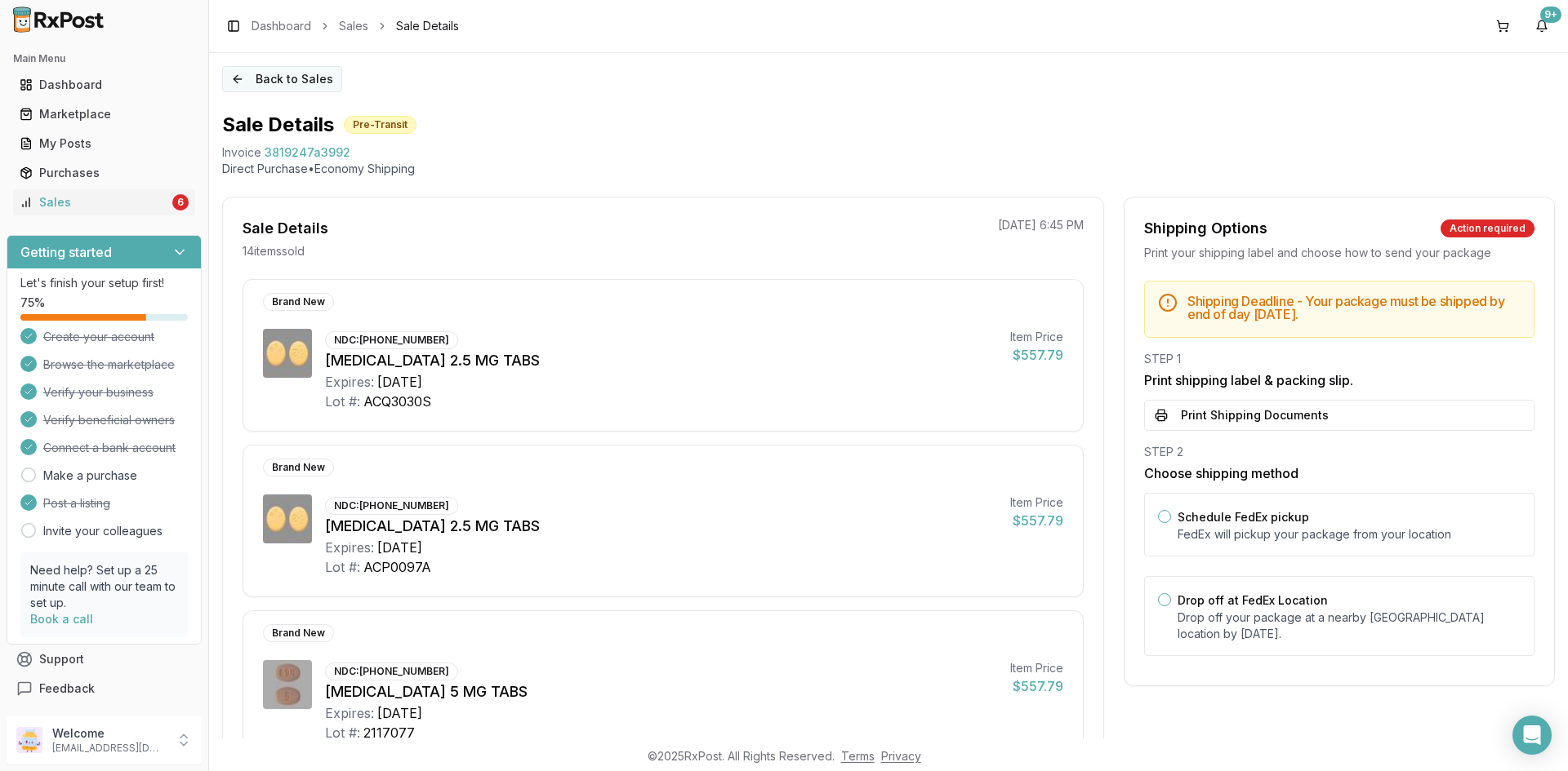
click at [277, 76] on button "Back to Sales" at bounding box center [282, 79] width 120 height 26
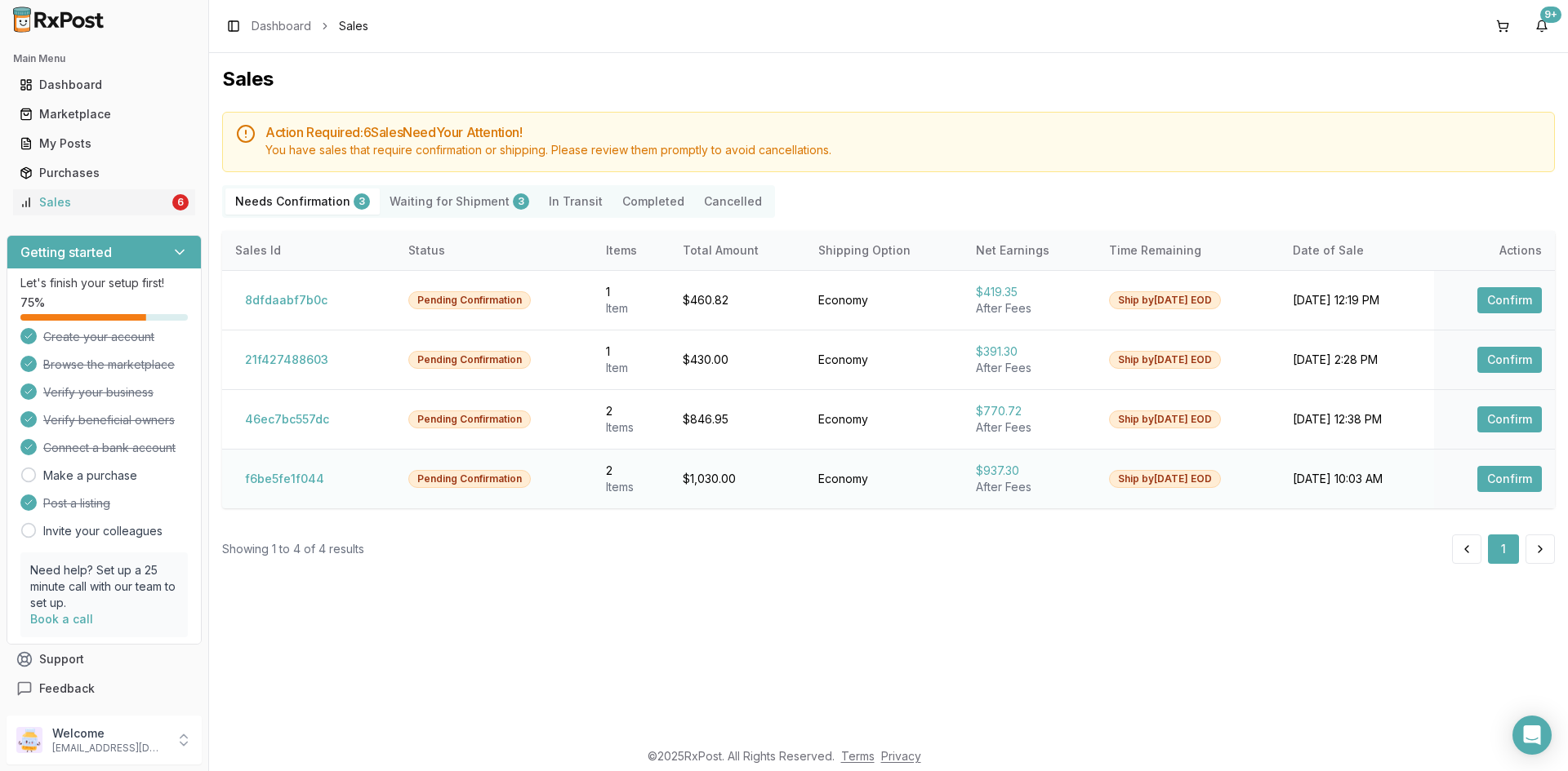
click at [1516, 469] on button "Confirm" at bounding box center [1510, 478] width 65 height 26
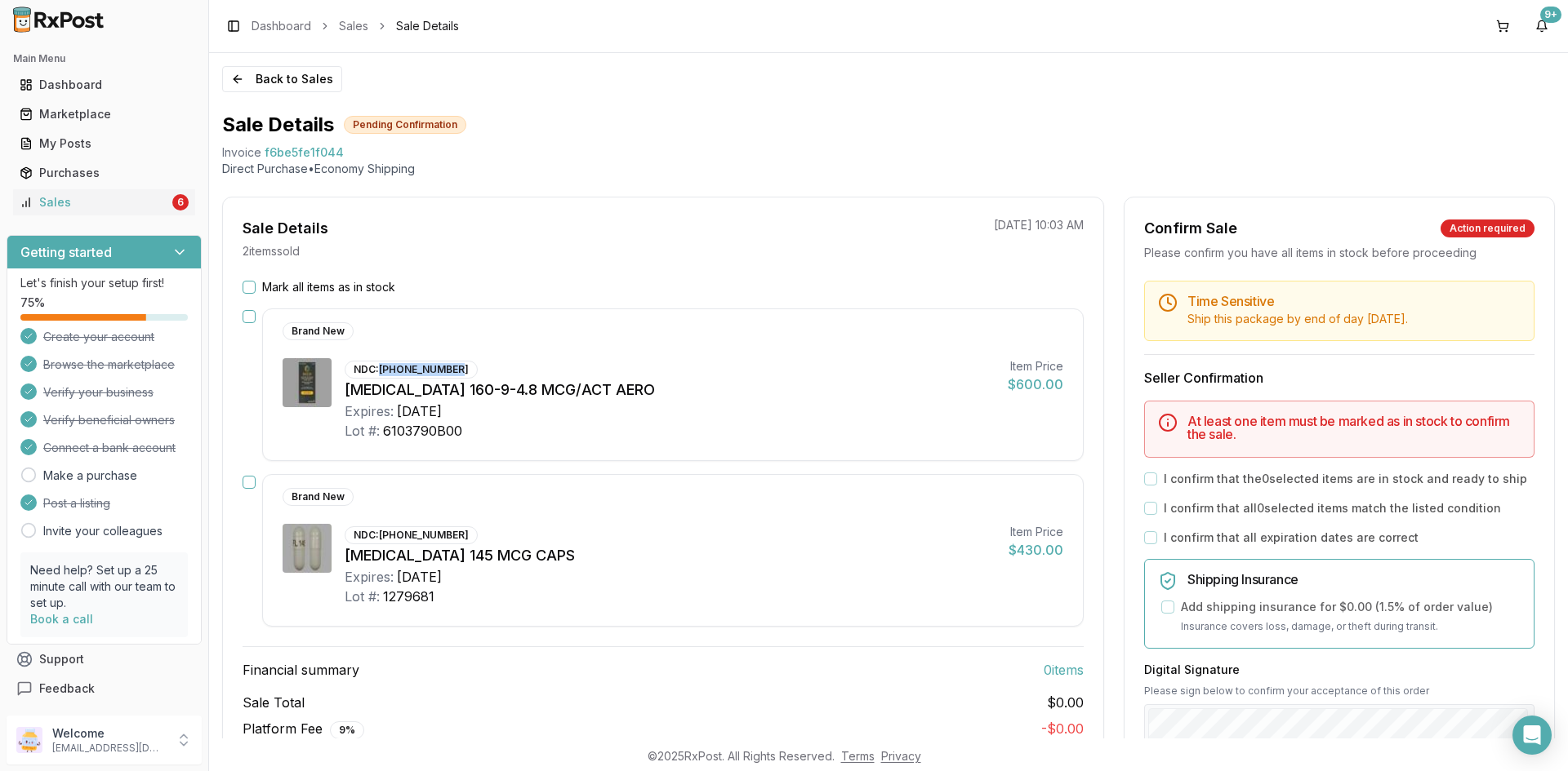
drag, startPoint x: 381, startPoint y: 371, endPoint x: 454, endPoint y: 370, distance: 73.0
click at [454, 370] on div "NDC: 00310-4616-12" at bounding box center [411, 370] width 133 height 18
copy div "00310-4616-12"
click at [385, 530] on div "NDC: [PHONE_NUMBER]" at bounding box center [411, 535] width 133 height 18
drag, startPoint x: 383, startPoint y: 535, endPoint x: 524, endPoint y: 581, distance: 148.3
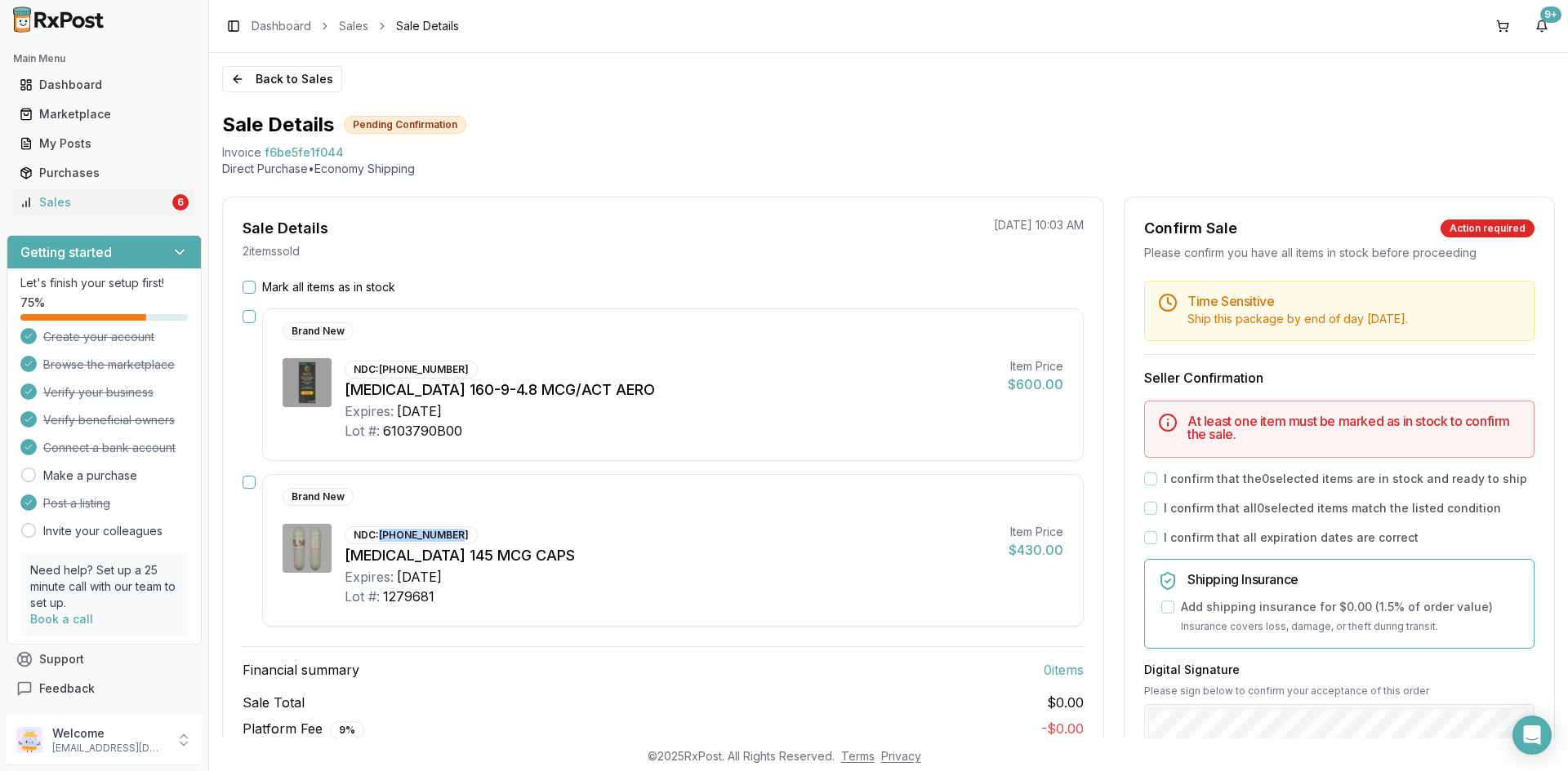
click at [461, 540] on div "NDC: [PHONE_NUMBER]" at bounding box center [411, 535] width 133 height 18
copy div "[PHONE_NUMBER]"
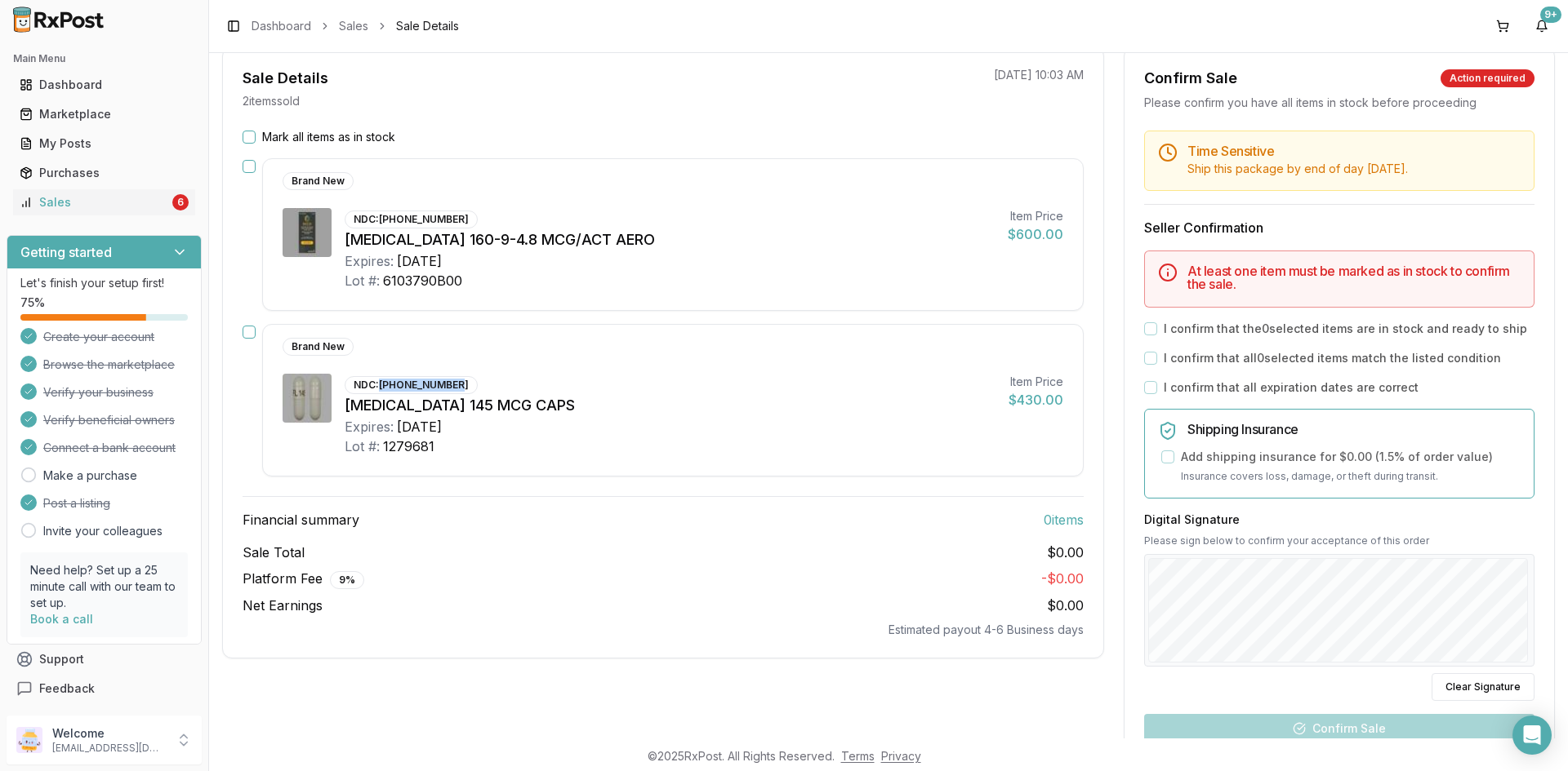
scroll to position [163, 0]
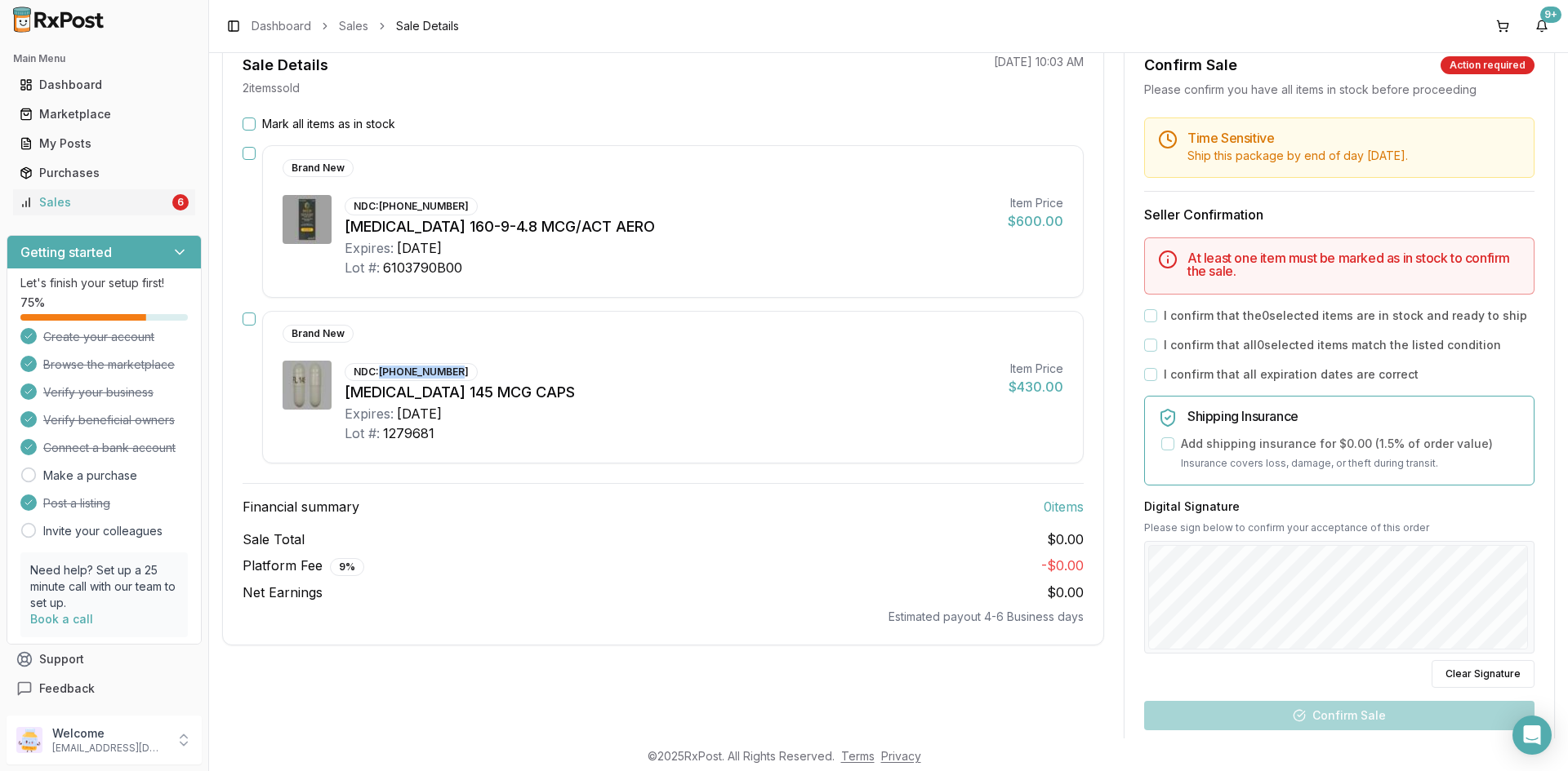
click at [248, 120] on button "Mark all items as in stock" at bounding box center [249, 124] width 13 height 13
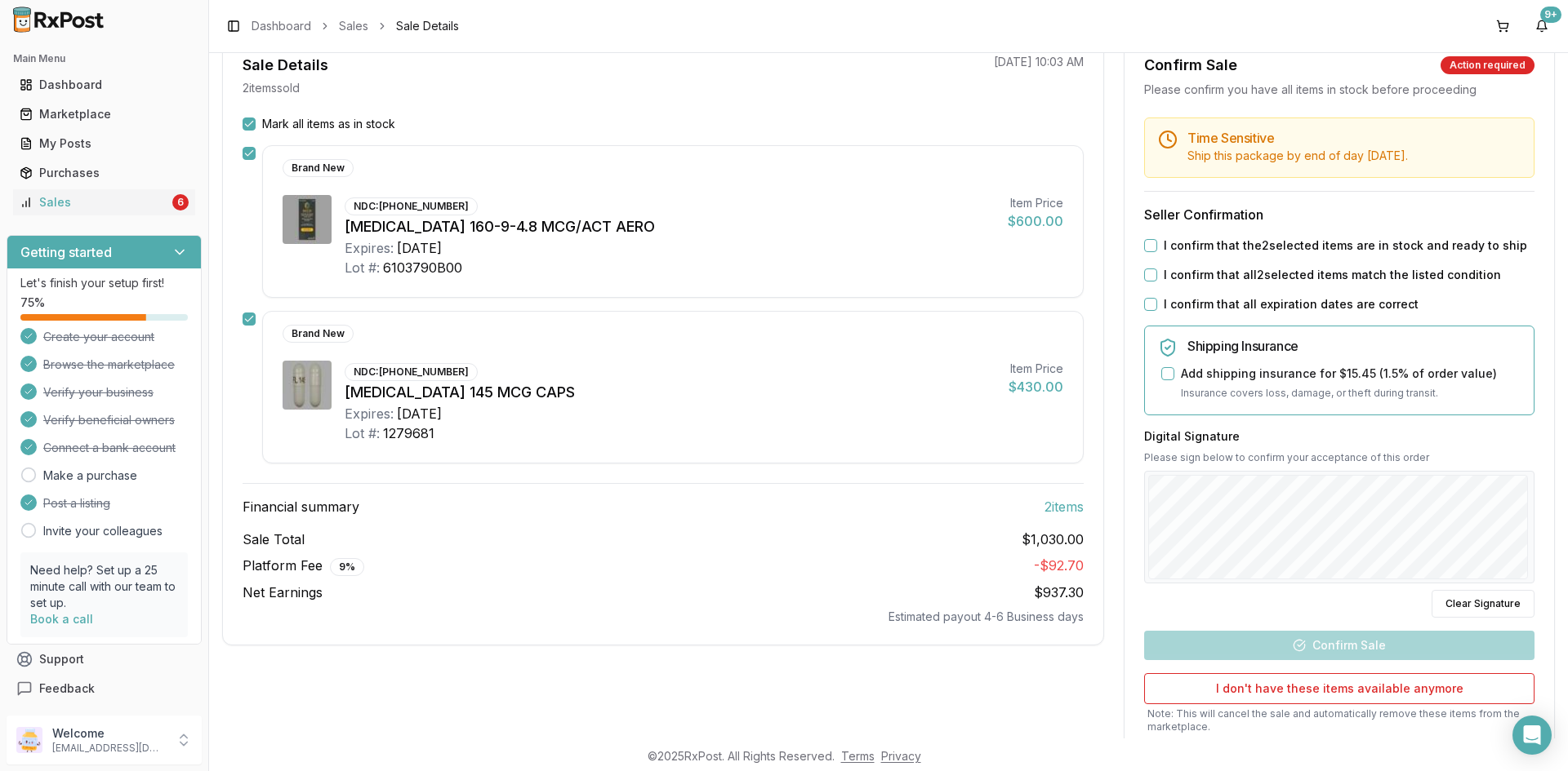
click at [1147, 237] on div "Time Sensitive Ship this package by end of day Friday, August 15th . Seller Con…" at bounding box center [1339, 462] width 429 height 689
click at [1147, 247] on button "I confirm that the 2 selected items are in stock and ready to ship" at bounding box center [1150, 245] width 13 height 13
drag, startPoint x: 1145, startPoint y: 274, endPoint x: 1145, endPoint y: 285, distance: 11.0
click at [1145, 275] on button "I confirm that all 2 selected items match the listed condition" at bounding box center [1150, 275] width 13 height 13
drag, startPoint x: 1145, startPoint y: 299, endPoint x: 1147, endPoint y: 307, distance: 8.2
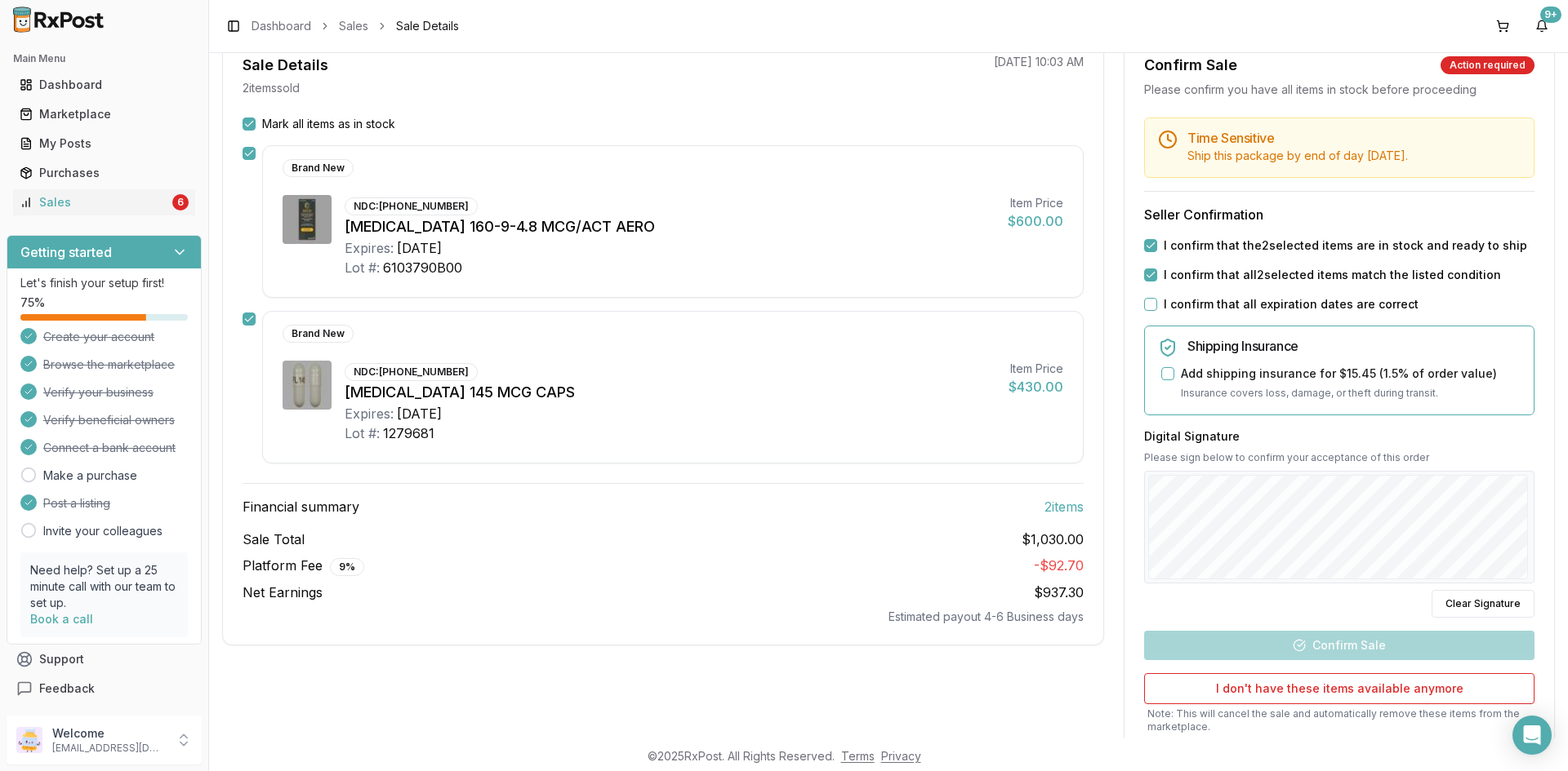
click at [1147, 304] on button "I confirm that all expiration dates are correct" at bounding box center [1150, 304] width 13 height 13
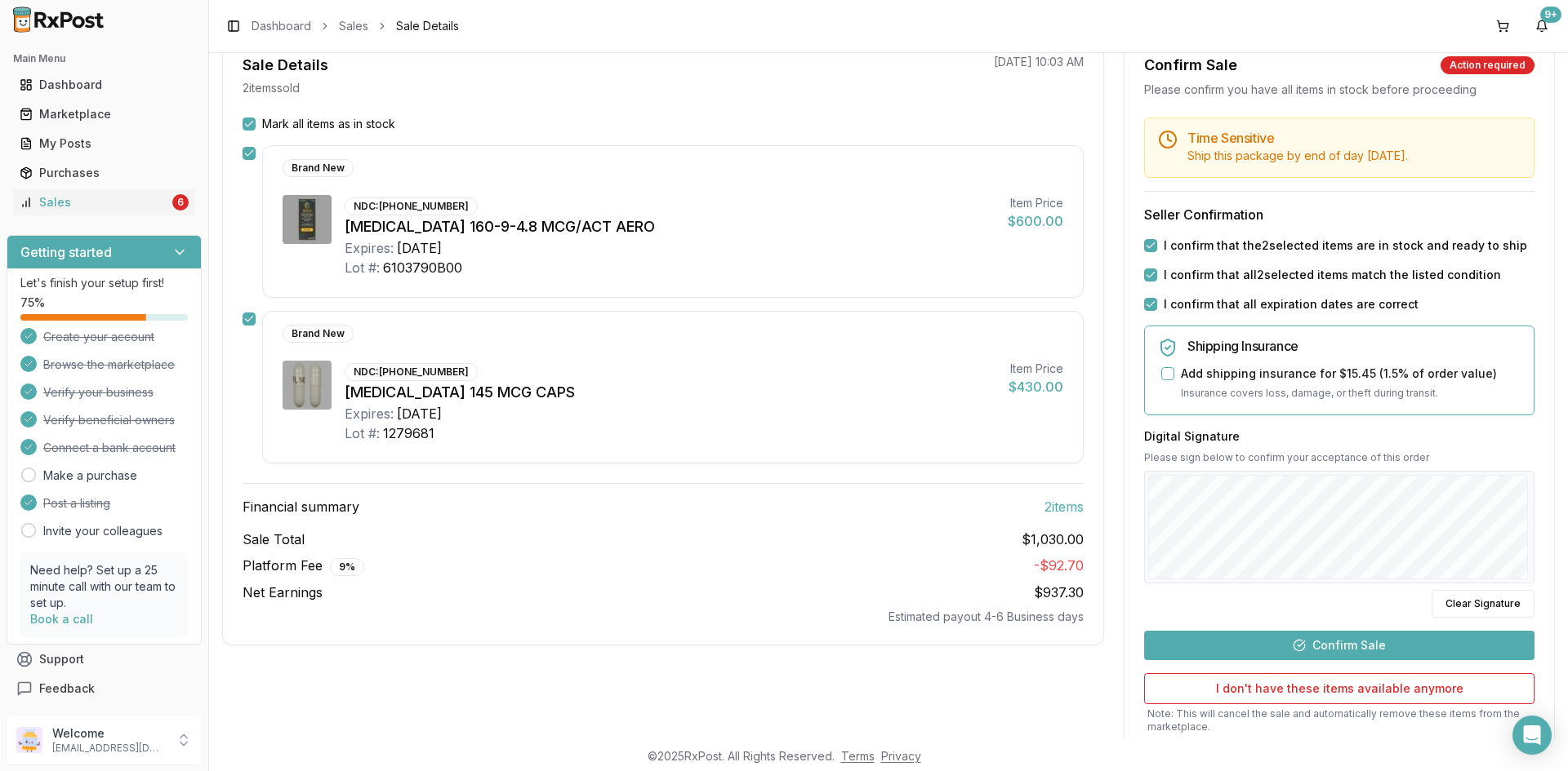
click at [1346, 645] on button "Confirm Sale" at bounding box center [1339, 645] width 391 height 30
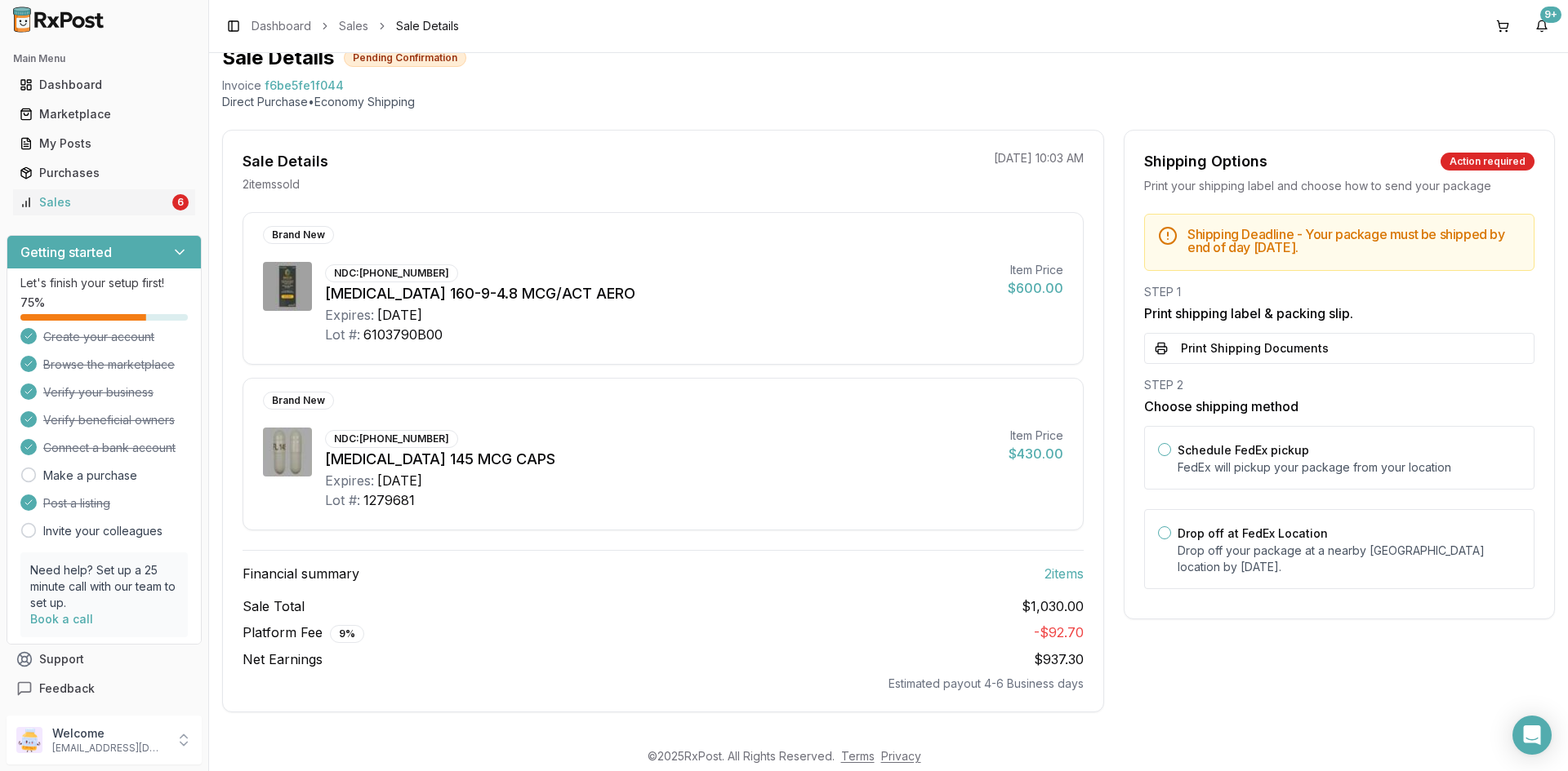
scroll to position [67, 0]
click at [1258, 347] on button "Print Shipping Documents" at bounding box center [1339, 348] width 391 height 31
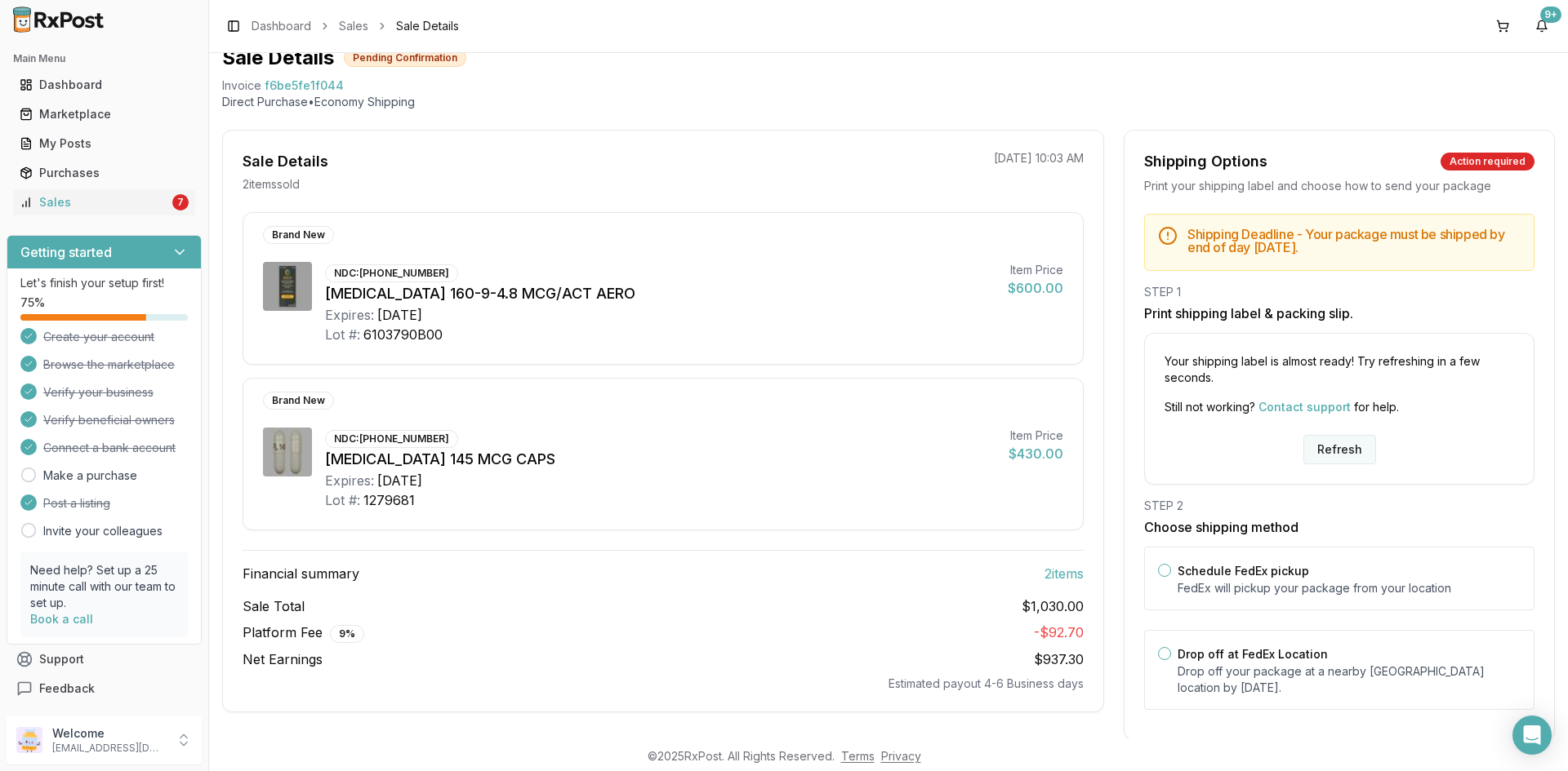
click at [1321, 451] on button "Refresh" at bounding box center [1339, 450] width 73 height 30
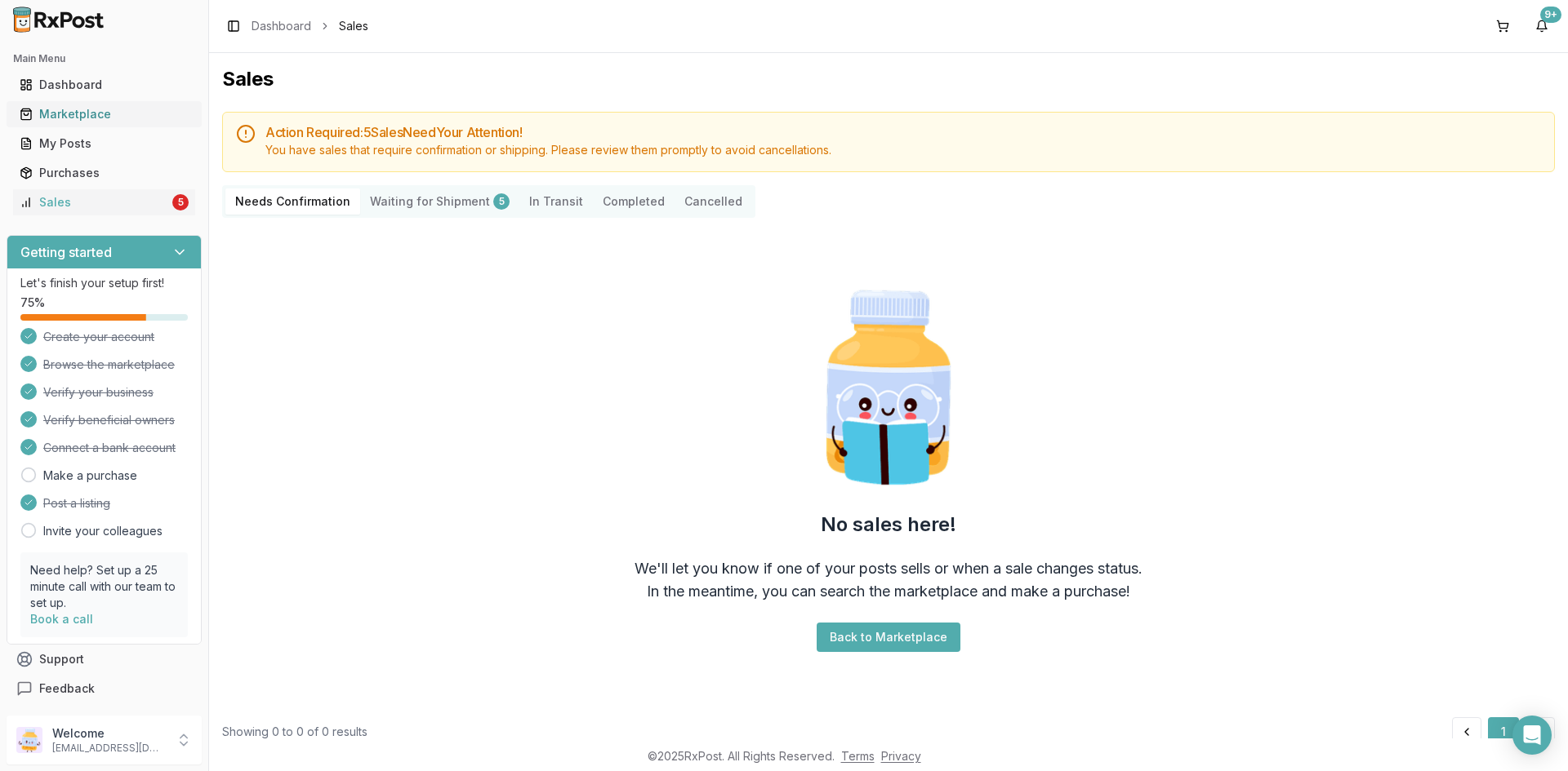
click at [58, 116] on div "Marketplace" at bounding box center [104, 114] width 169 height 16
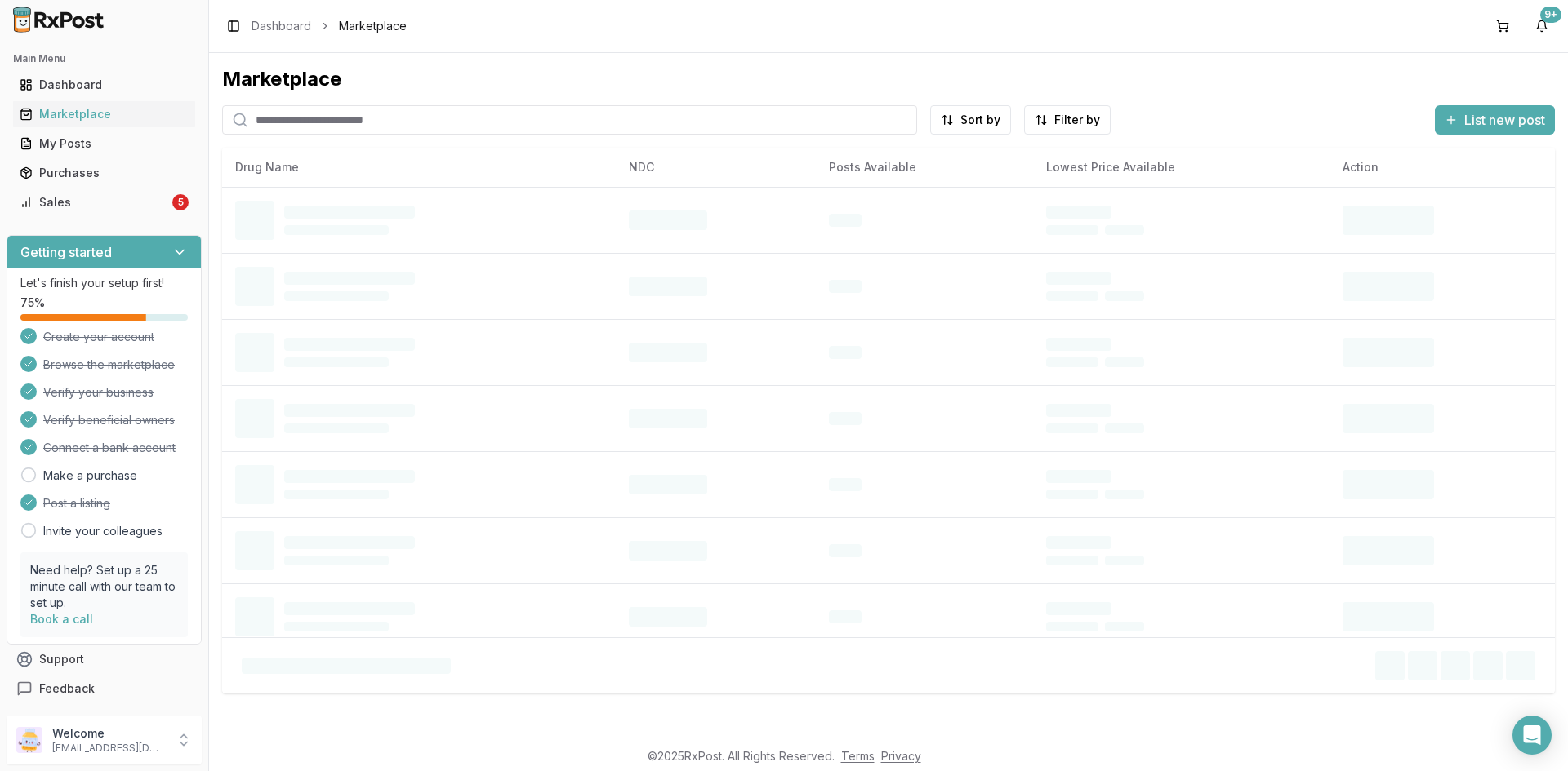
click at [326, 121] on input "search" at bounding box center [569, 119] width 695 height 30
paste input "**********"
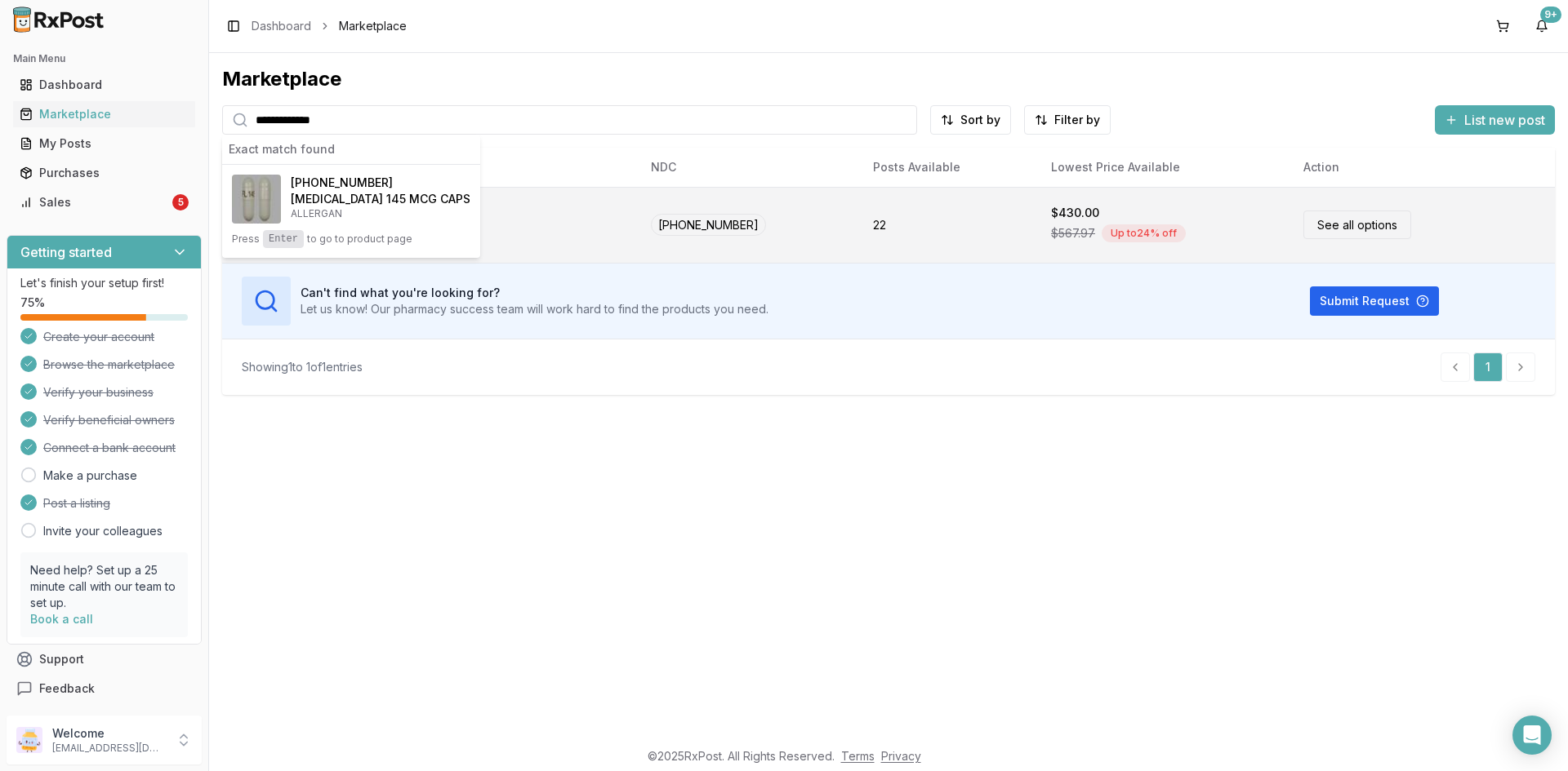
type input "**********"
click at [859, 225] on td "22" at bounding box center [948, 224] width 178 height 76
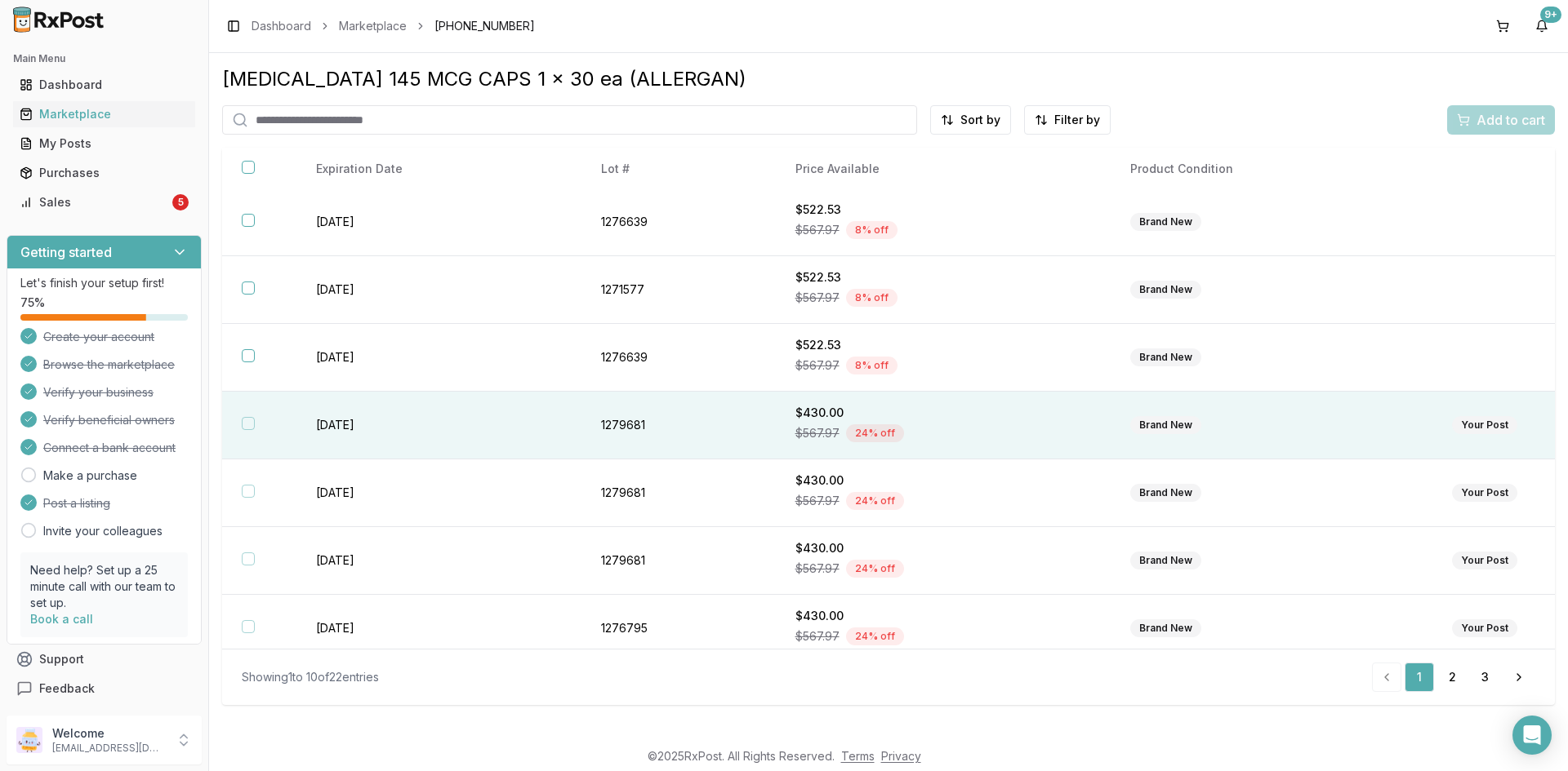
scroll to position [219, 0]
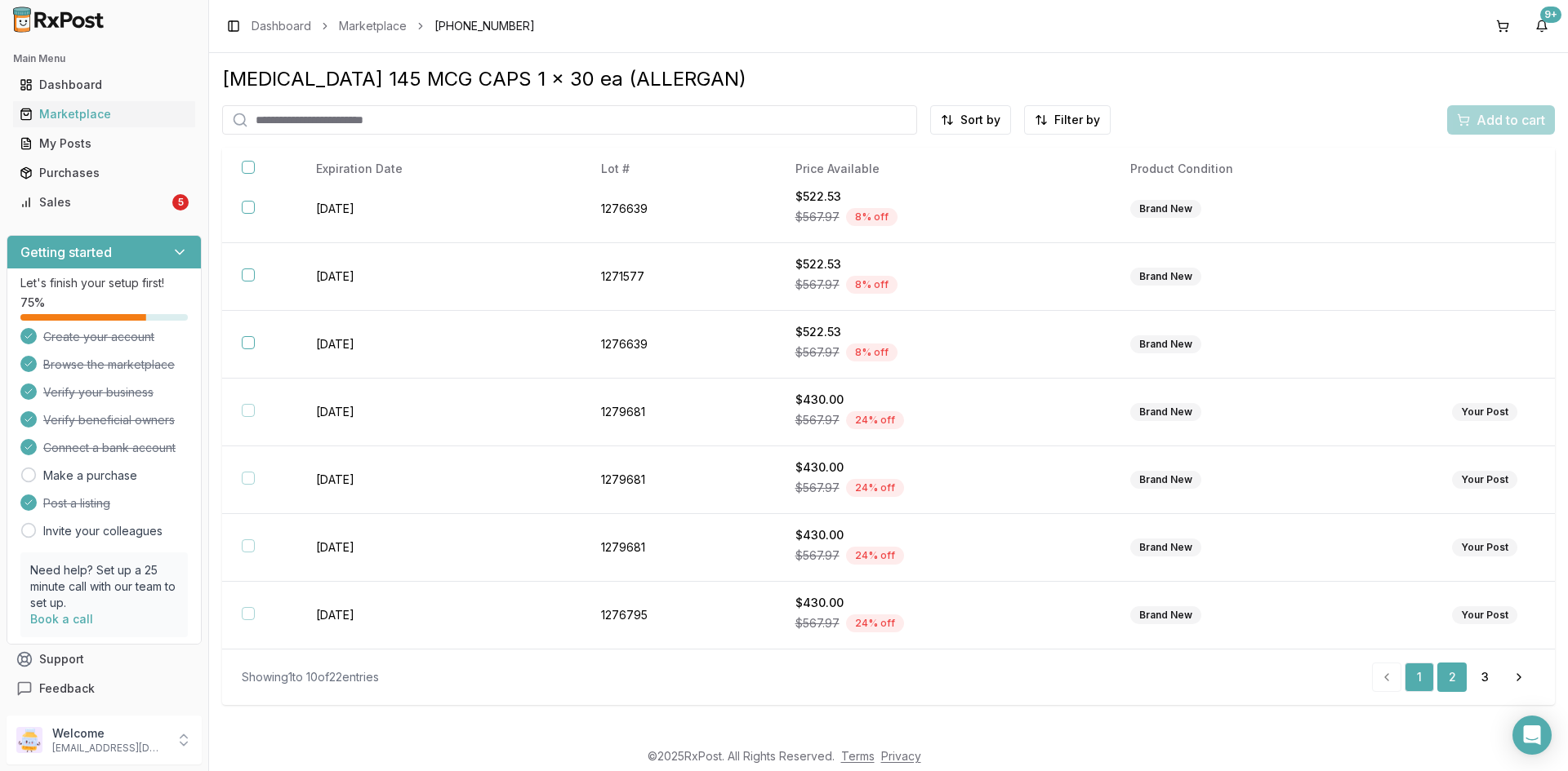
click at [1454, 683] on link "2" at bounding box center [1451, 677] width 30 height 30
click at [1485, 680] on link "3" at bounding box center [1484, 677] width 30 height 30
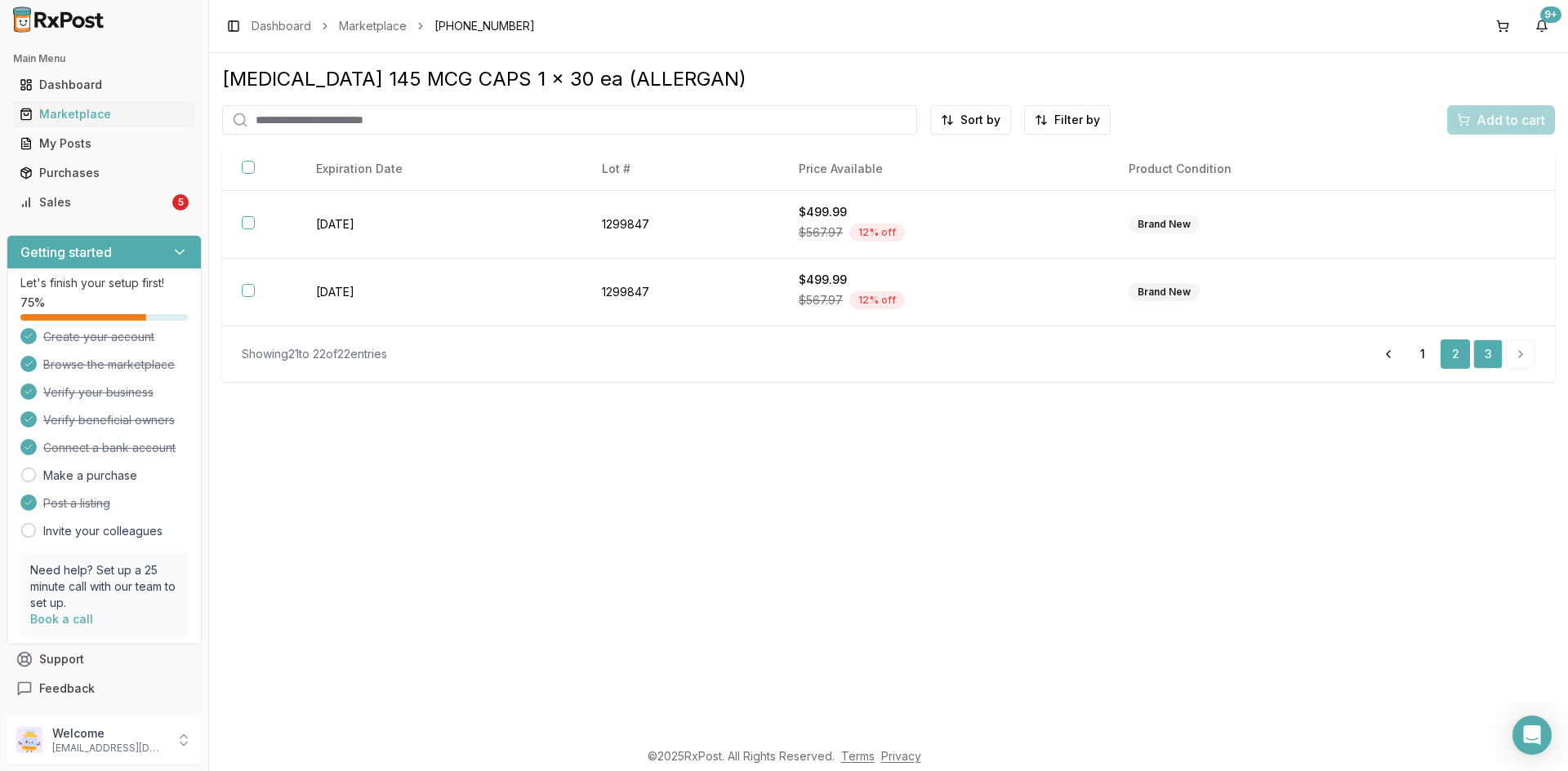
click at [1452, 355] on link "2" at bounding box center [1455, 354] width 30 height 30
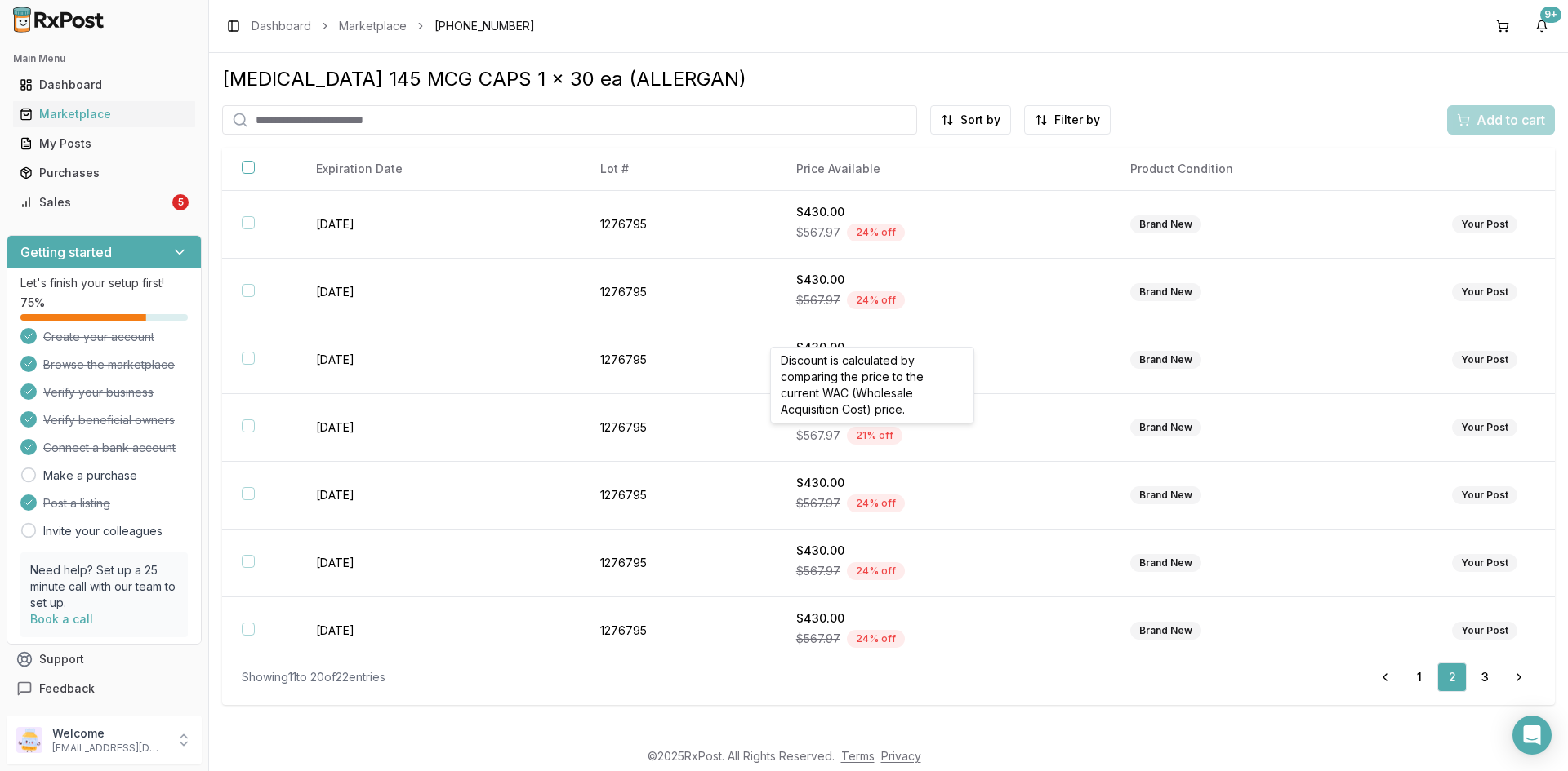
click at [838, 65] on div "Linzess 145 MCG CAPS 1 x 30 ea (ALLERGAN) Sort by Filter by Add to cart Expirat…" at bounding box center [888, 396] width 1359 height 686
click at [1481, 672] on link "3" at bounding box center [1484, 677] width 30 height 30
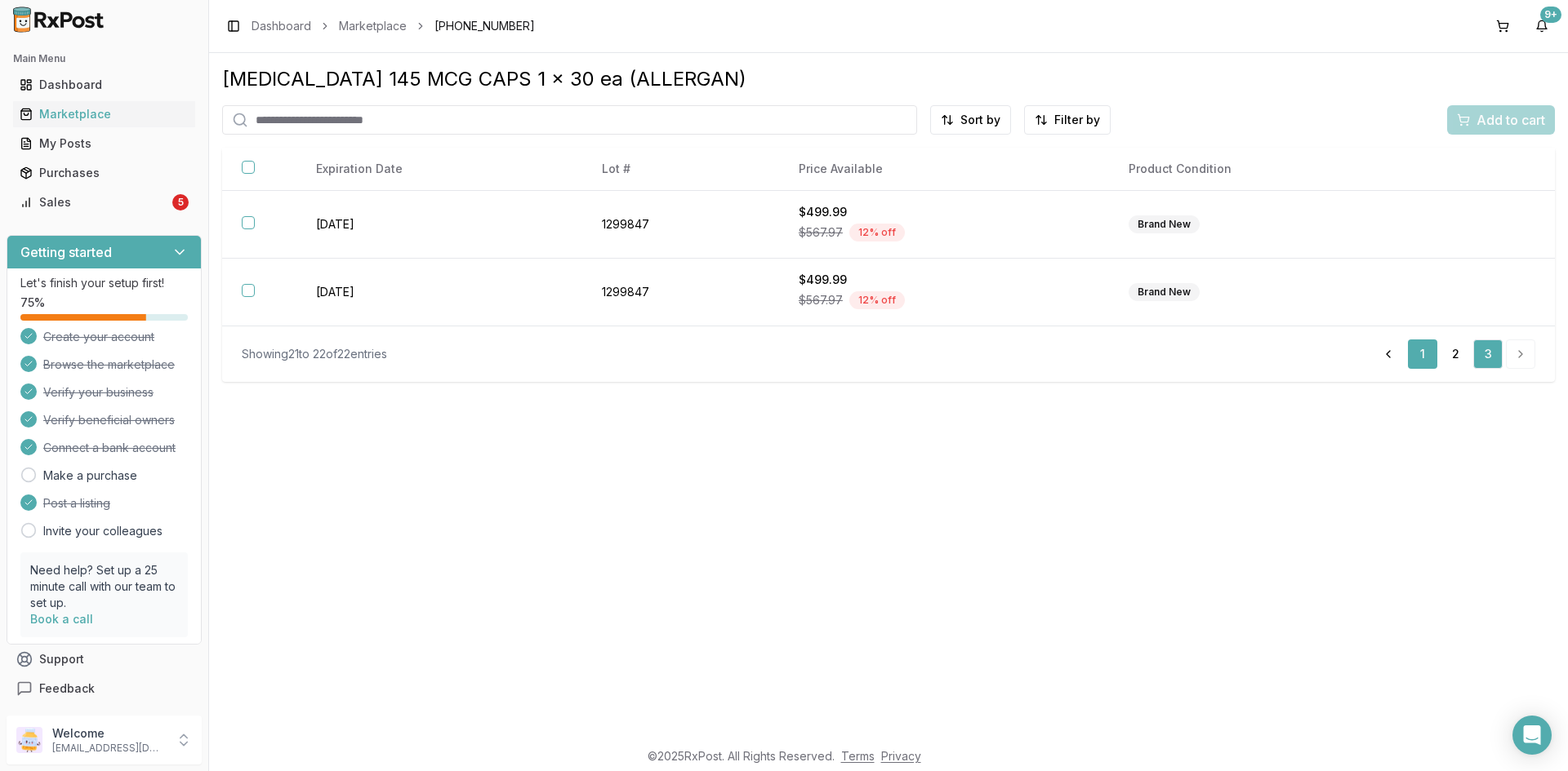
click at [1416, 347] on link "1" at bounding box center [1423, 354] width 30 height 30
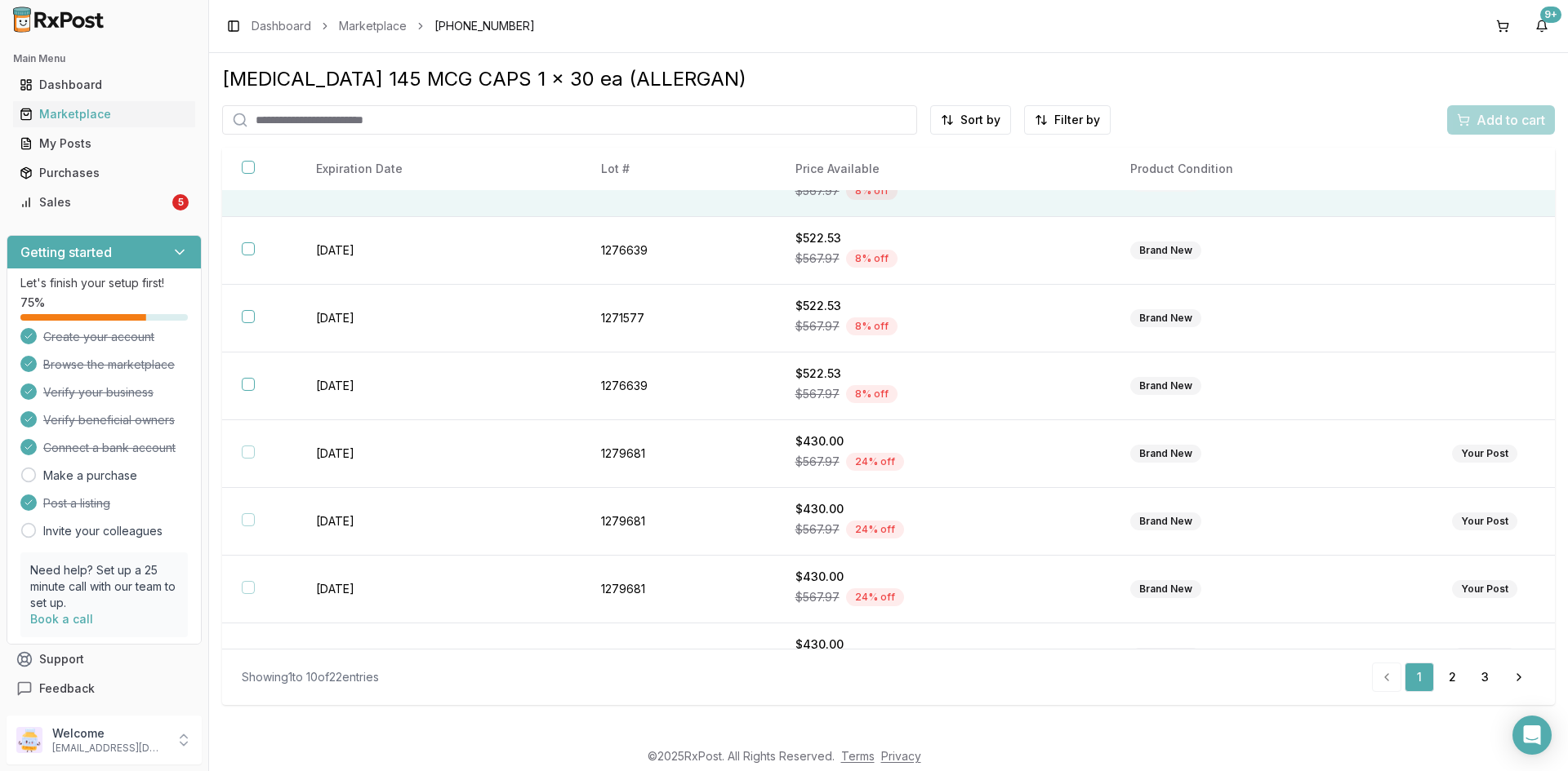
scroll to position [219, 0]
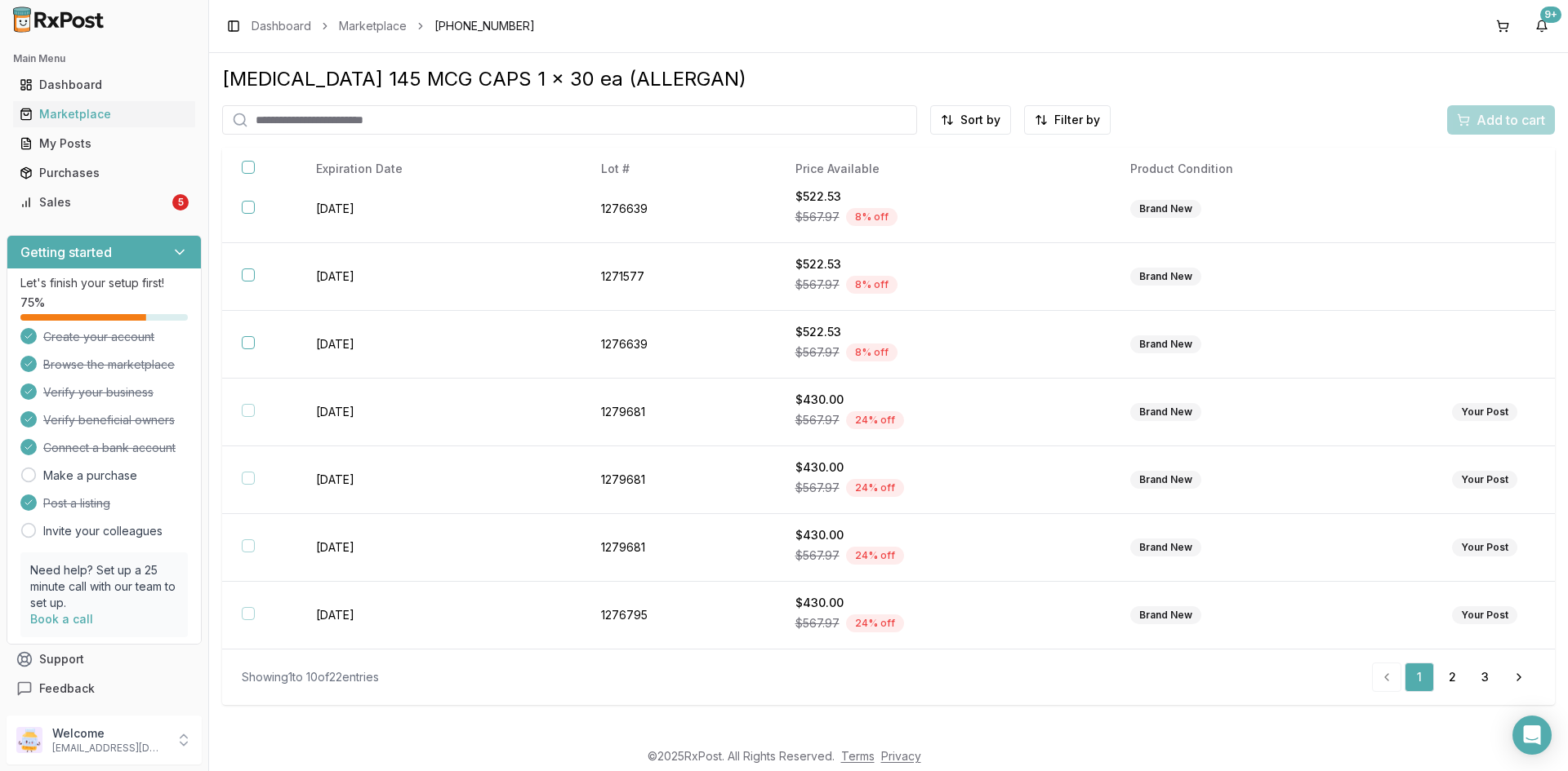
click at [292, 113] on input "search" at bounding box center [569, 119] width 695 height 30
paste input "**********"
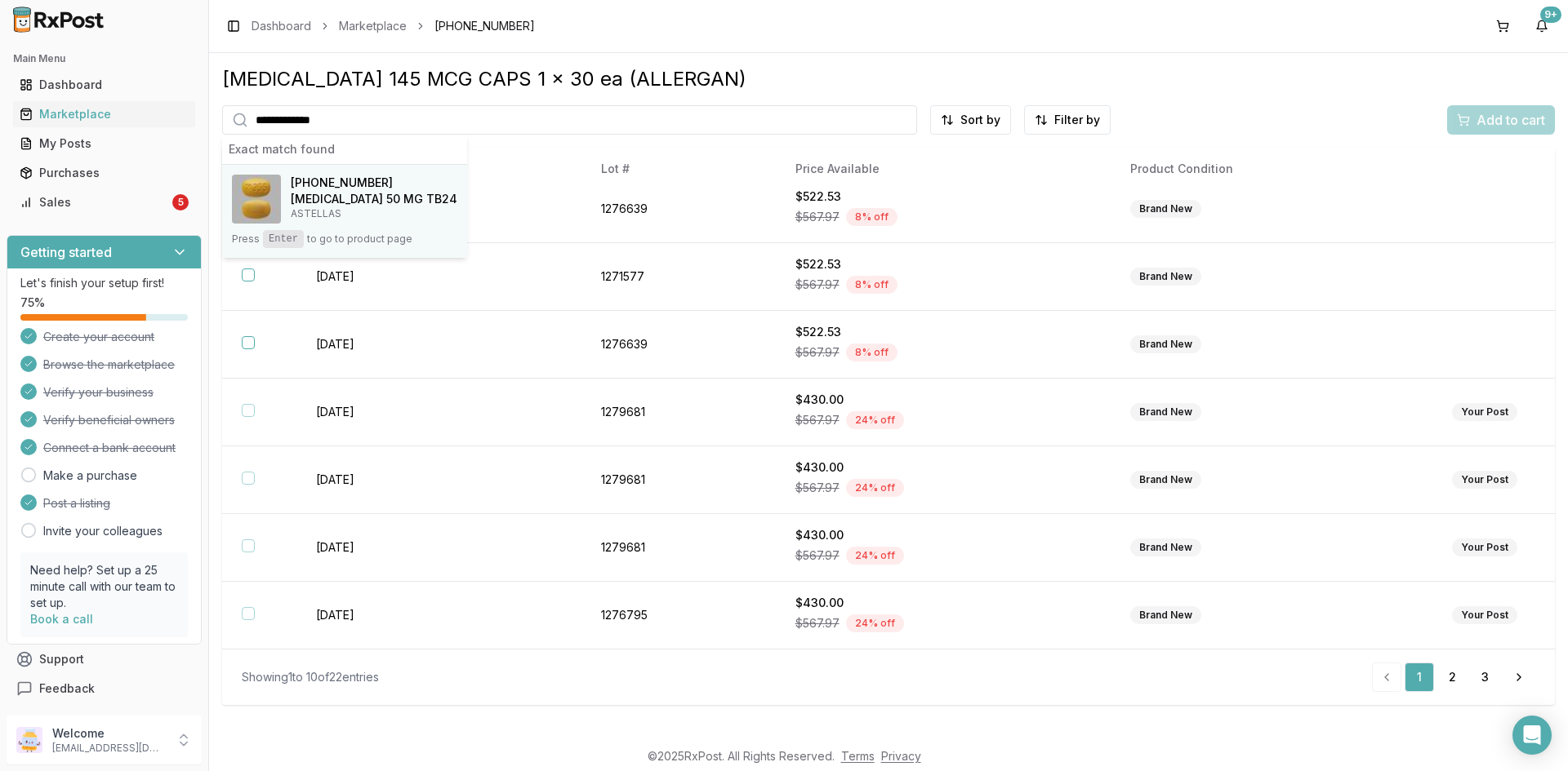
type input "**********"
click at [320, 193] on h4 "[MEDICAL_DATA] 50 MG TB24" at bounding box center [374, 199] width 166 height 16
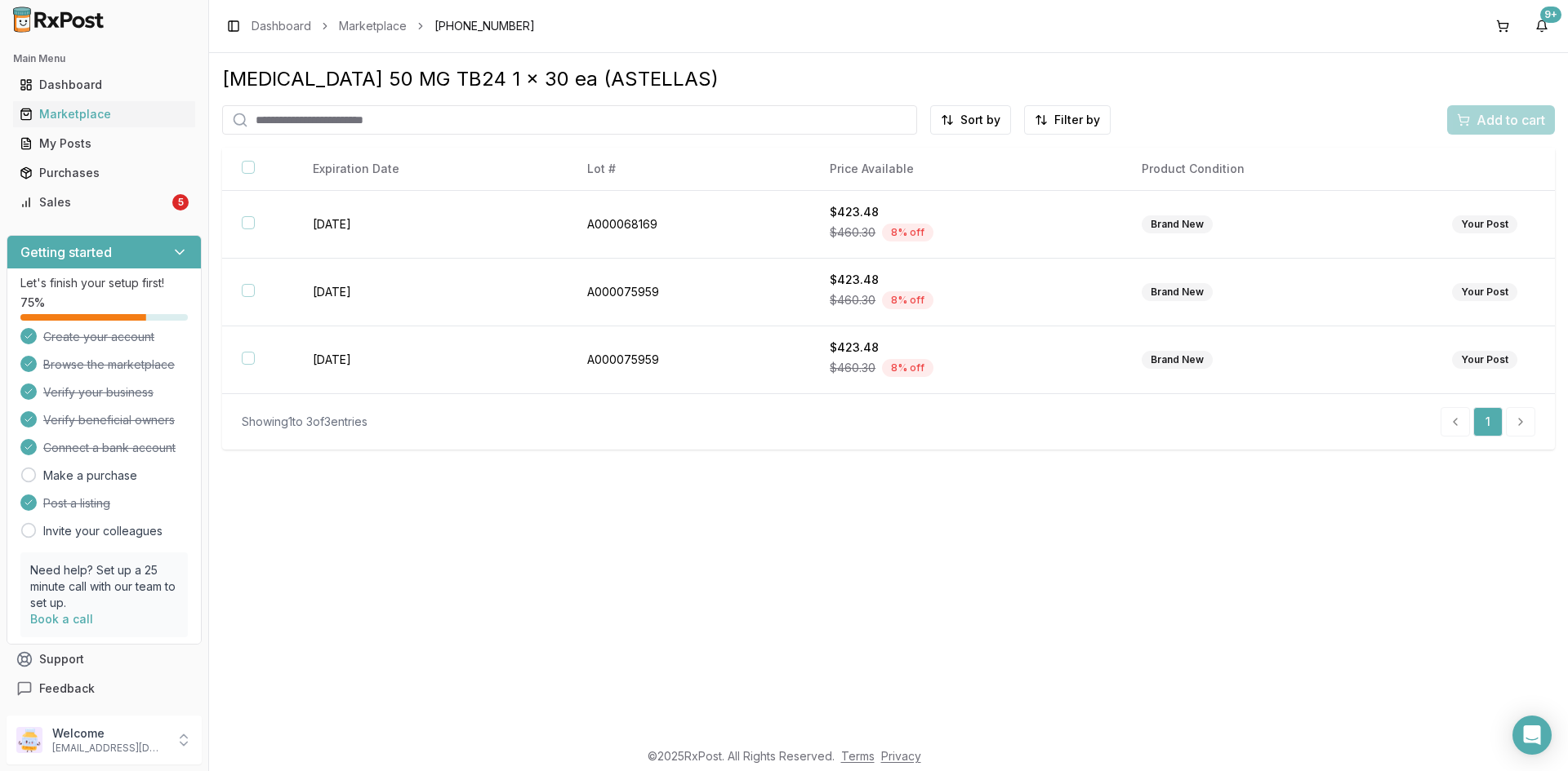
click at [401, 117] on input "search" at bounding box center [569, 119] width 695 height 30
paste input "**********"
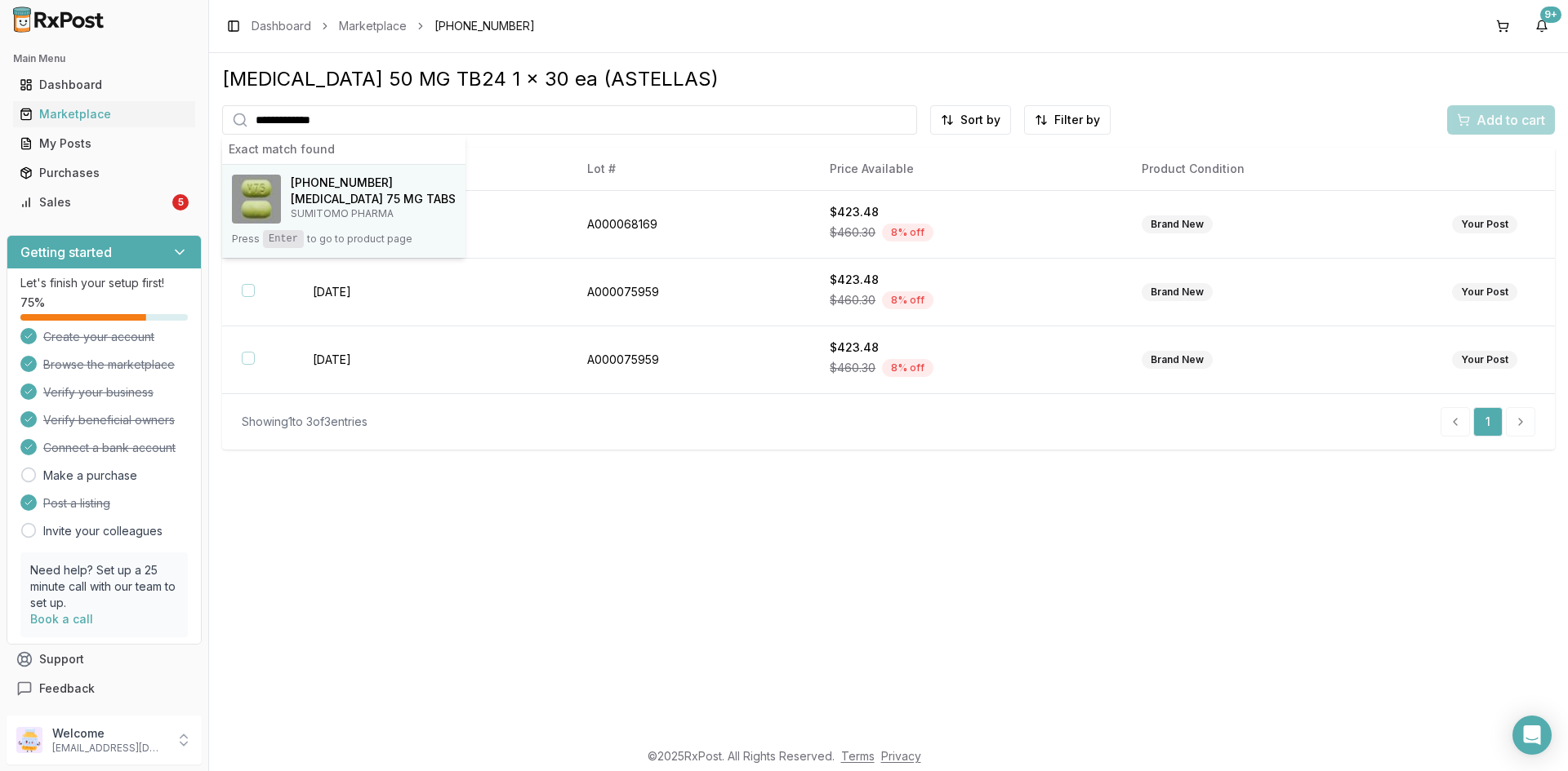
type input "**********"
click at [361, 210] on p "SUMITOMO PHARMA" at bounding box center [374, 214] width 165 height 13
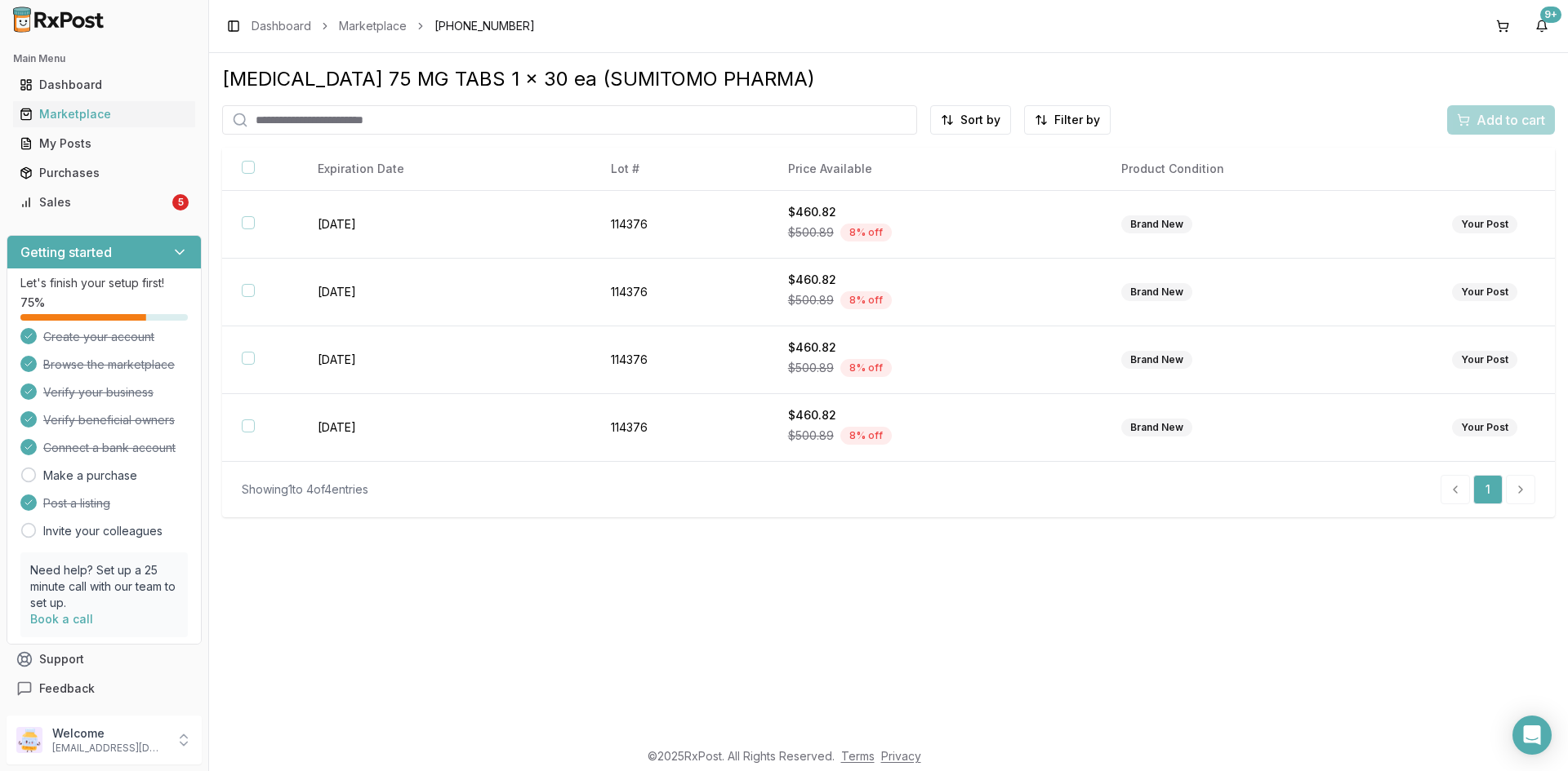
click at [383, 124] on input "search" at bounding box center [569, 119] width 695 height 30
paste input "**********"
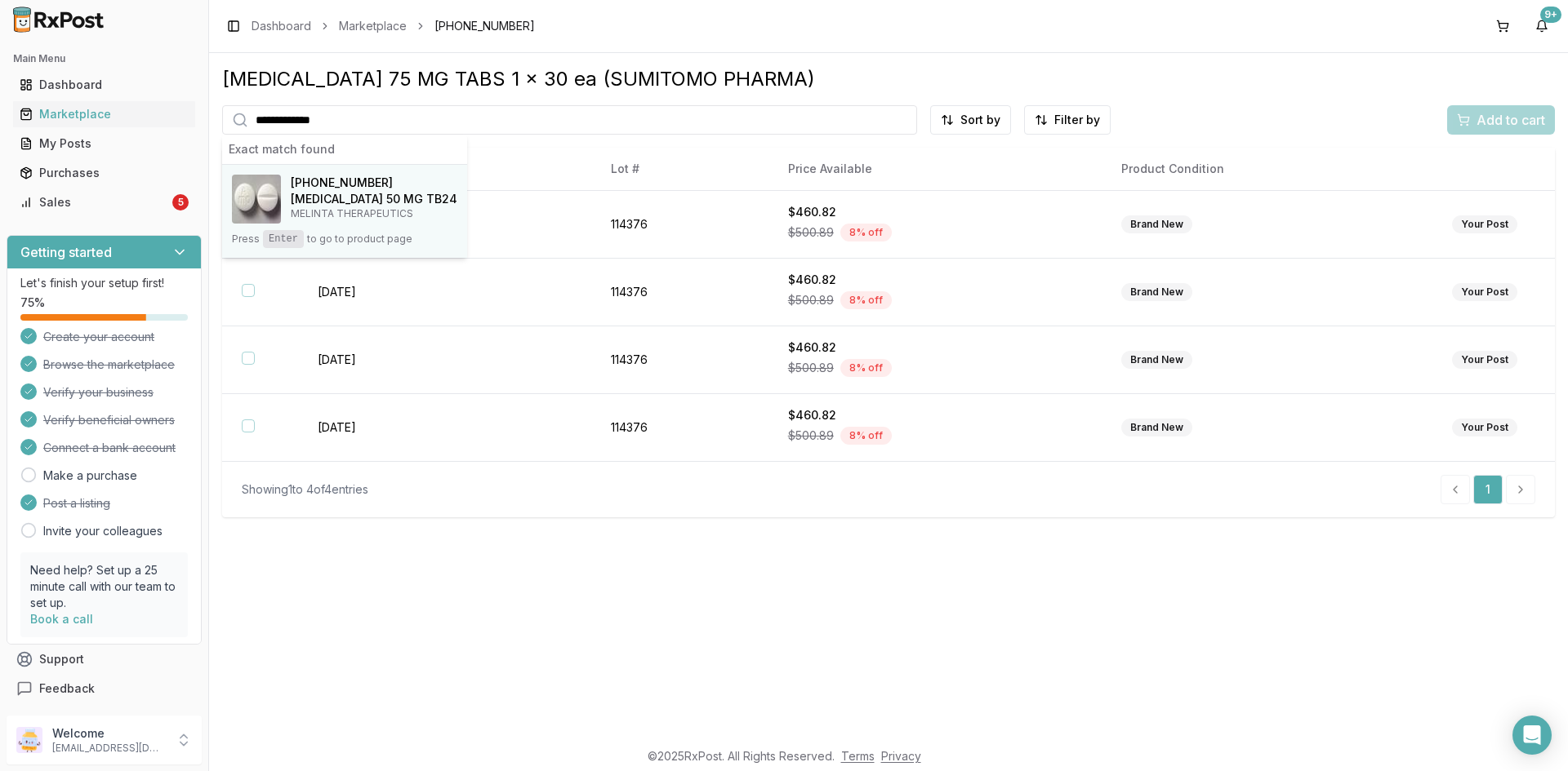
type input "**********"
click at [347, 197] on h4 "Toprol XL 50 MG TB24" at bounding box center [374, 199] width 166 height 16
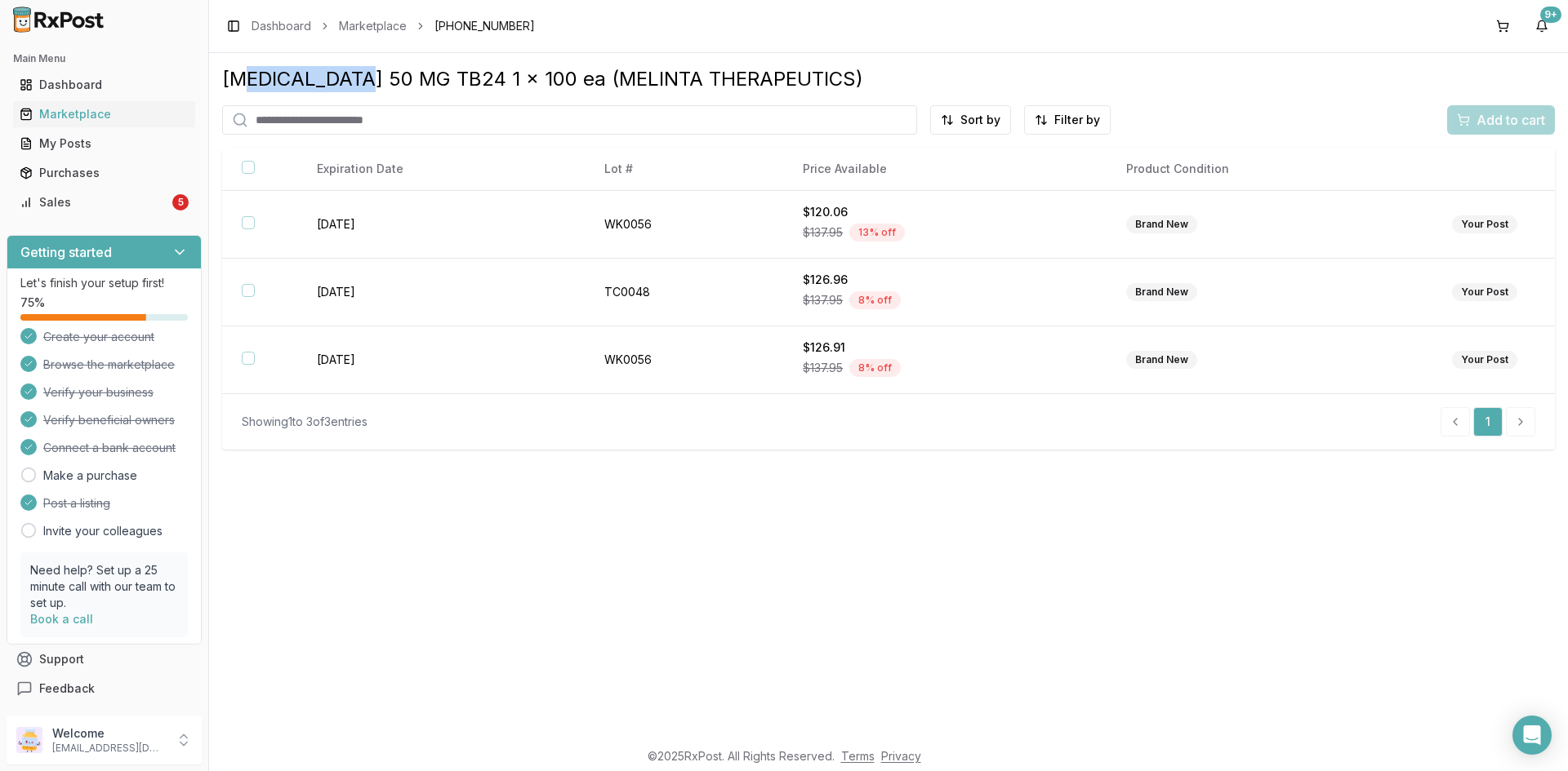
drag, startPoint x: 344, startPoint y: 77, endPoint x: 295, endPoint y: 86, distance: 49.8
click at [249, 85] on div "Toprol XL 50 MG TB24 1 x 100 ea (MELINTA THERAPEUTICS)" at bounding box center [888, 79] width 1333 height 26
drag, startPoint x: 374, startPoint y: 73, endPoint x: 221, endPoint y: 83, distance: 153.3
click at [221, 83] on div "Toprol XL 50 MG TB24 1 x 100 ea (MELINTA THERAPEUTICS) Sort by Filter by Add to…" at bounding box center [888, 396] width 1359 height 686
copy div "Toprol XL 50 MG"
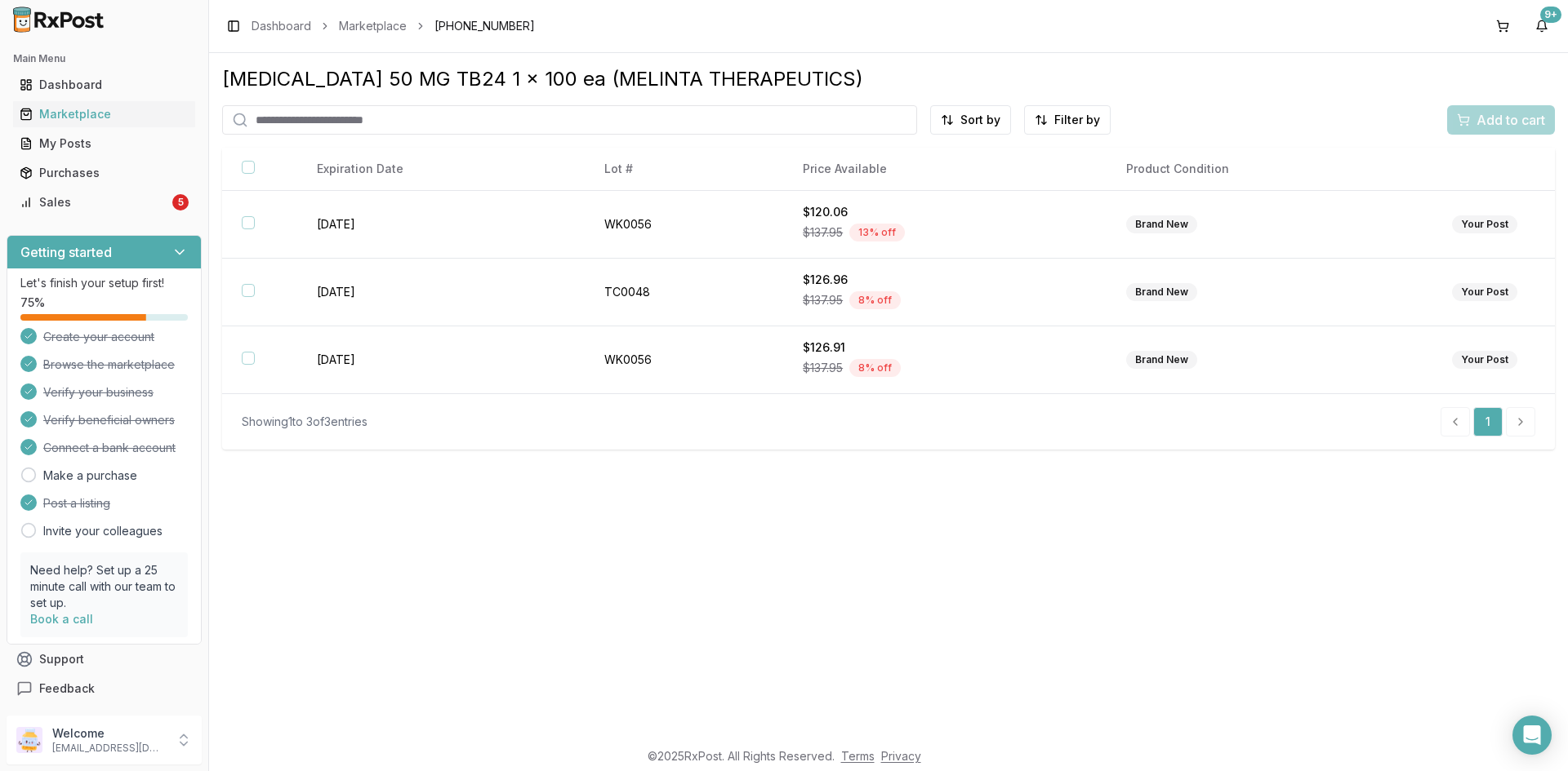
click at [284, 121] on input "search" at bounding box center [569, 119] width 695 height 30
paste input "**********"
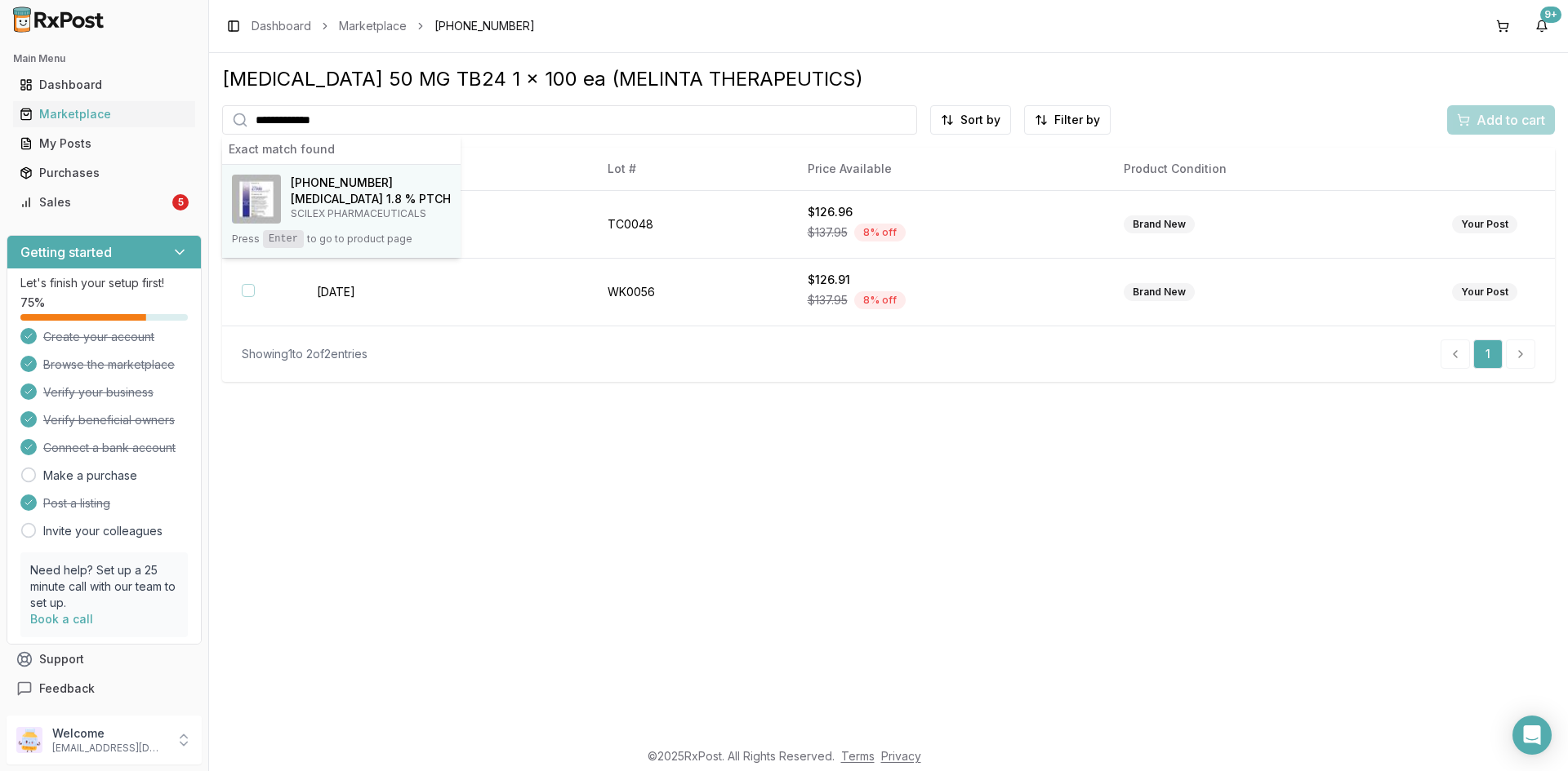
type input "**********"
click at [318, 197] on h4 "ZTlido 1.8 % PTCH" at bounding box center [371, 199] width 160 height 16
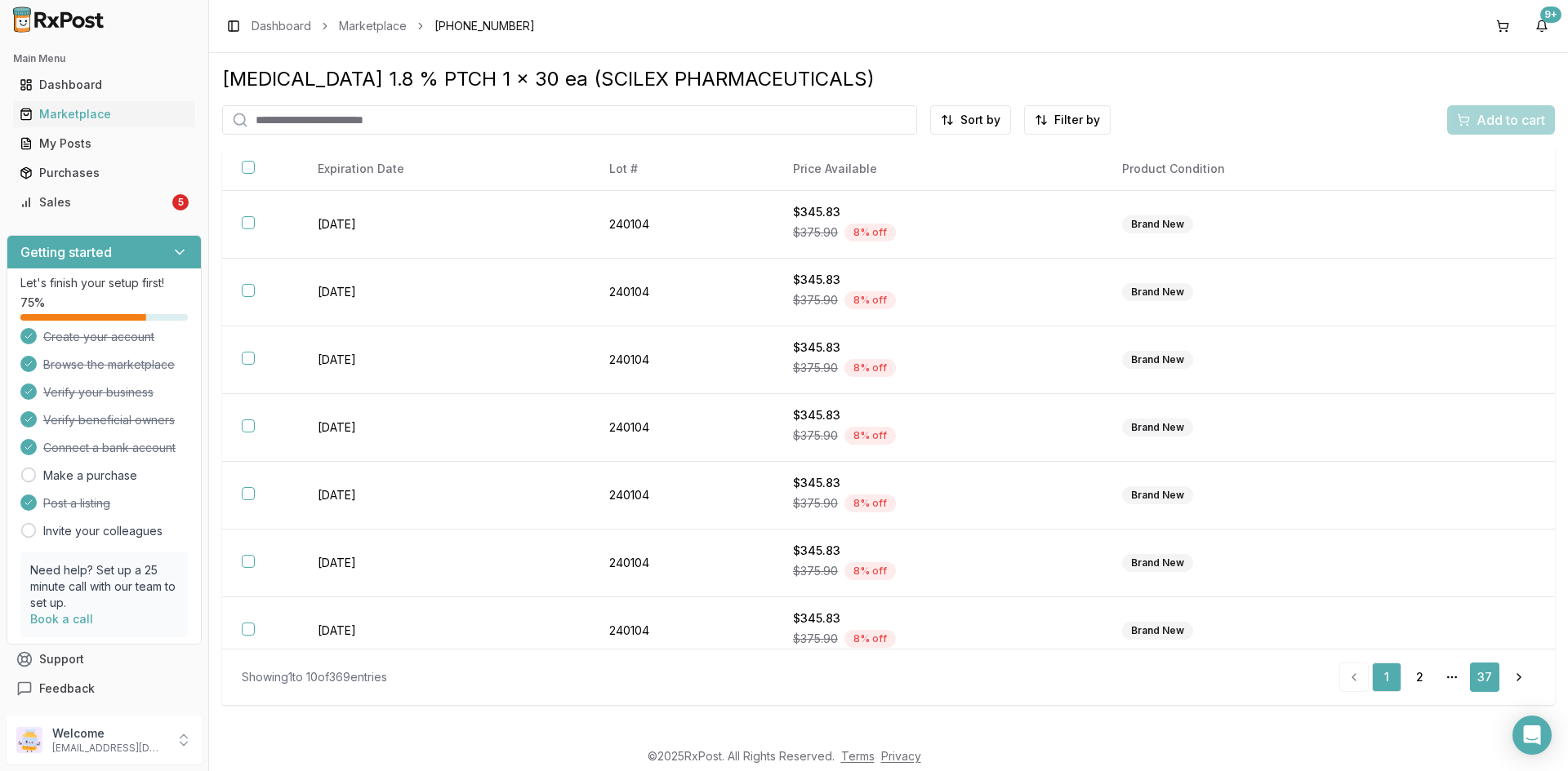
click at [1488, 674] on link "37" at bounding box center [1484, 677] width 30 height 30
click at [1458, 677] on link "36" at bounding box center [1455, 677] width 30 height 30
click at [1418, 675] on link "35" at bounding box center [1419, 677] width 30 height 30
click at [1382, 676] on link "34" at bounding box center [1387, 677] width 30 height 30
click at [370, 122] on input "search" at bounding box center [569, 119] width 695 height 30
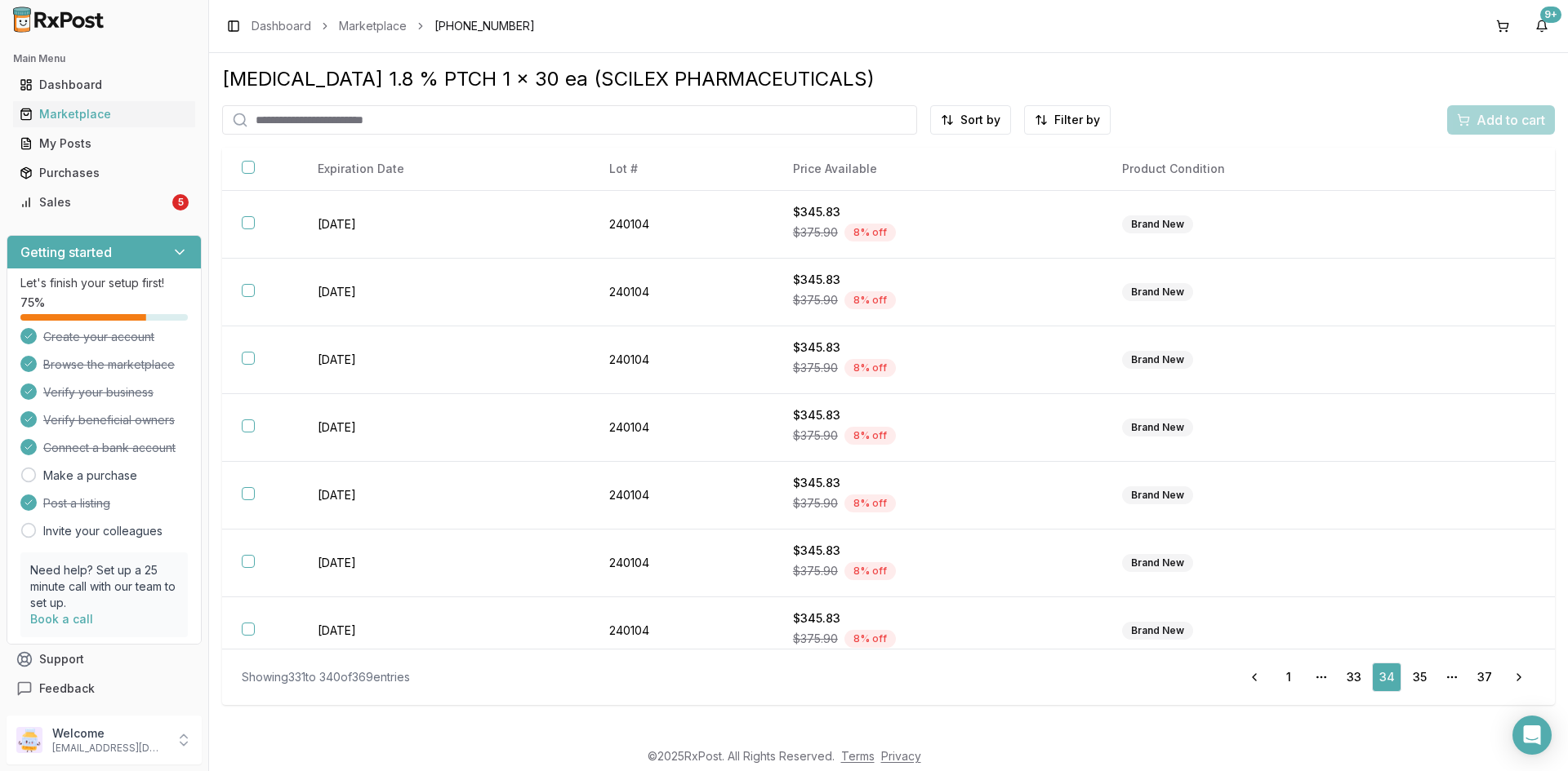
paste input "********"
drag, startPoint x: 370, startPoint y: 107, endPoint x: 211, endPoint y: 119, distance: 159.5
click at [211, 119] on div "ZTlido 1.8 % PTCH 1 x 30 ea (SCILEX PHARMACEUTICALS) ******** Sort by Filter by…" at bounding box center [888, 396] width 1359 height 686
paste input "*****"
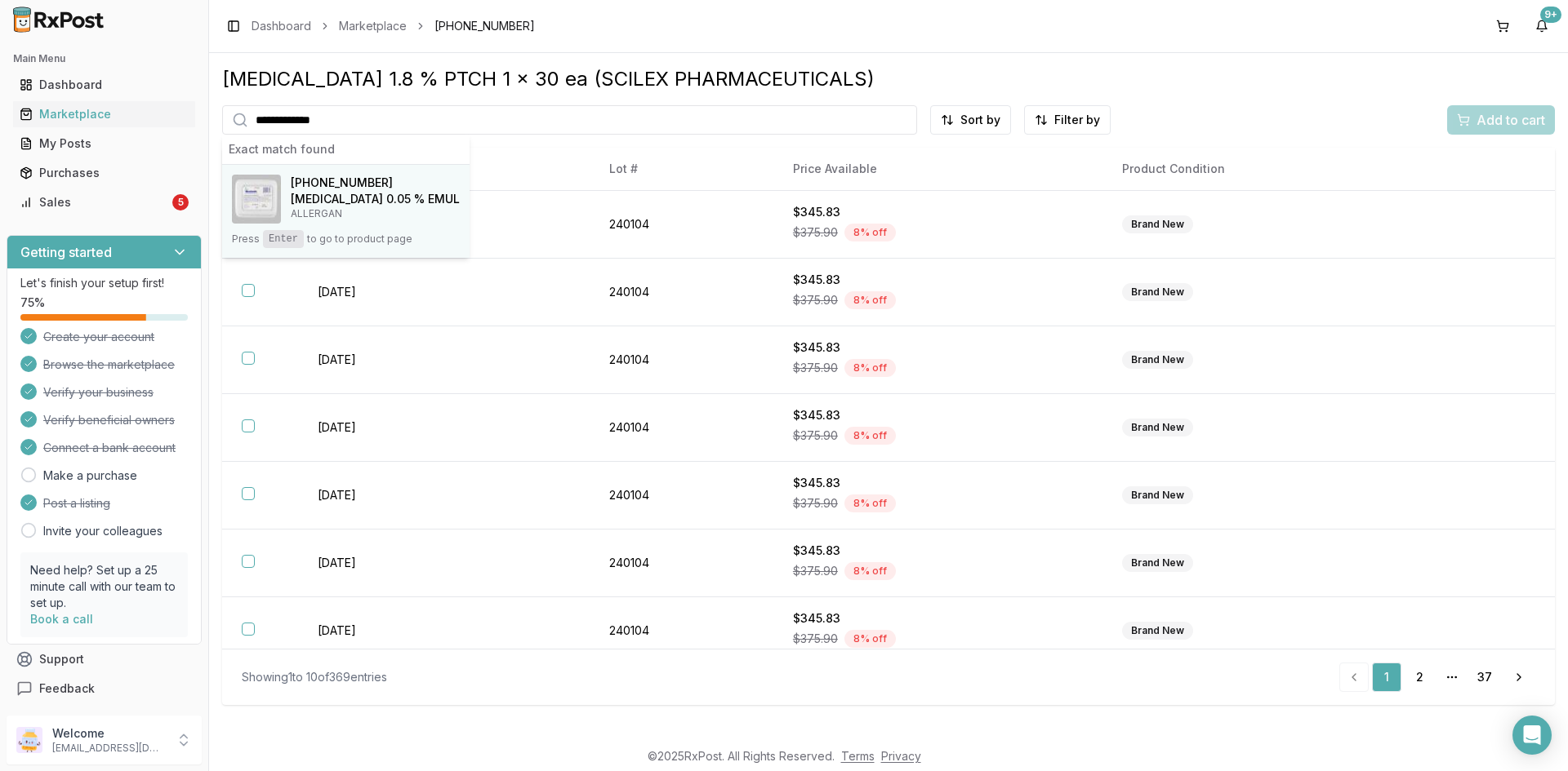
type input "**********"
click at [346, 205] on h4 "Restasis 0.05 % EMUL" at bounding box center [375, 199] width 169 height 16
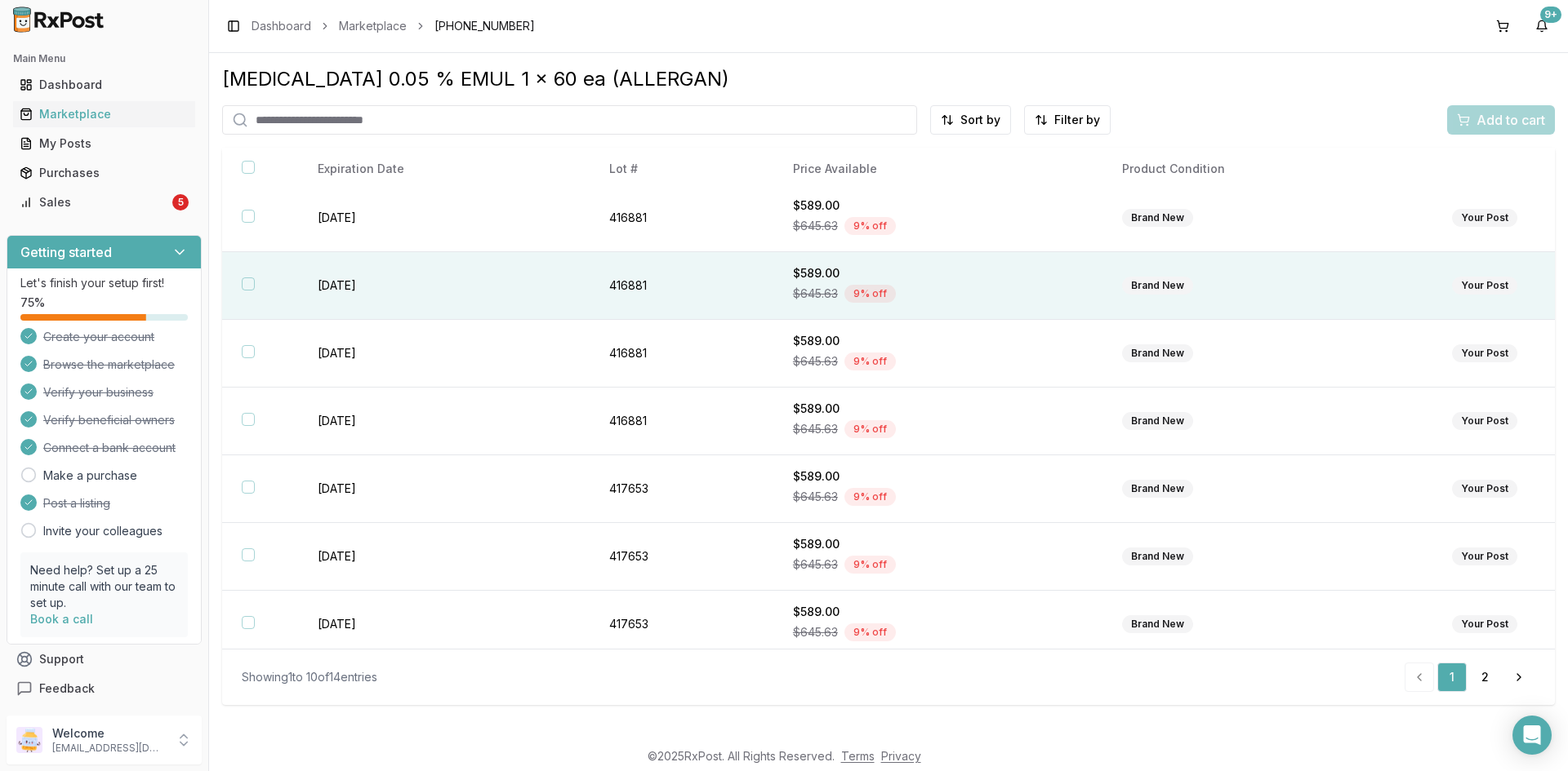
scroll to position [219, 0]
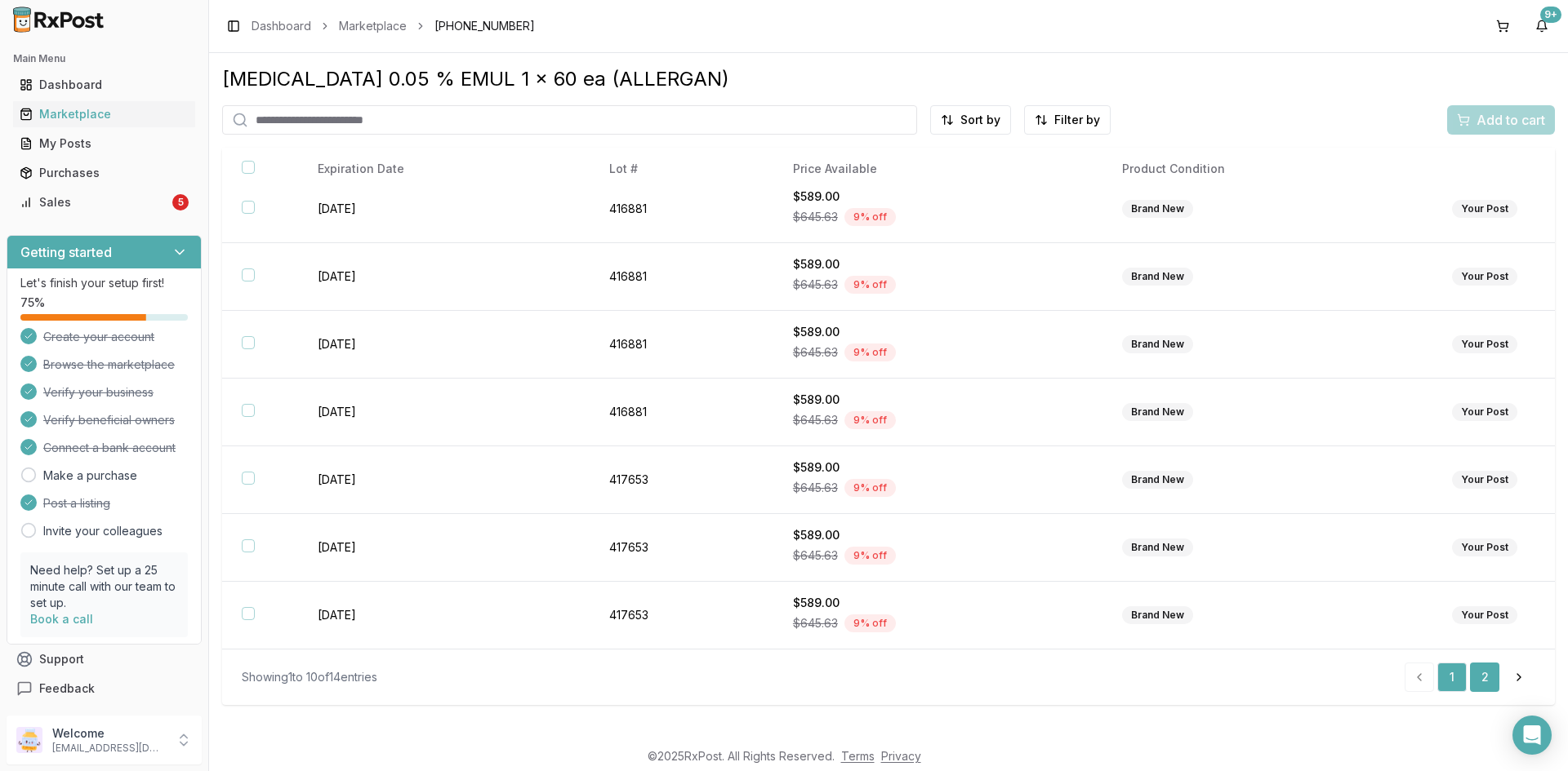
click at [1492, 678] on link "2" at bounding box center [1484, 677] width 30 height 30
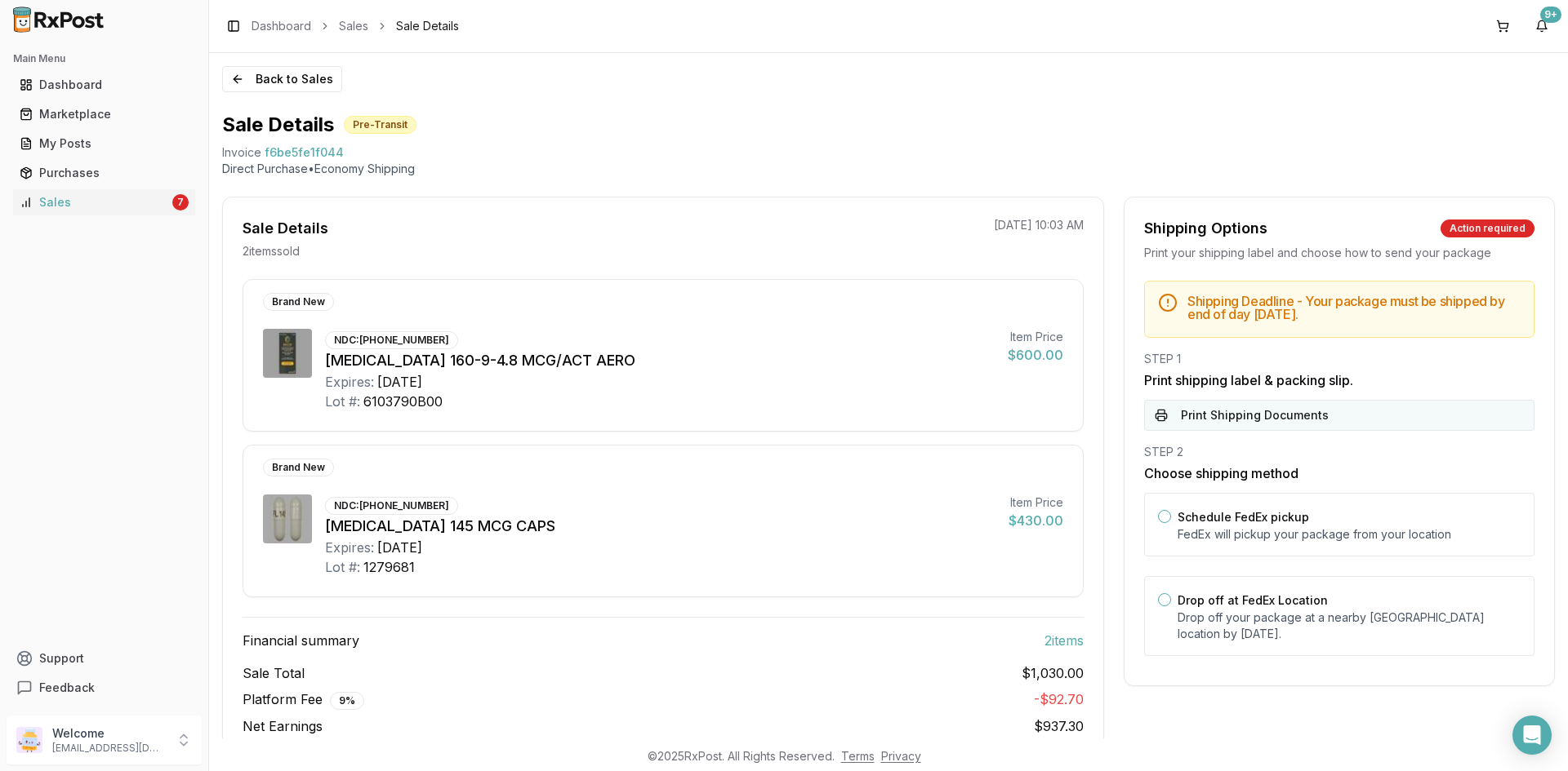
click at [1255, 418] on button "Print Shipping Documents" at bounding box center [1339, 416] width 391 height 31
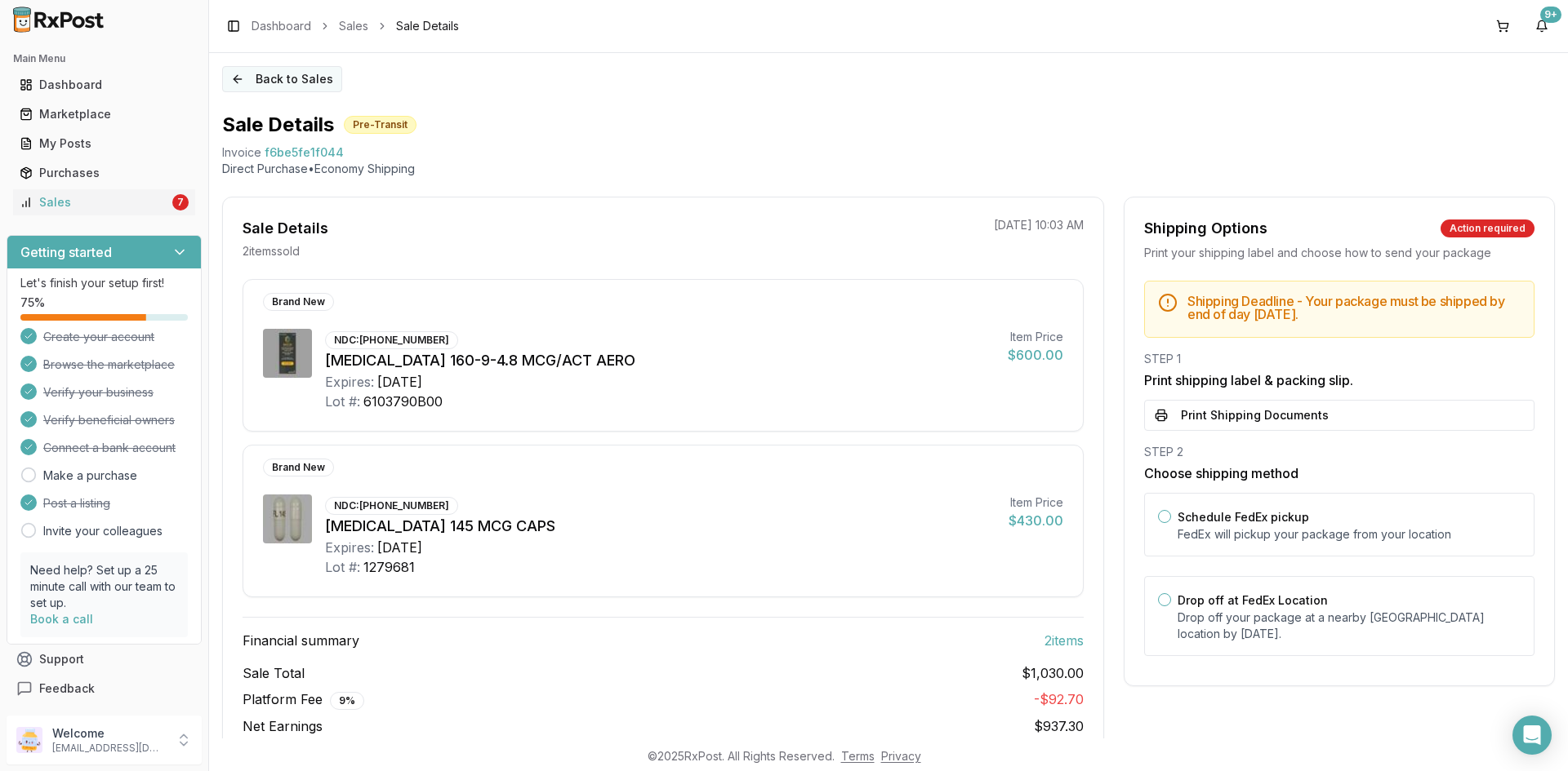
click at [275, 82] on button "Back to Sales" at bounding box center [282, 79] width 120 height 26
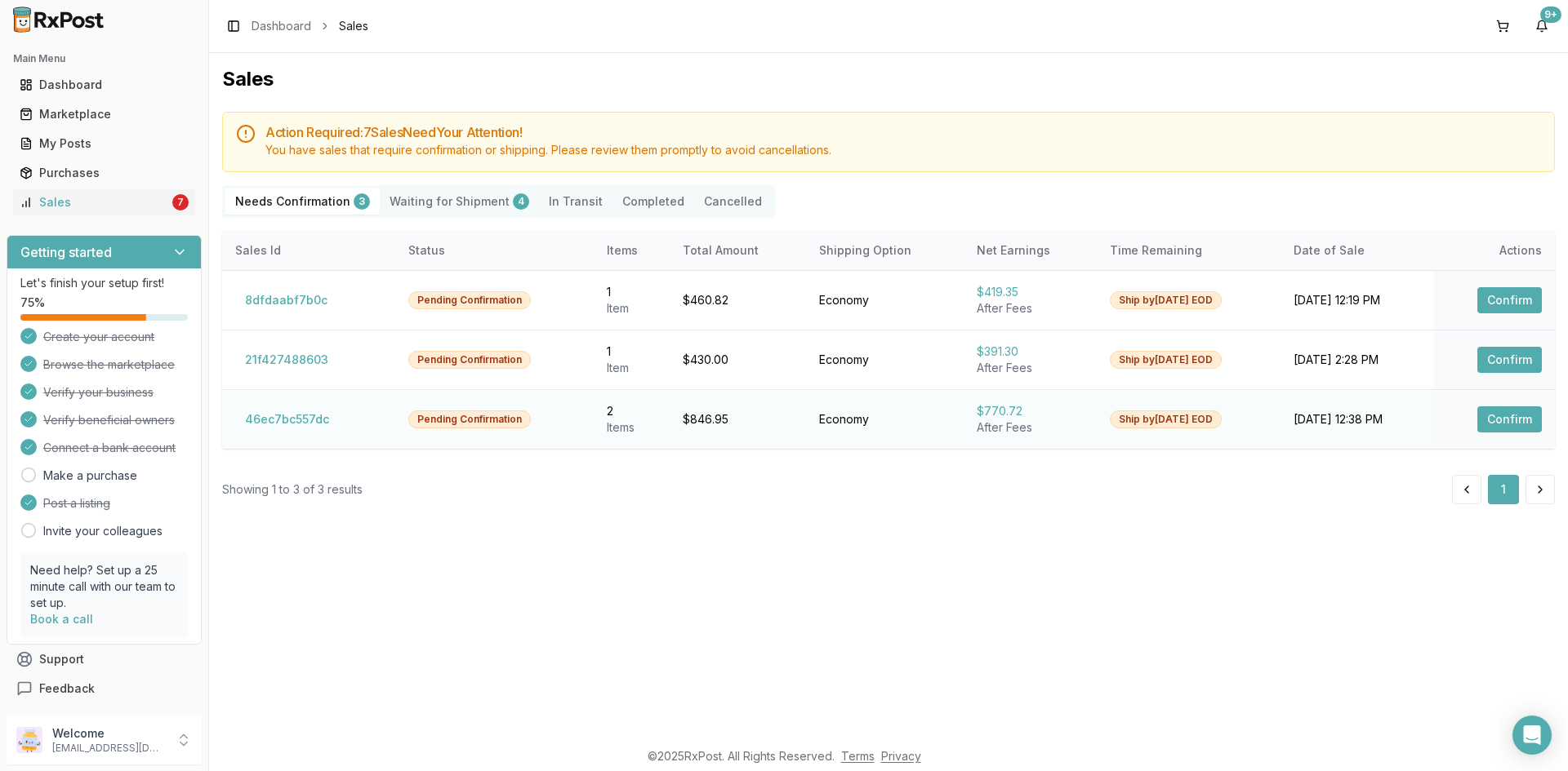
click at [1512, 417] on button "Confirm" at bounding box center [1510, 419] width 65 height 26
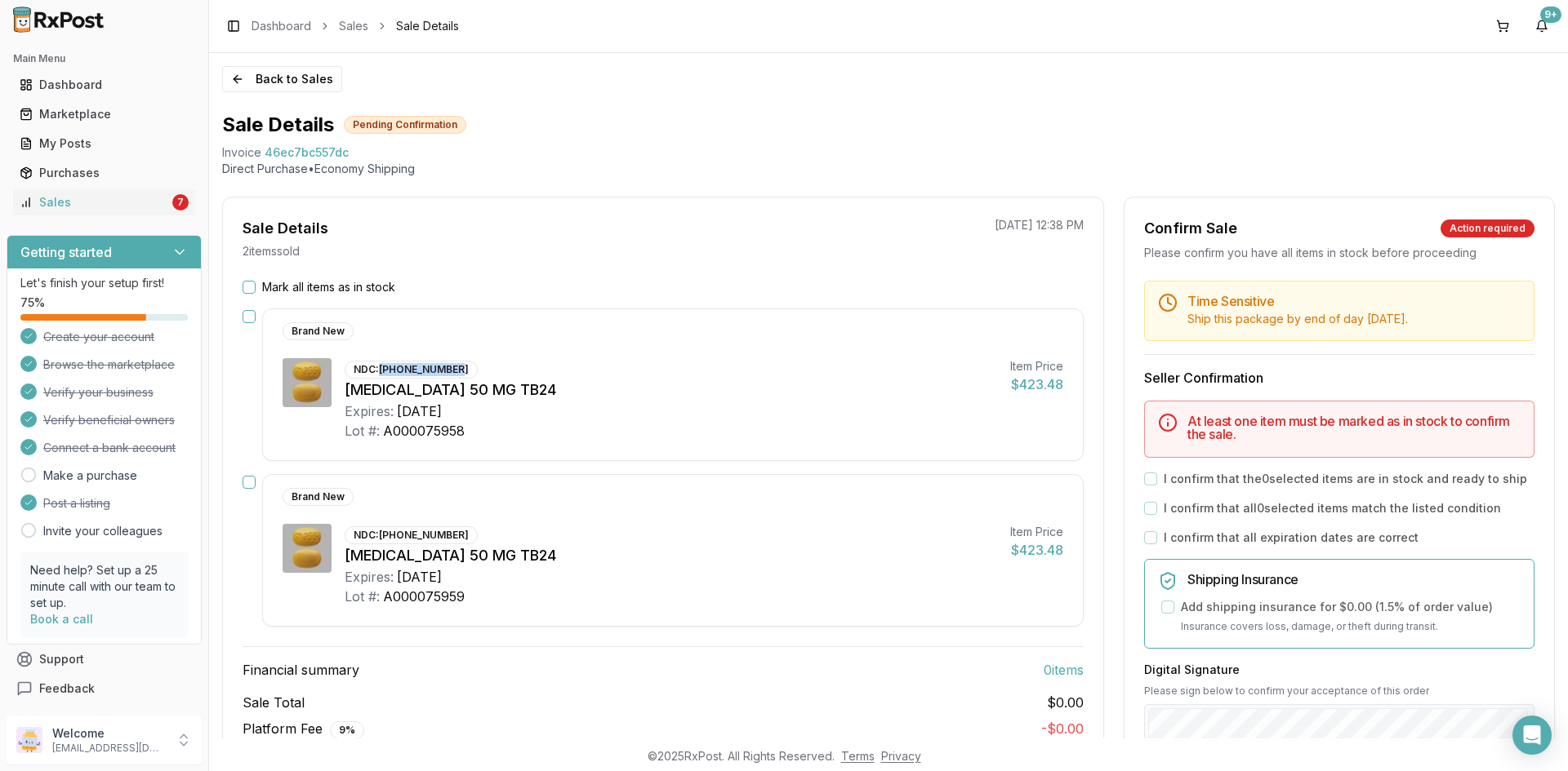
drag, startPoint x: 383, startPoint y: 366, endPoint x: 462, endPoint y: 372, distance: 79.2
click at [461, 373] on div "NDC: 00469-2602-30" at bounding box center [411, 370] width 133 height 18
copy div "[PHONE_NUMBER]"
click at [249, 282] on button "Mark all items as in stock" at bounding box center [249, 287] width 13 height 13
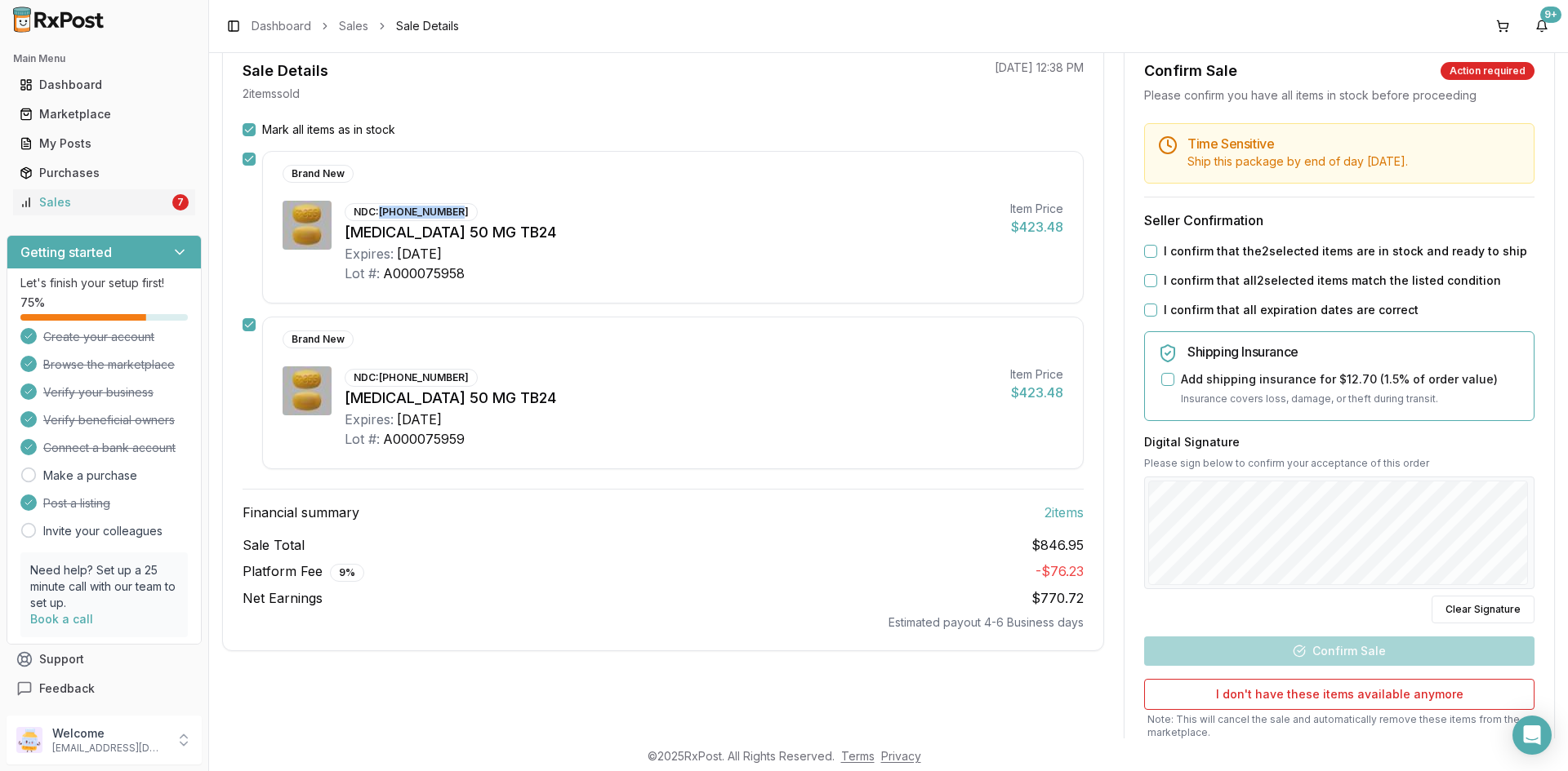
scroll to position [163, 0]
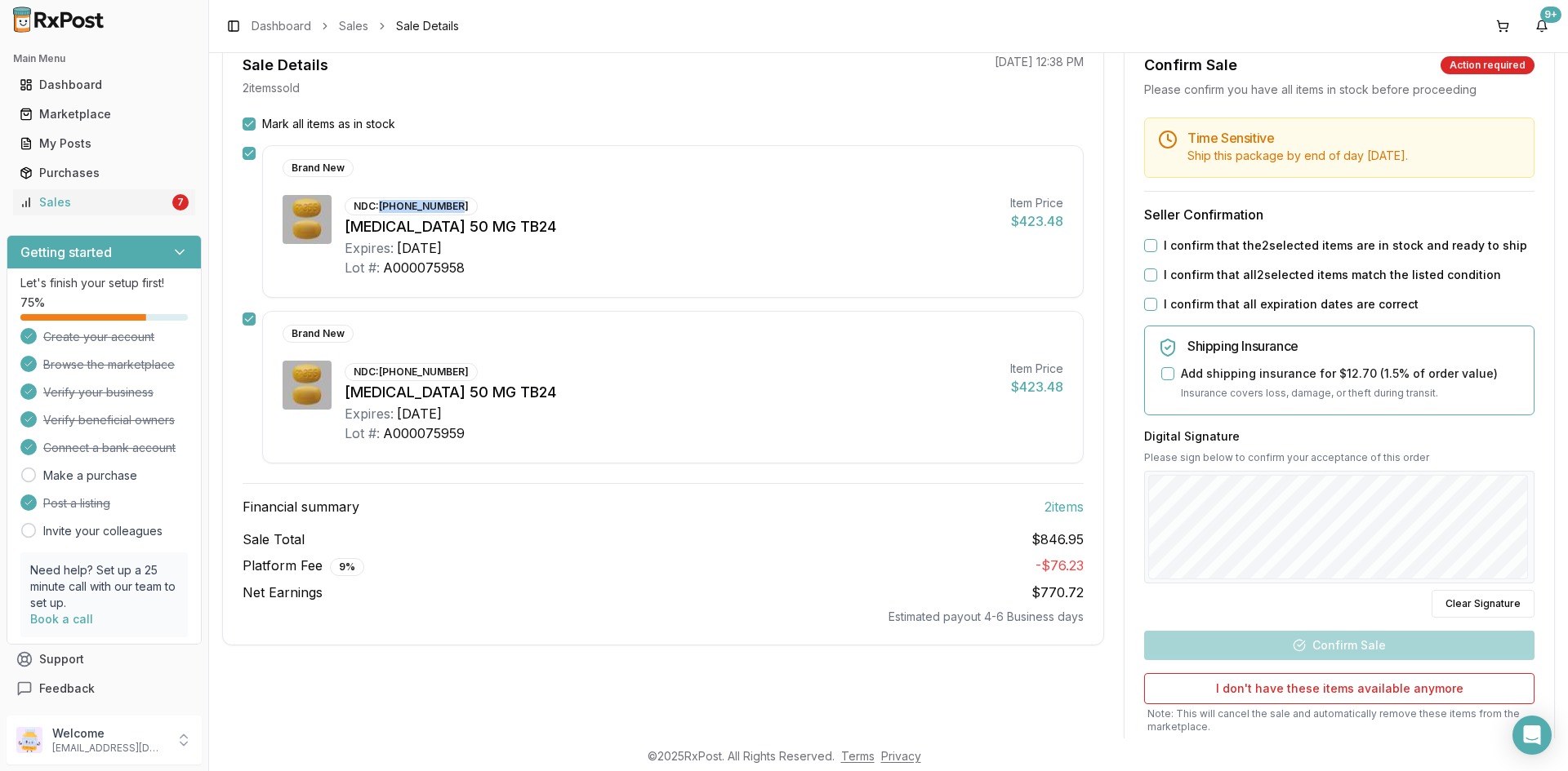
click at [1146, 245] on button "I confirm that the 2 selected items are in stock and ready to ship" at bounding box center [1150, 245] width 13 height 13
click at [1146, 276] on button "I confirm that all 2 selected items match the listed condition" at bounding box center [1150, 275] width 13 height 13
drag, startPoint x: 1143, startPoint y: 294, endPoint x: 1144, endPoint y: 302, distance: 8.1
click at [1143, 300] on div "Time Sensitive Ship this package by end of day Friday, August 15th . Seller Con…" at bounding box center [1339, 462] width 429 height 689
drag, startPoint x: 1144, startPoint y: 302, endPoint x: 1149, endPoint y: 311, distance: 10.3
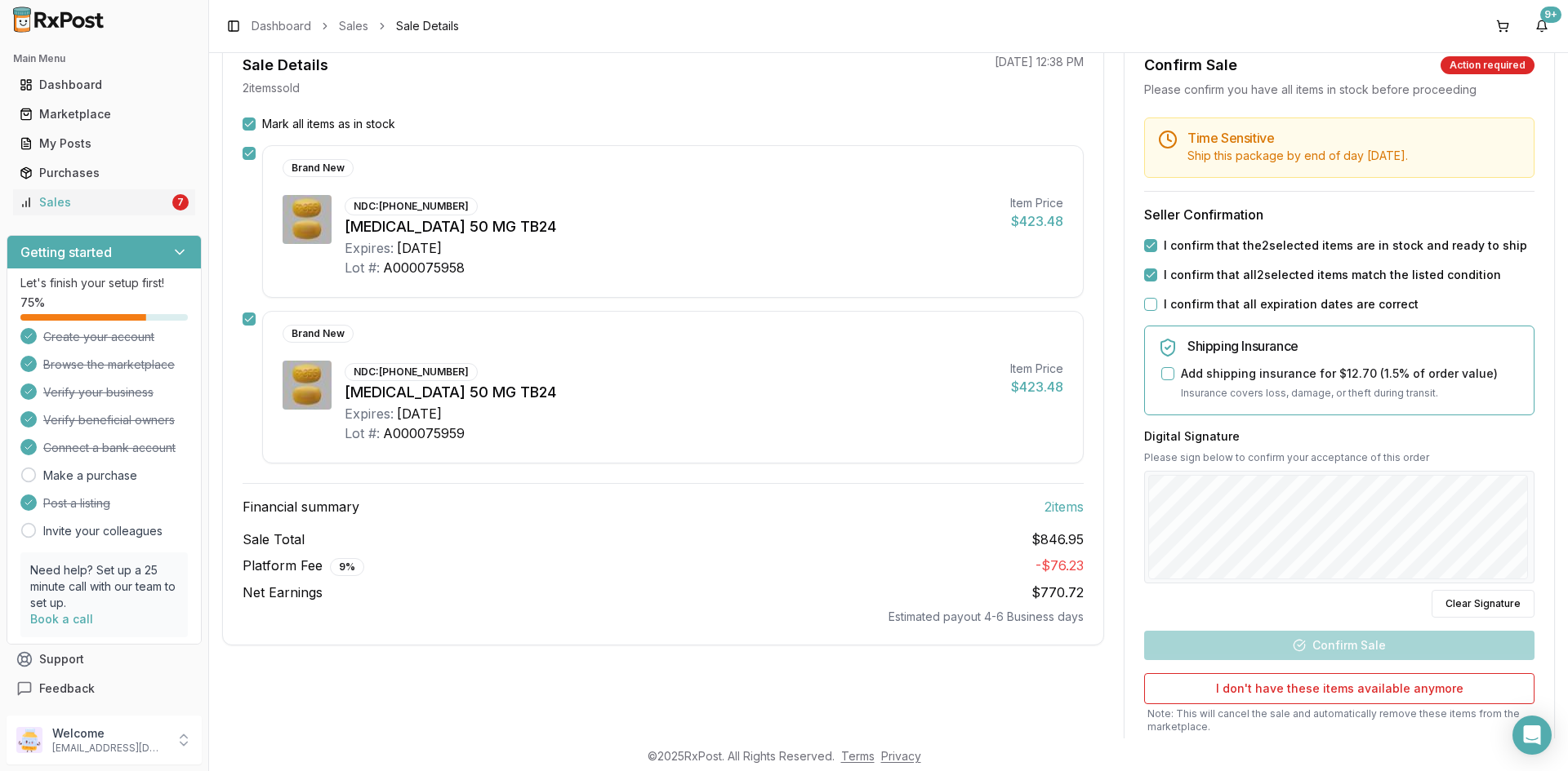
click at [1145, 303] on button "I confirm that all expiration dates are correct" at bounding box center [1150, 304] width 13 height 13
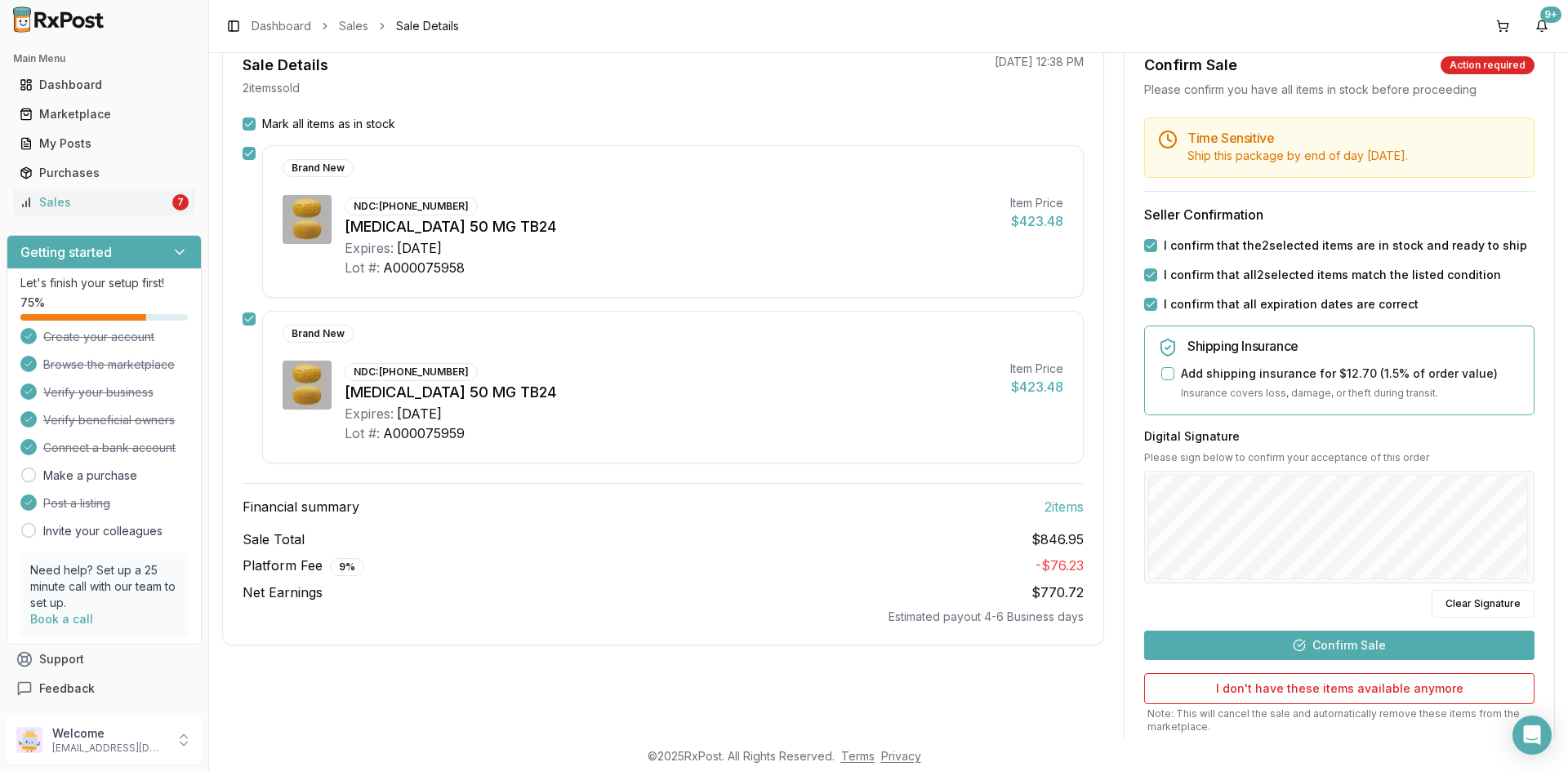
click at [1346, 641] on button "Confirm Sale" at bounding box center [1339, 645] width 391 height 30
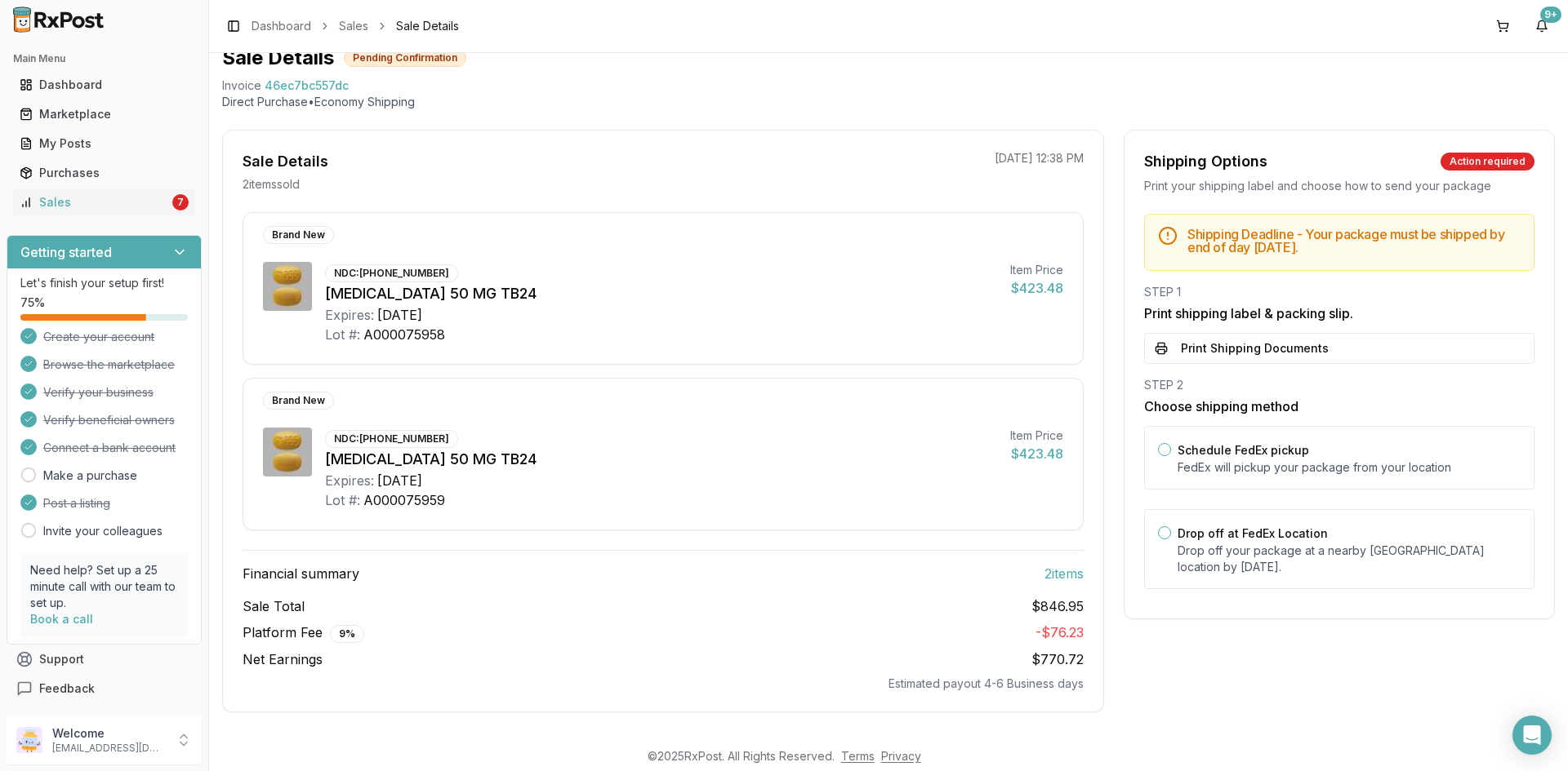
scroll to position [67, 0]
click at [1224, 346] on button "Print Shipping Documents" at bounding box center [1339, 348] width 391 height 31
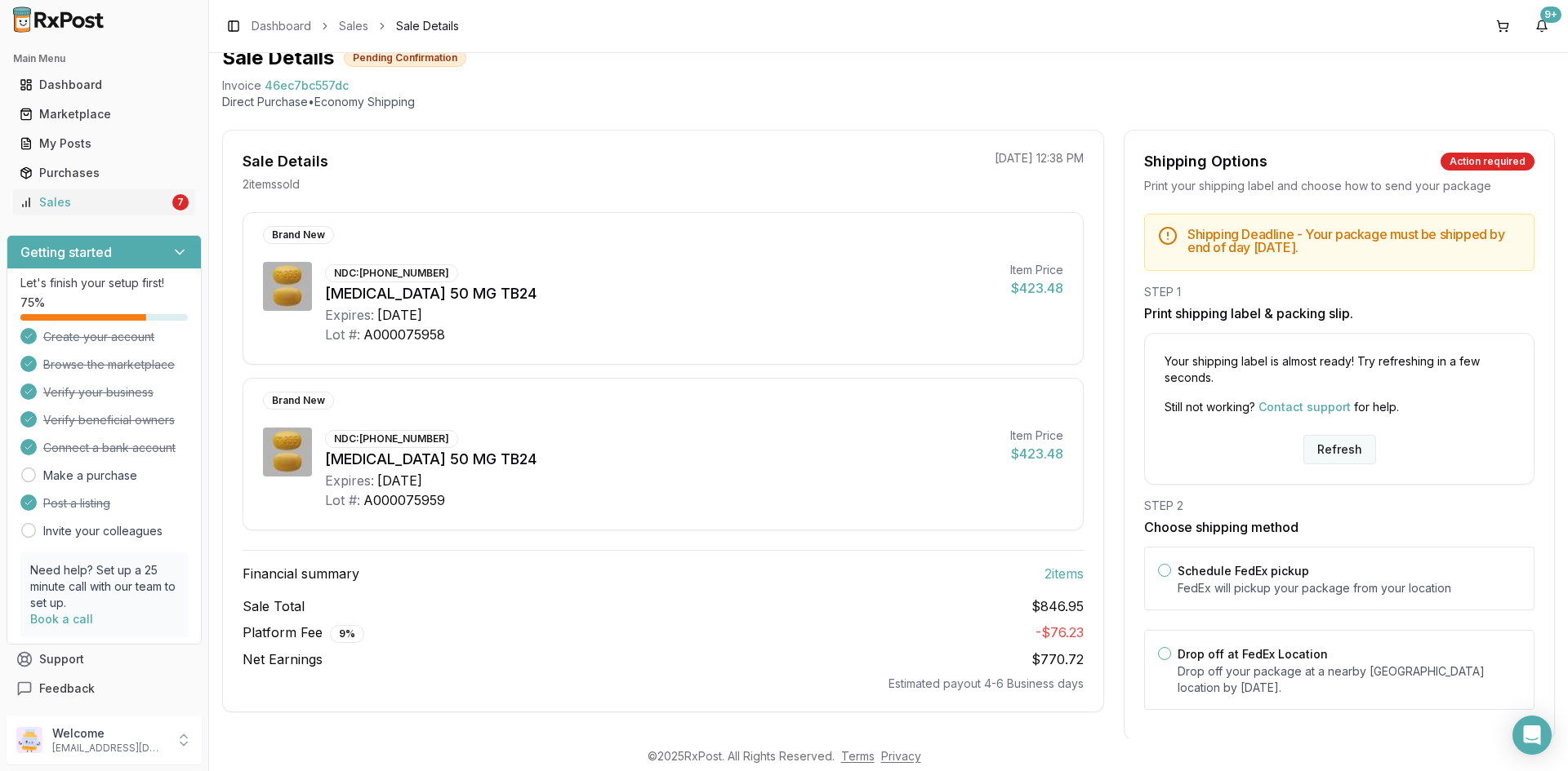
click at [1318, 444] on button "Refresh" at bounding box center [1339, 450] width 73 height 30
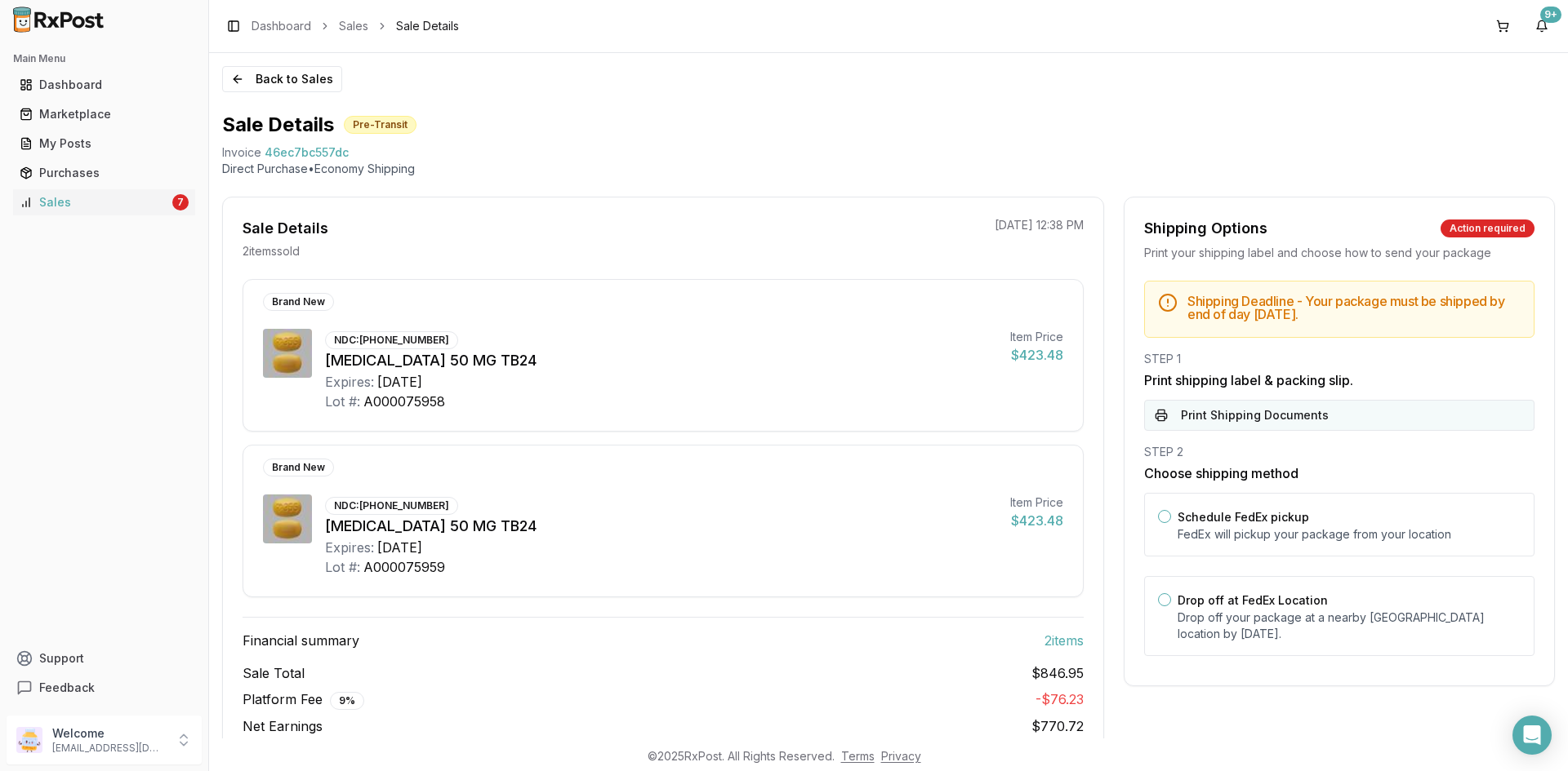
click at [1238, 412] on button "Print Shipping Documents" at bounding box center [1339, 416] width 391 height 31
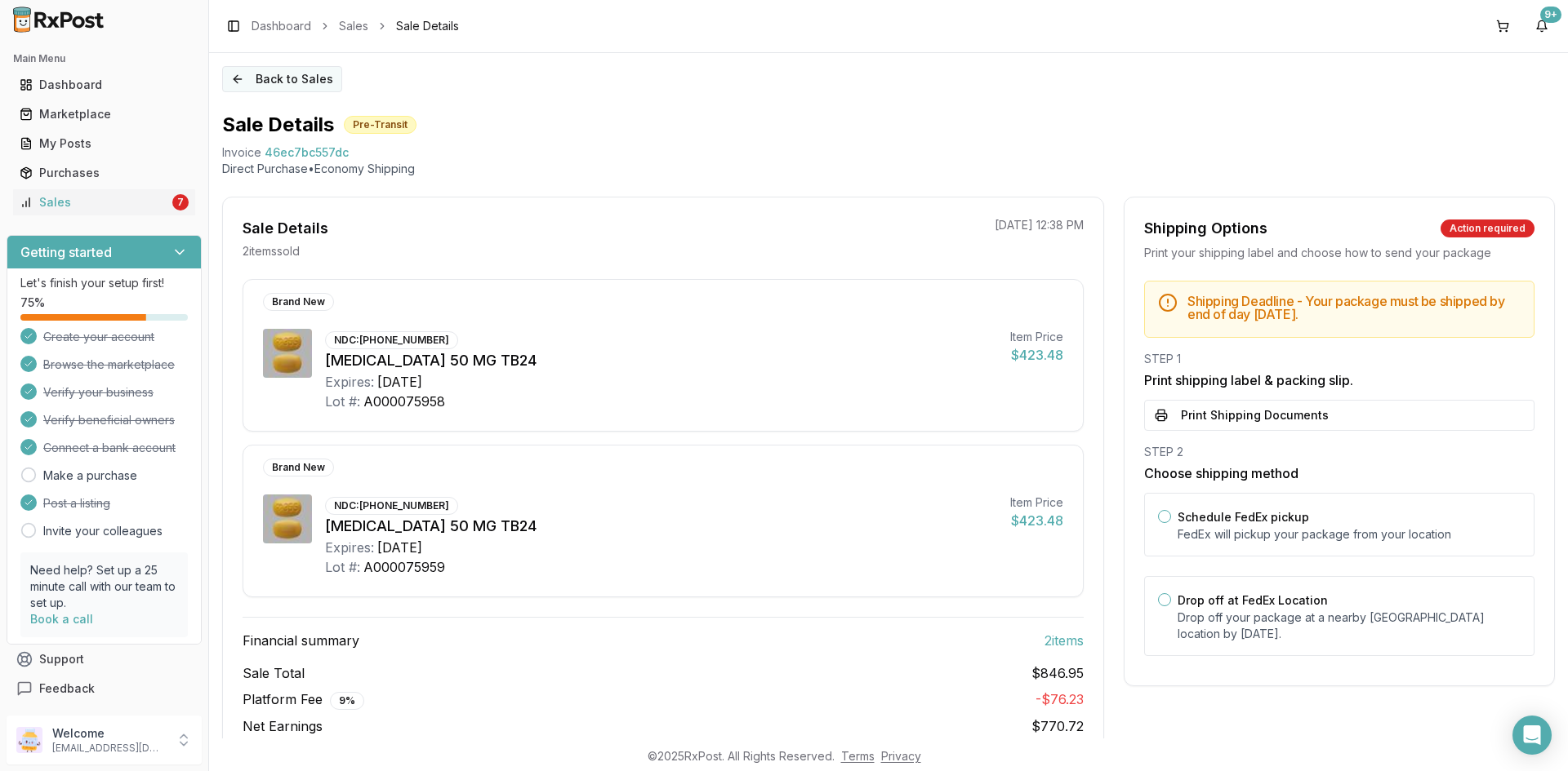
click at [280, 82] on button "Back to Sales" at bounding box center [282, 79] width 120 height 26
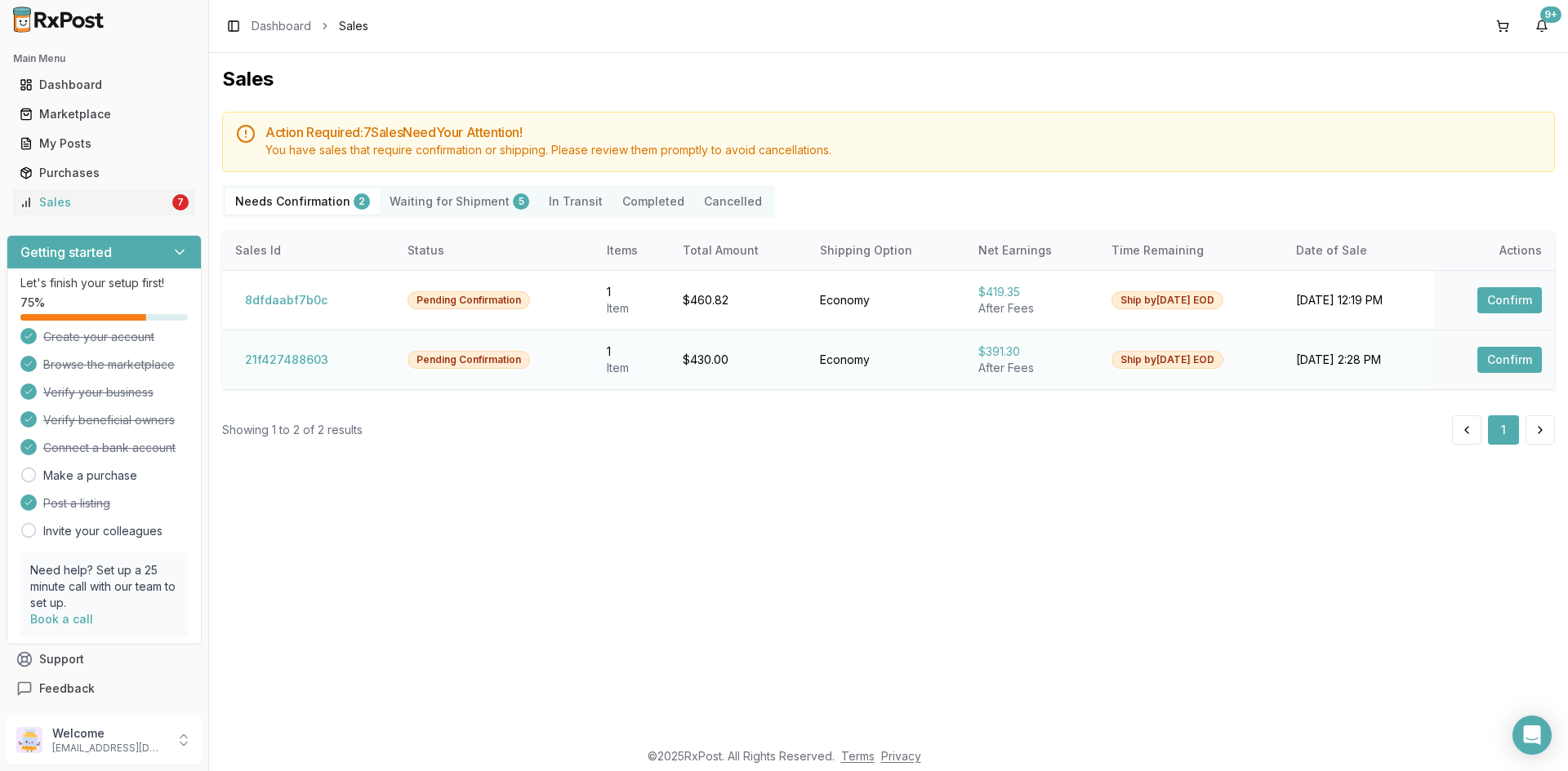
click at [1481, 355] on button "Confirm" at bounding box center [1510, 359] width 65 height 26
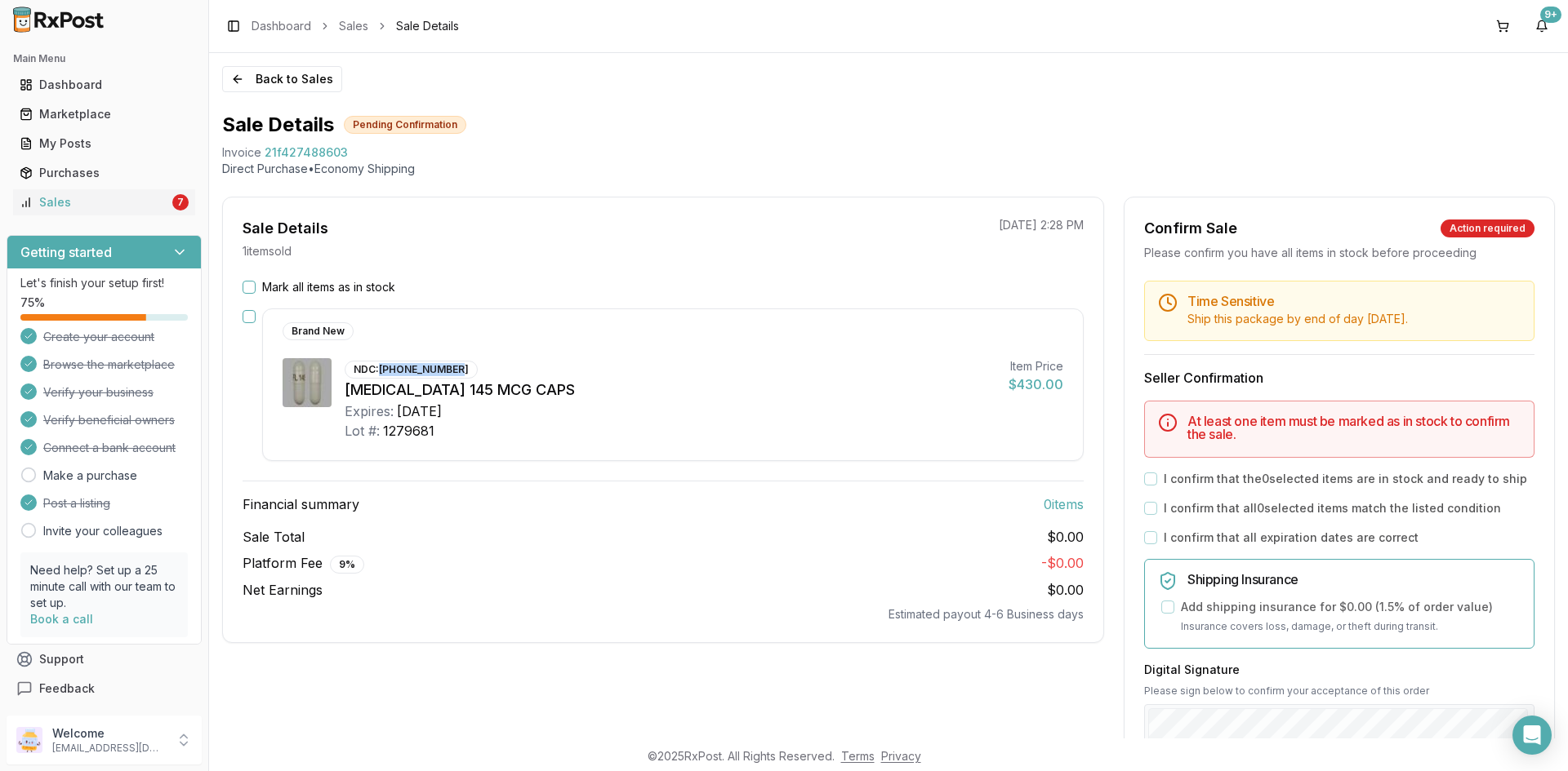
drag, startPoint x: 380, startPoint y: 371, endPoint x: 457, endPoint y: 365, distance: 77.2
click at [457, 365] on div "NDC: 00456-1201-30" at bounding box center [411, 370] width 133 height 18
copy div "[PHONE_NUMBER]"
click at [248, 279] on div "Mark all items as in stock" at bounding box center [663, 287] width 841 height 16
click at [246, 288] on button "Mark all items as in stock" at bounding box center [249, 287] width 13 height 13
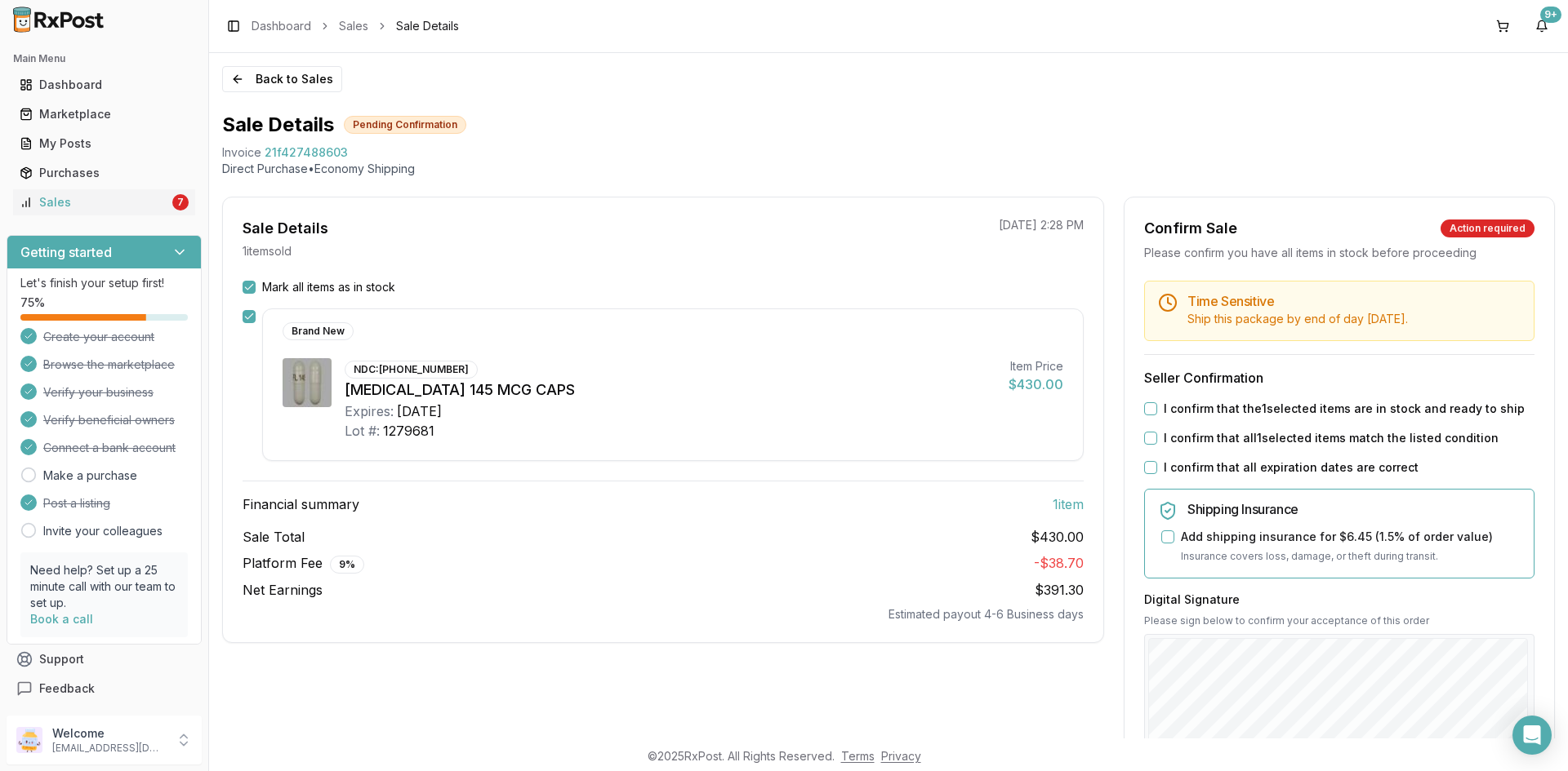
click at [1149, 409] on button "I confirm that the 1 selected items are in stock and ready to ship" at bounding box center [1150, 408] width 13 height 13
drag, startPoint x: 1148, startPoint y: 436, endPoint x: 1144, endPoint y: 457, distance: 21.4
click at [1148, 437] on button "I confirm that all 1 selected items match the listed condition" at bounding box center [1150, 438] width 13 height 13
drag, startPoint x: 1143, startPoint y: 460, endPoint x: 1148, endPoint y: 475, distance: 15.8
click at [1144, 463] on div "I confirm that all expiration dates are correct" at bounding box center [1339, 468] width 391 height 16
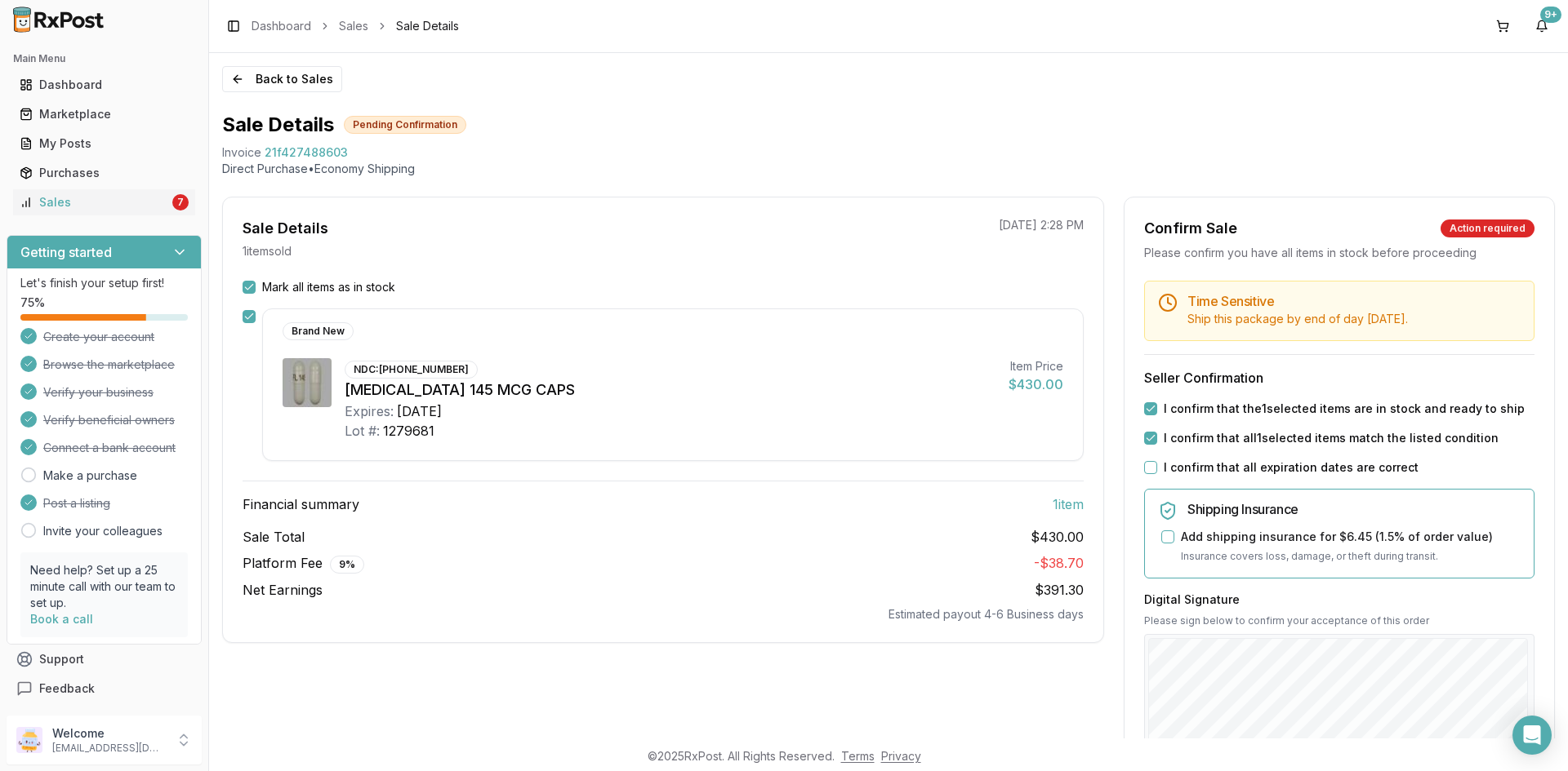
click at [1148, 468] on button "I confirm that all expiration dates are correct" at bounding box center [1150, 468] width 13 height 13
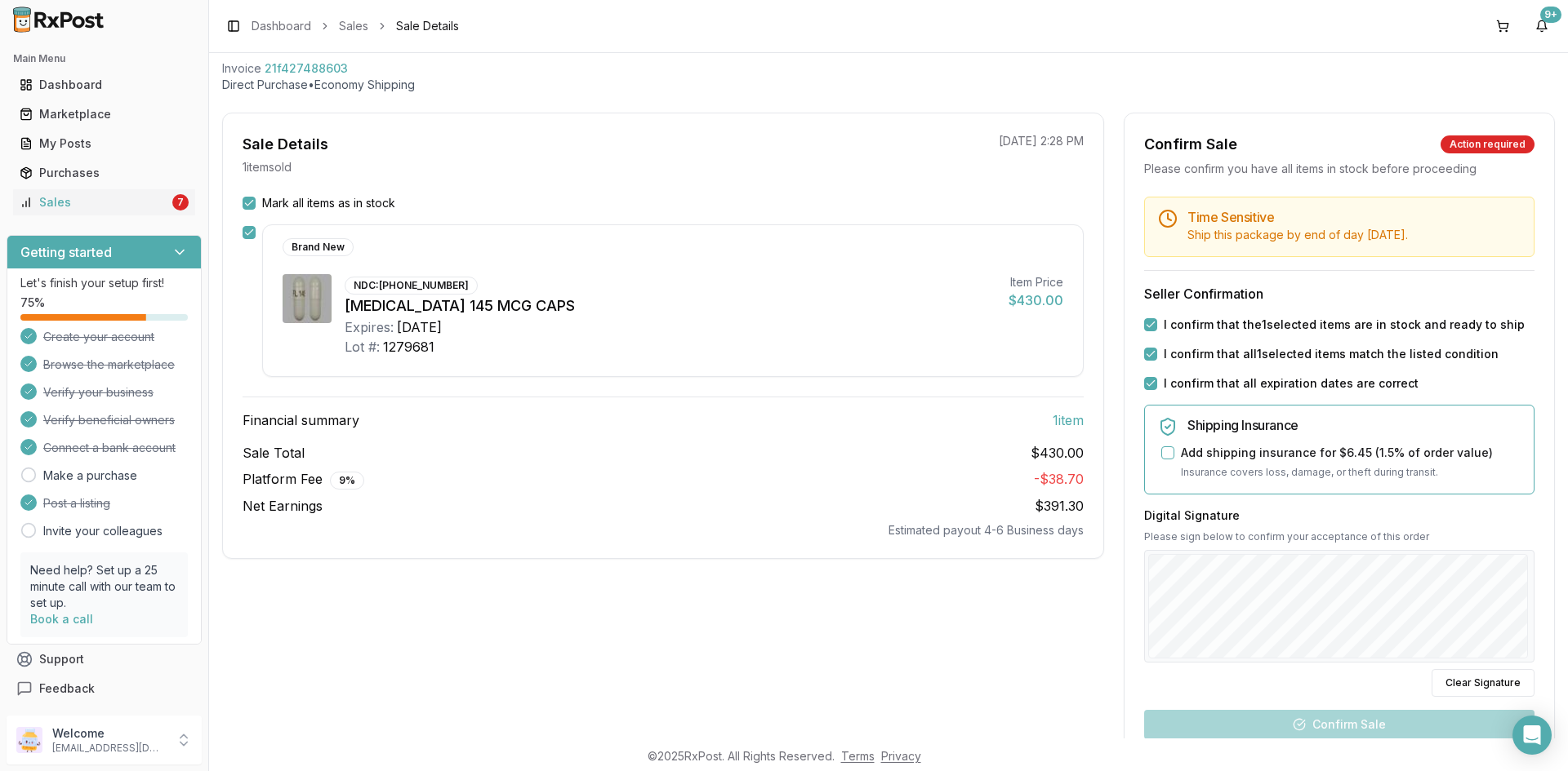
scroll to position [163, 0]
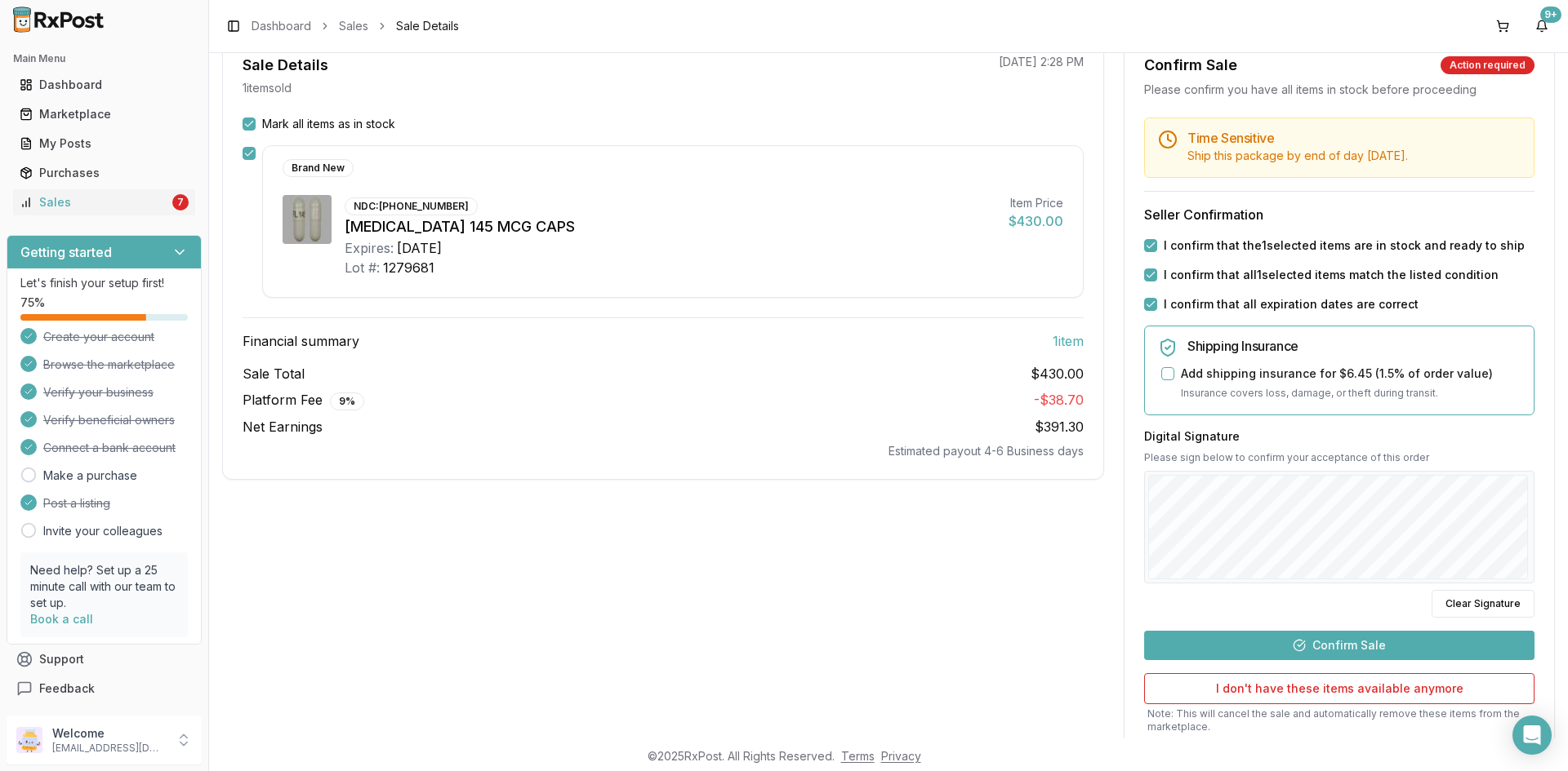
click at [1345, 635] on button "Confirm Sale" at bounding box center [1339, 645] width 391 height 30
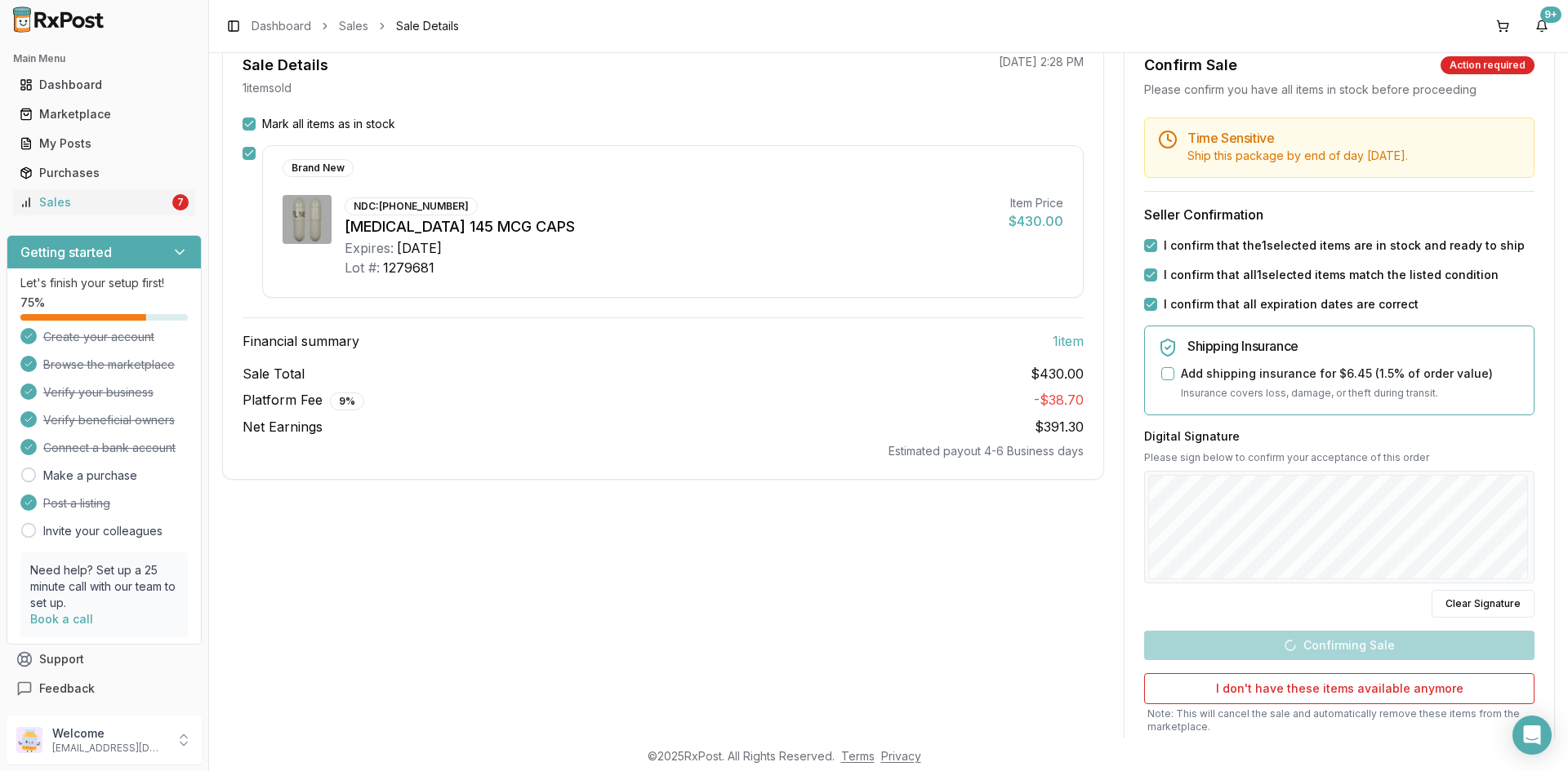
scroll to position [0, 0]
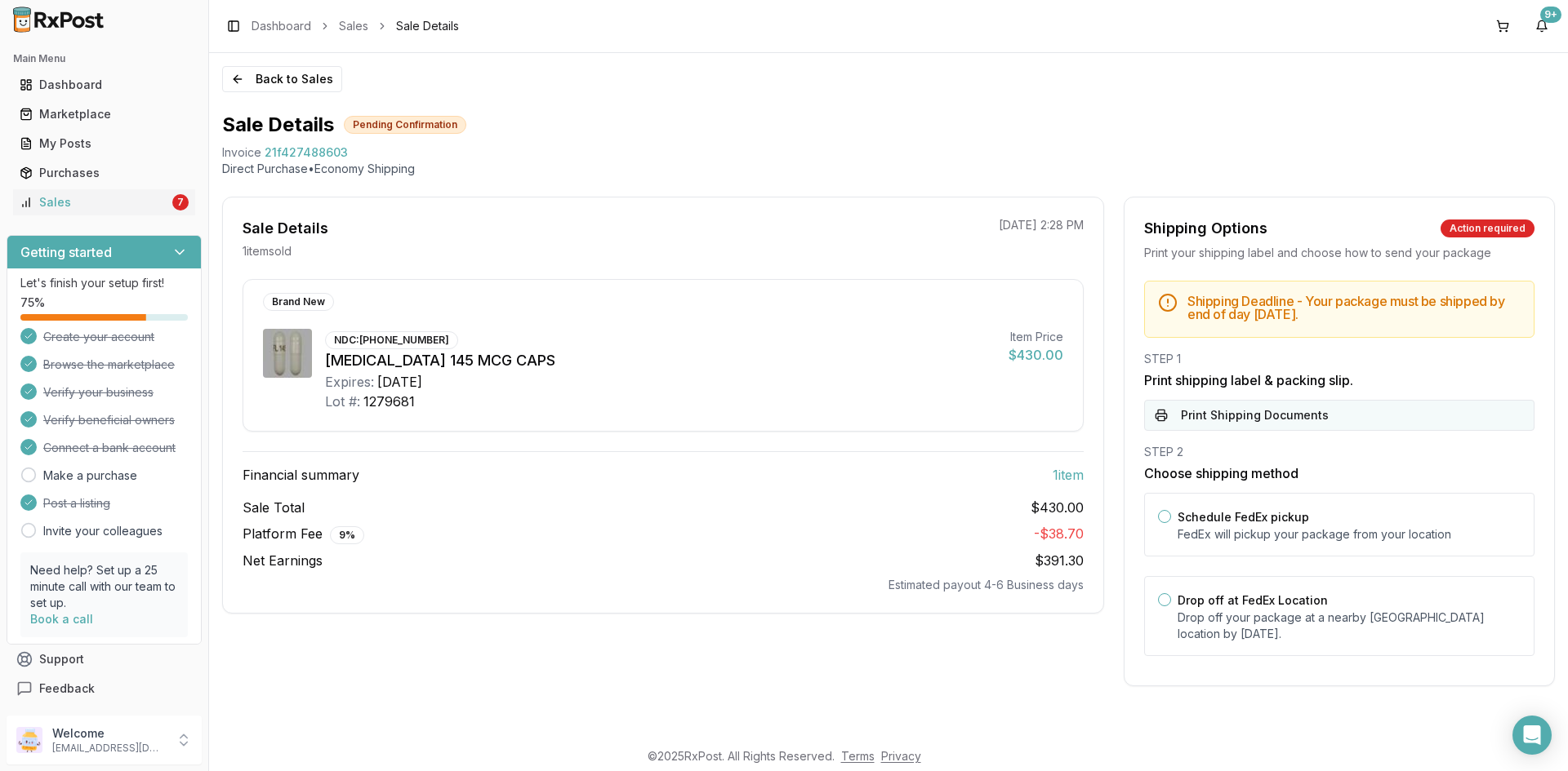
click at [1245, 416] on button "Print Shipping Documents" at bounding box center [1339, 416] width 391 height 31
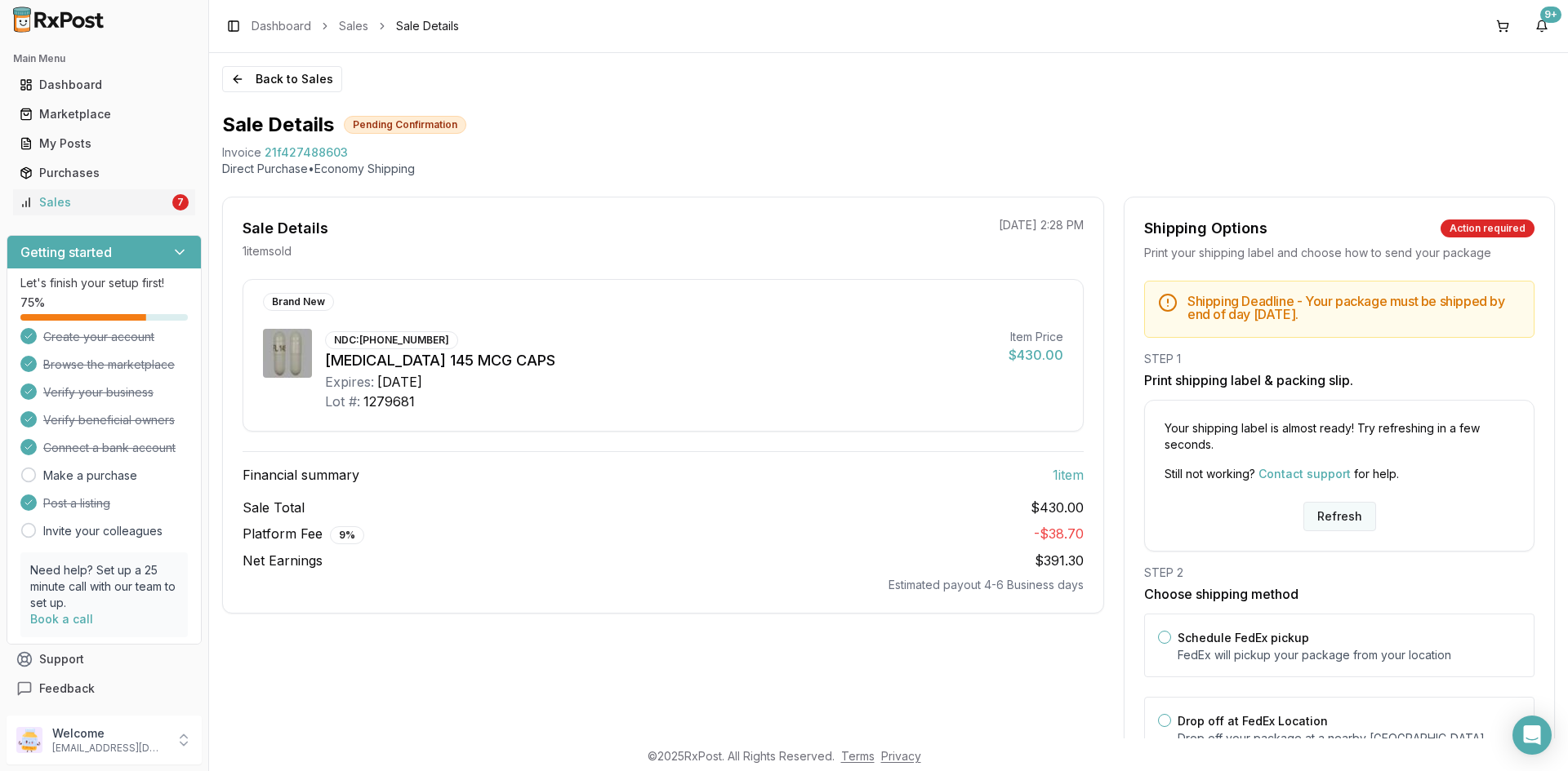
click at [1335, 513] on button "Refresh" at bounding box center [1339, 516] width 73 height 30
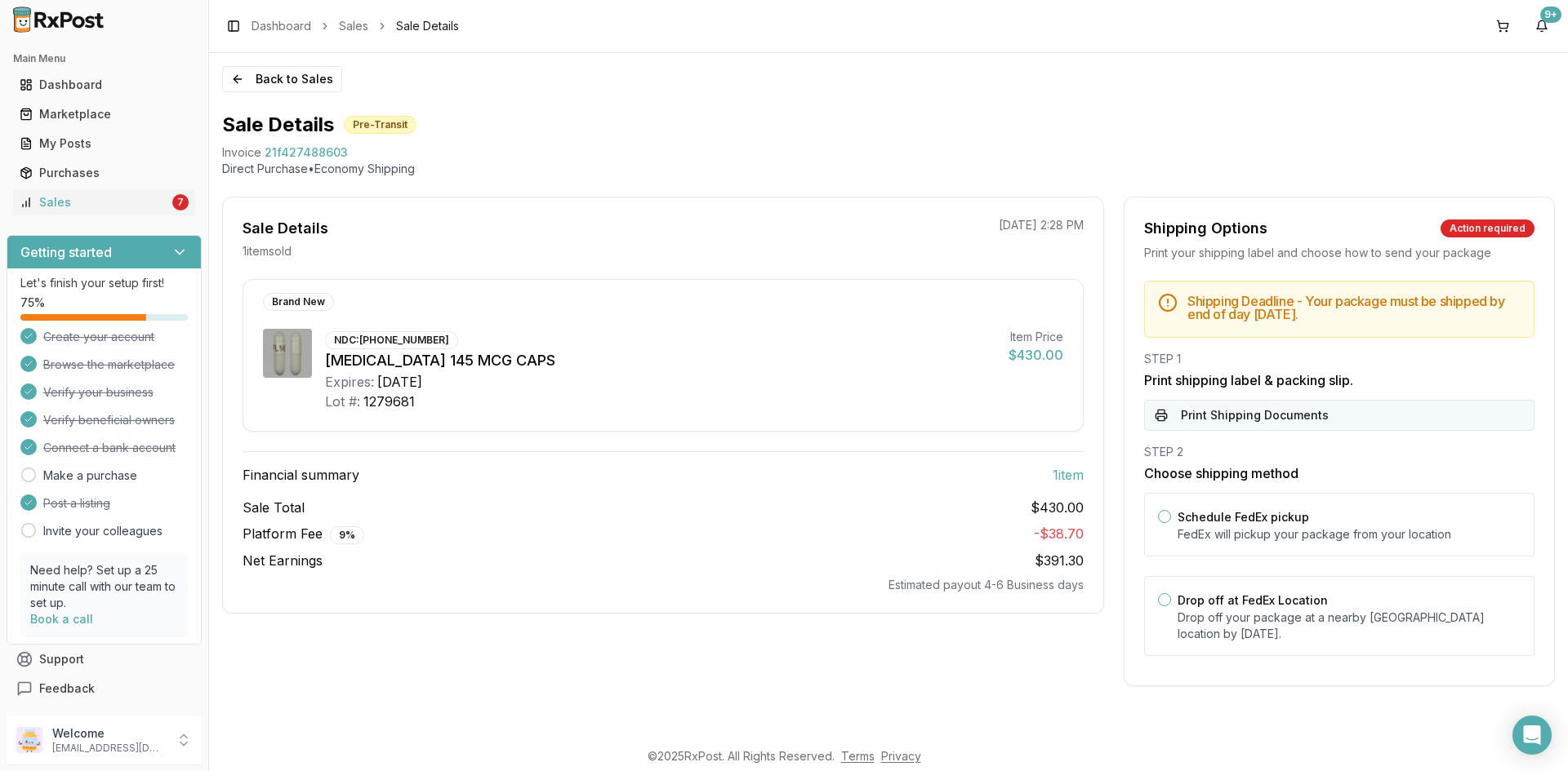
click at [1264, 411] on button "Print Shipping Documents" at bounding box center [1339, 416] width 391 height 31
click at [277, 80] on button "Back to Sales" at bounding box center [282, 79] width 120 height 26
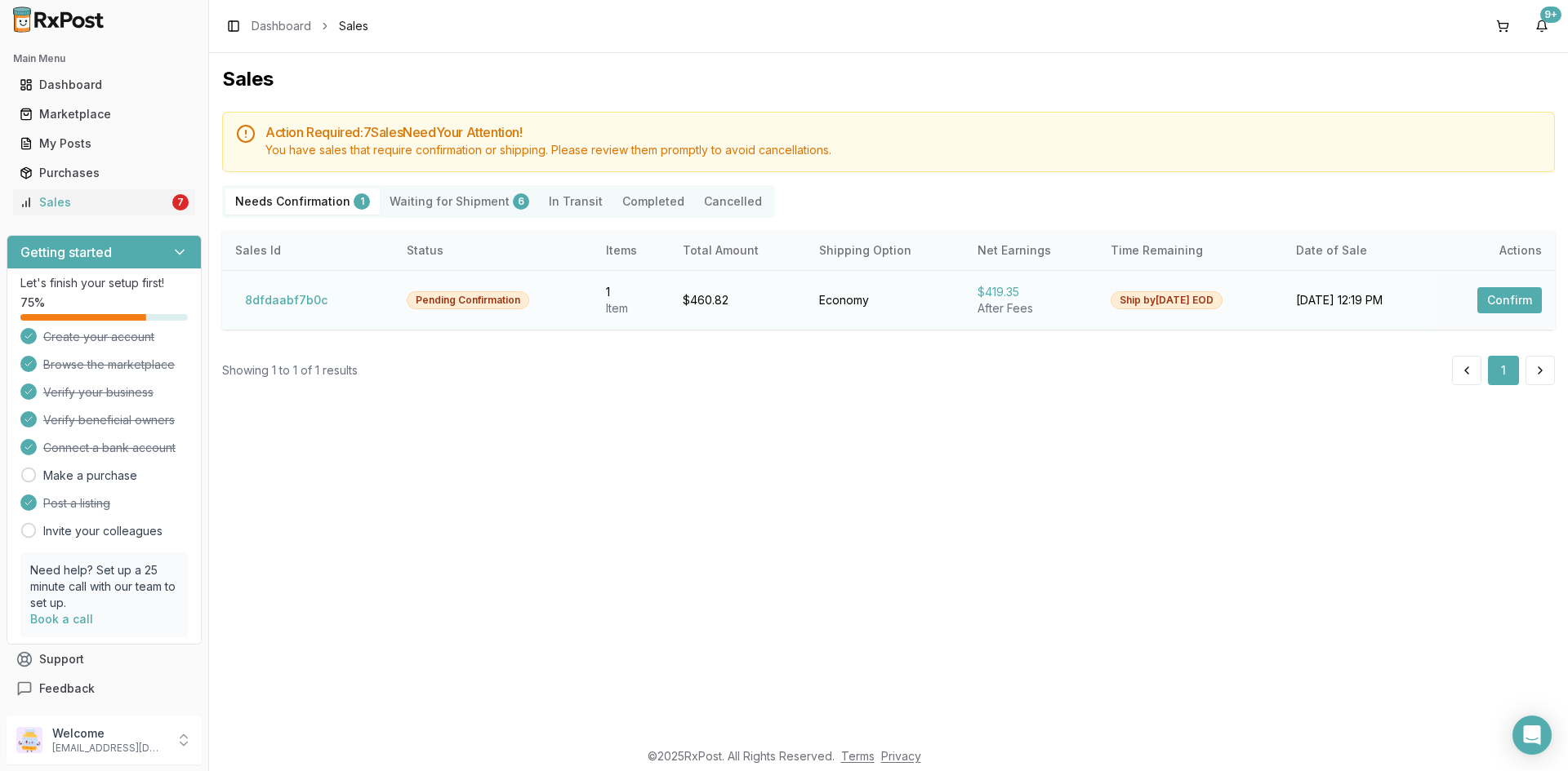
click at [1523, 299] on button "Confirm" at bounding box center [1510, 300] width 65 height 26
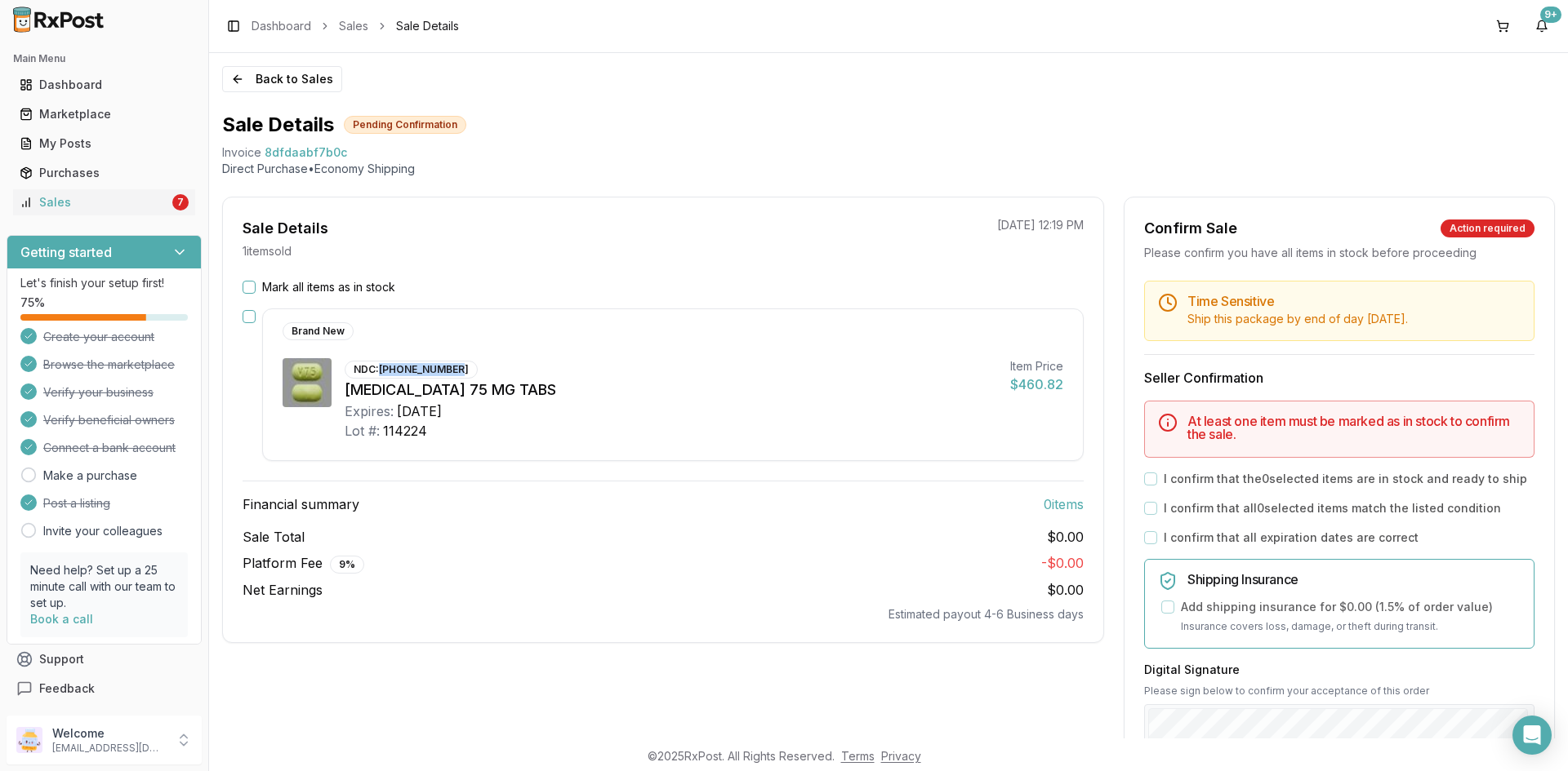
drag, startPoint x: 380, startPoint y: 371, endPoint x: 457, endPoint y: 370, distance: 77.0
click at [457, 370] on div "NDC: 73336-0075-30" at bounding box center [411, 370] width 133 height 18
copy div "73336-0075-30"
click at [252, 284] on button "Mark all items as in stock" at bounding box center [249, 287] width 13 height 13
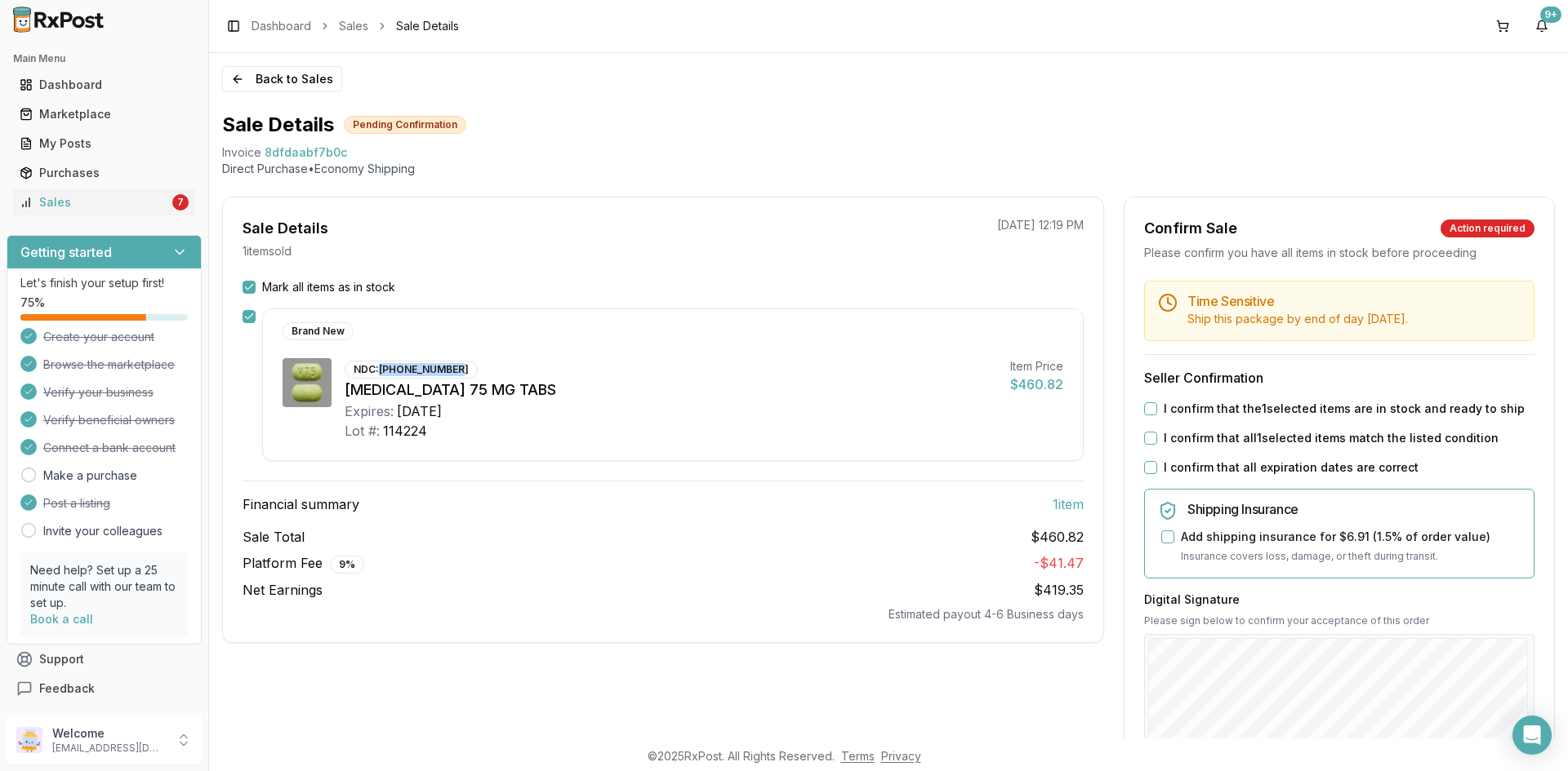
click at [1146, 409] on button "I confirm that the 1 selected items are in stock and ready to ship" at bounding box center [1150, 408] width 13 height 13
drag, startPoint x: 1144, startPoint y: 434, endPoint x: 1146, endPoint y: 446, distance: 12.2
click at [1144, 438] on button "I confirm that all 1 selected items match the listed condition" at bounding box center [1150, 438] width 13 height 13
click at [1144, 466] on button "I confirm that all expiration dates are correct" at bounding box center [1150, 468] width 13 height 13
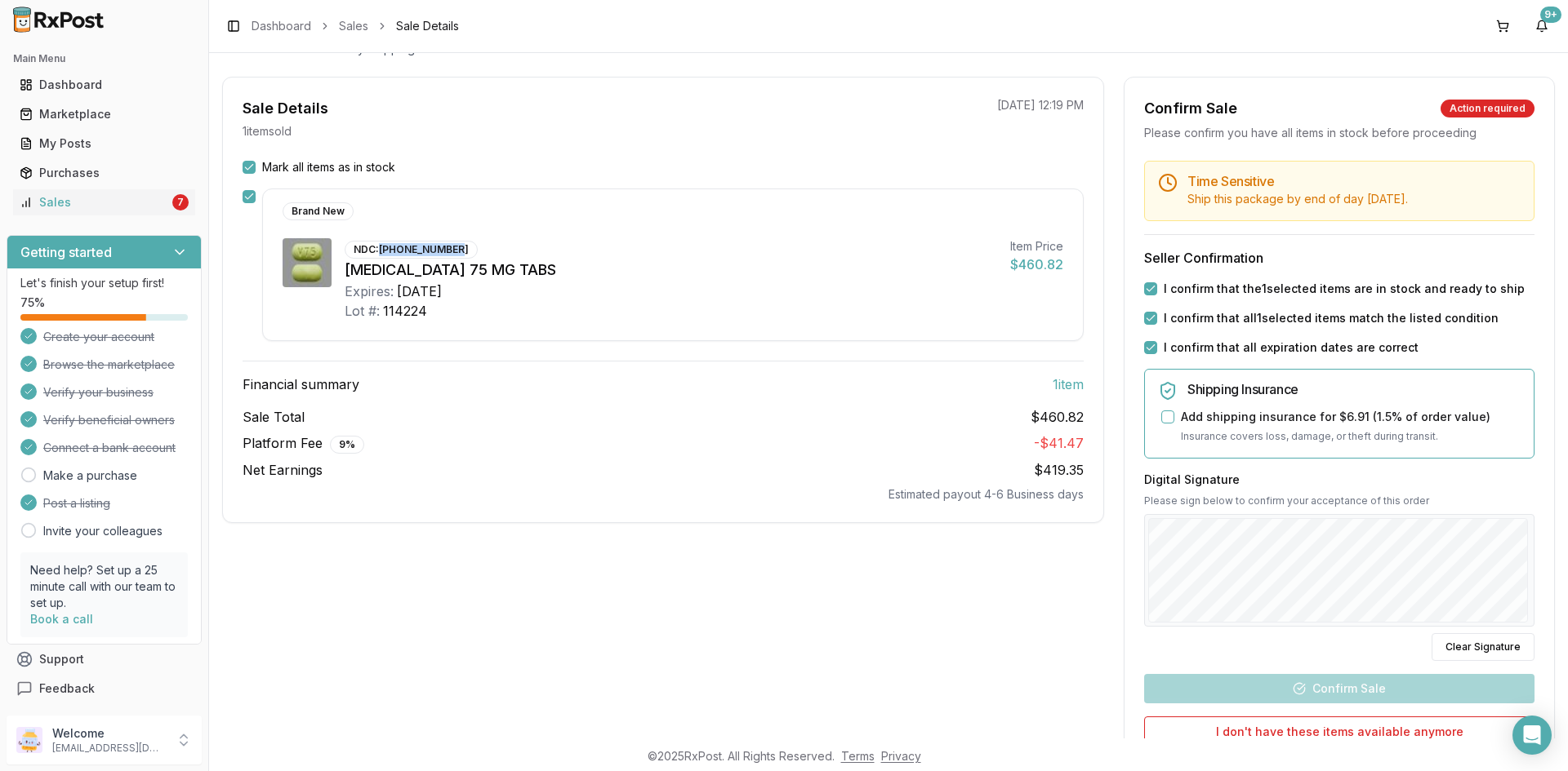
scroll to position [245, 0]
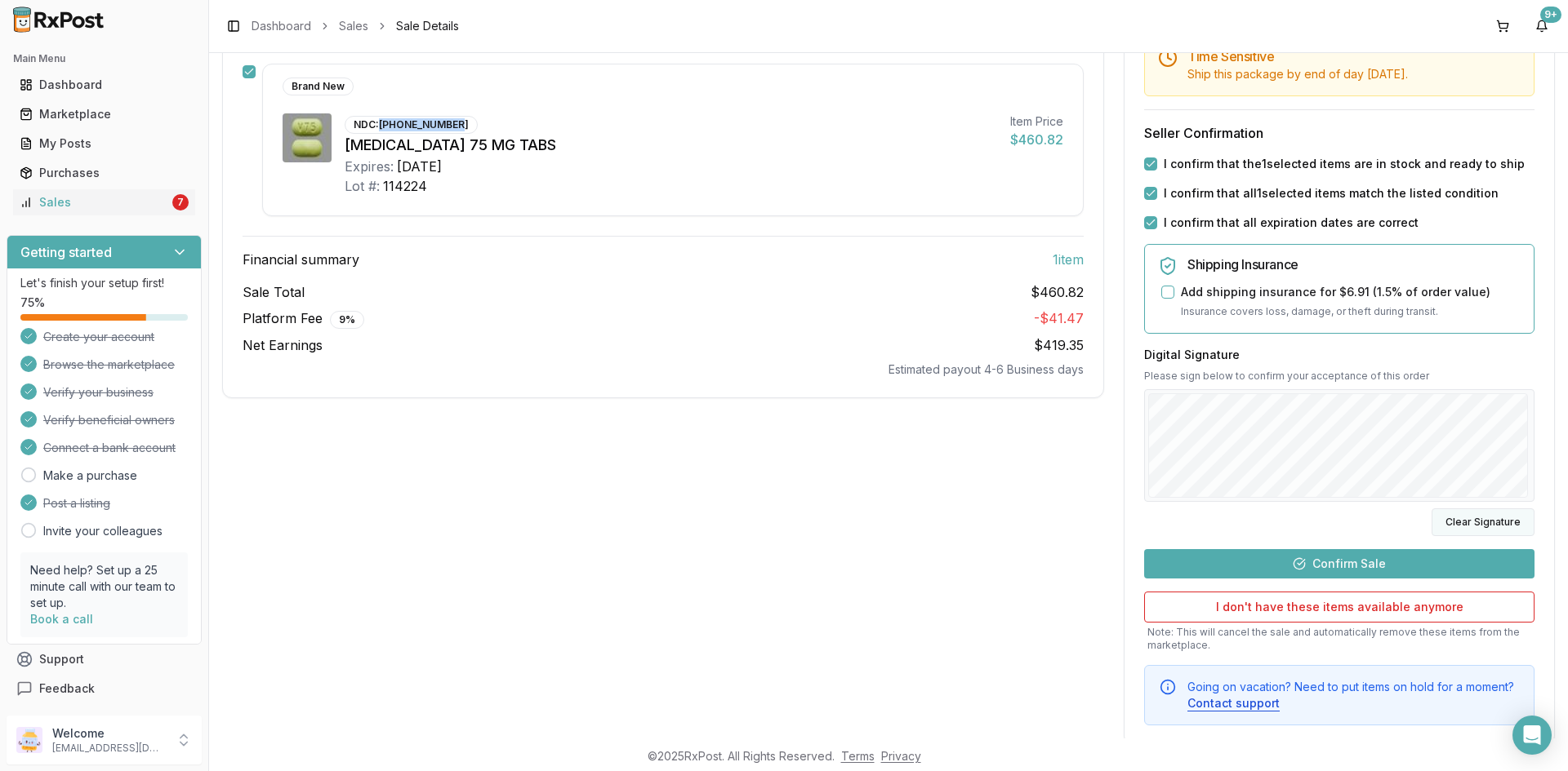
click at [1476, 513] on button "Clear Signature" at bounding box center [1483, 521] width 103 height 28
click at [1462, 516] on button "Clear Signature" at bounding box center [1483, 521] width 103 height 28
click at [1373, 562] on button "Confirm Sale" at bounding box center [1339, 564] width 391 height 30
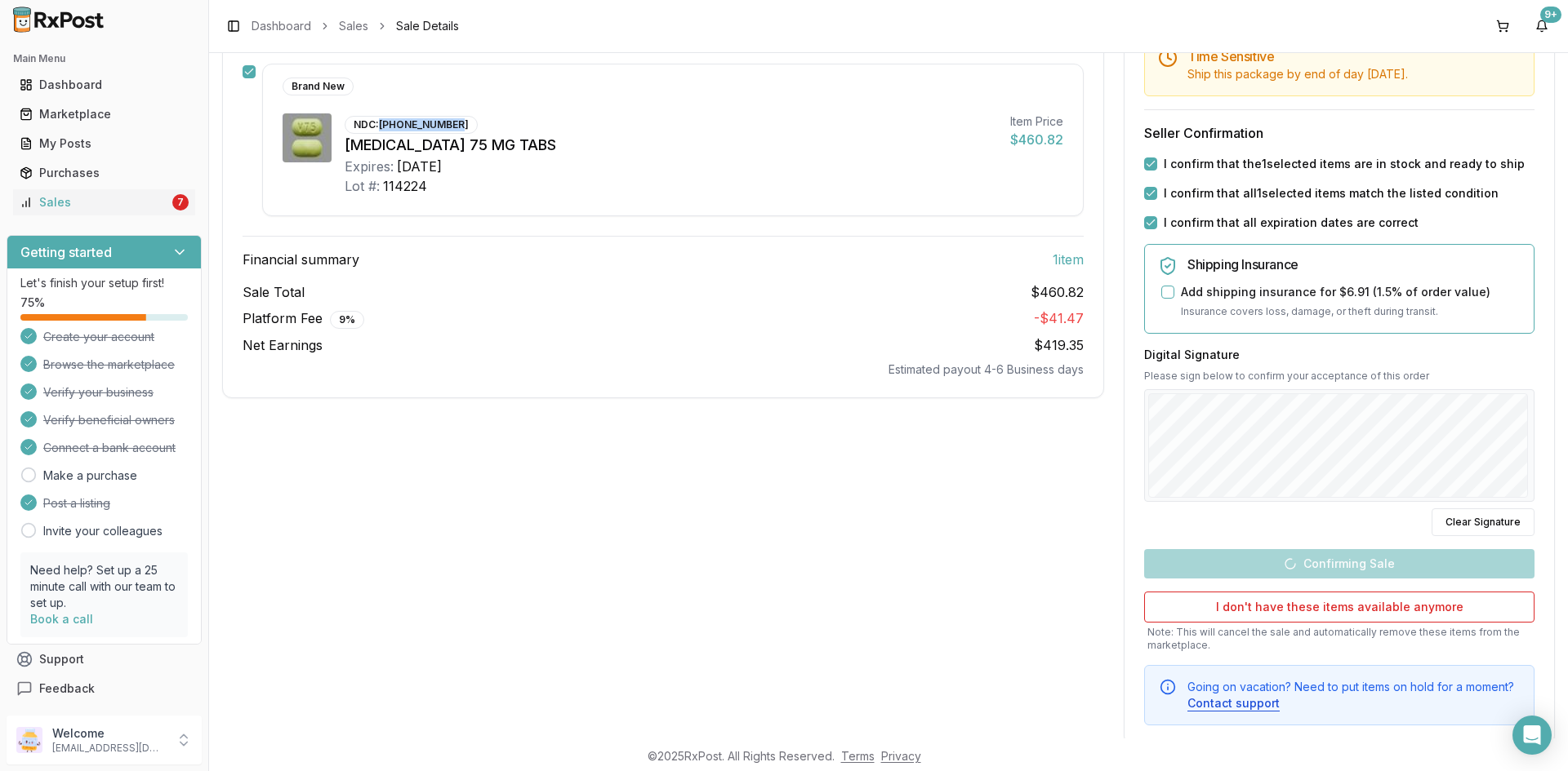
scroll to position [0, 0]
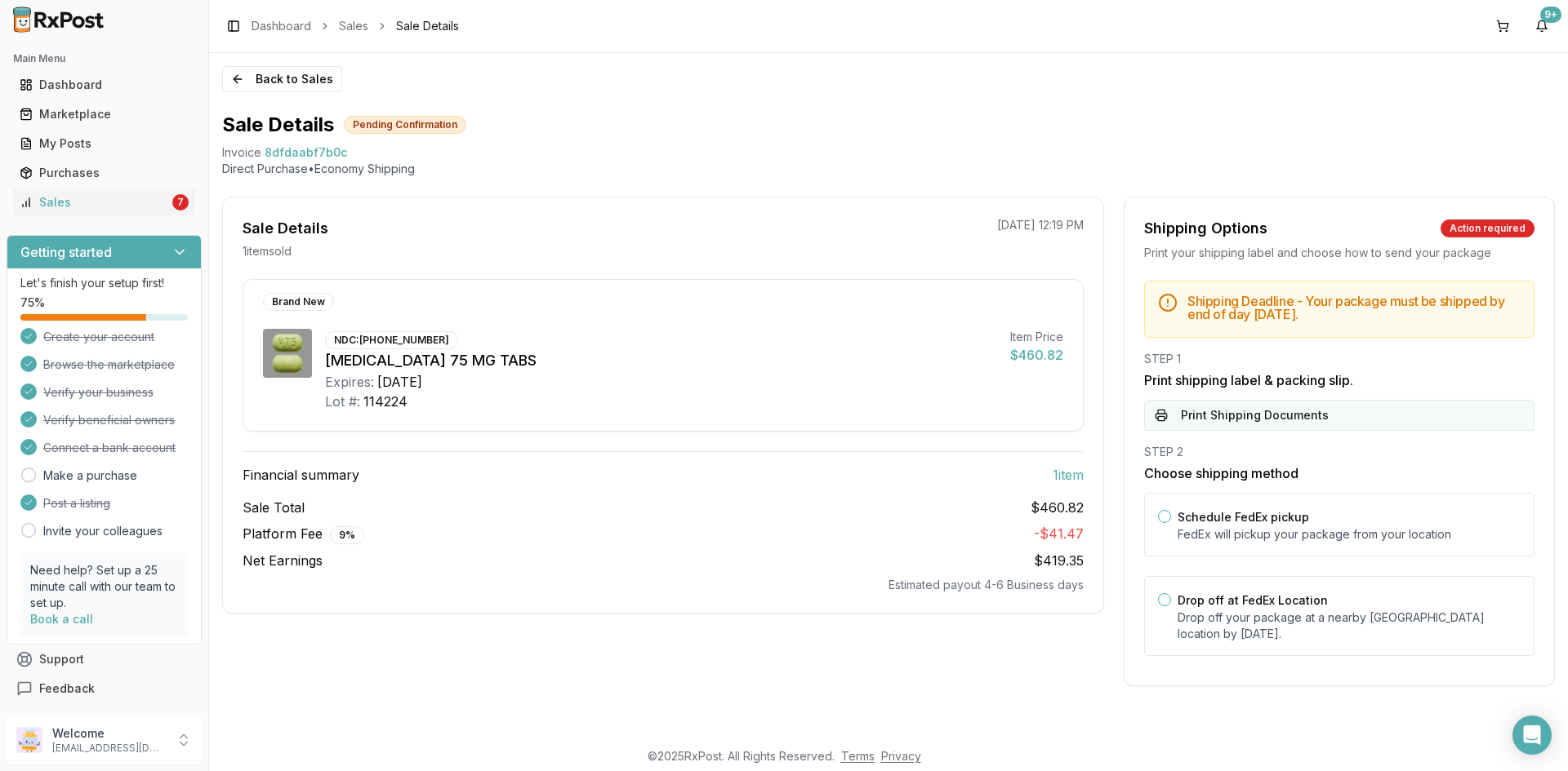
click at [1245, 407] on button "Print Shipping Documents" at bounding box center [1339, 416] width 391 height 31
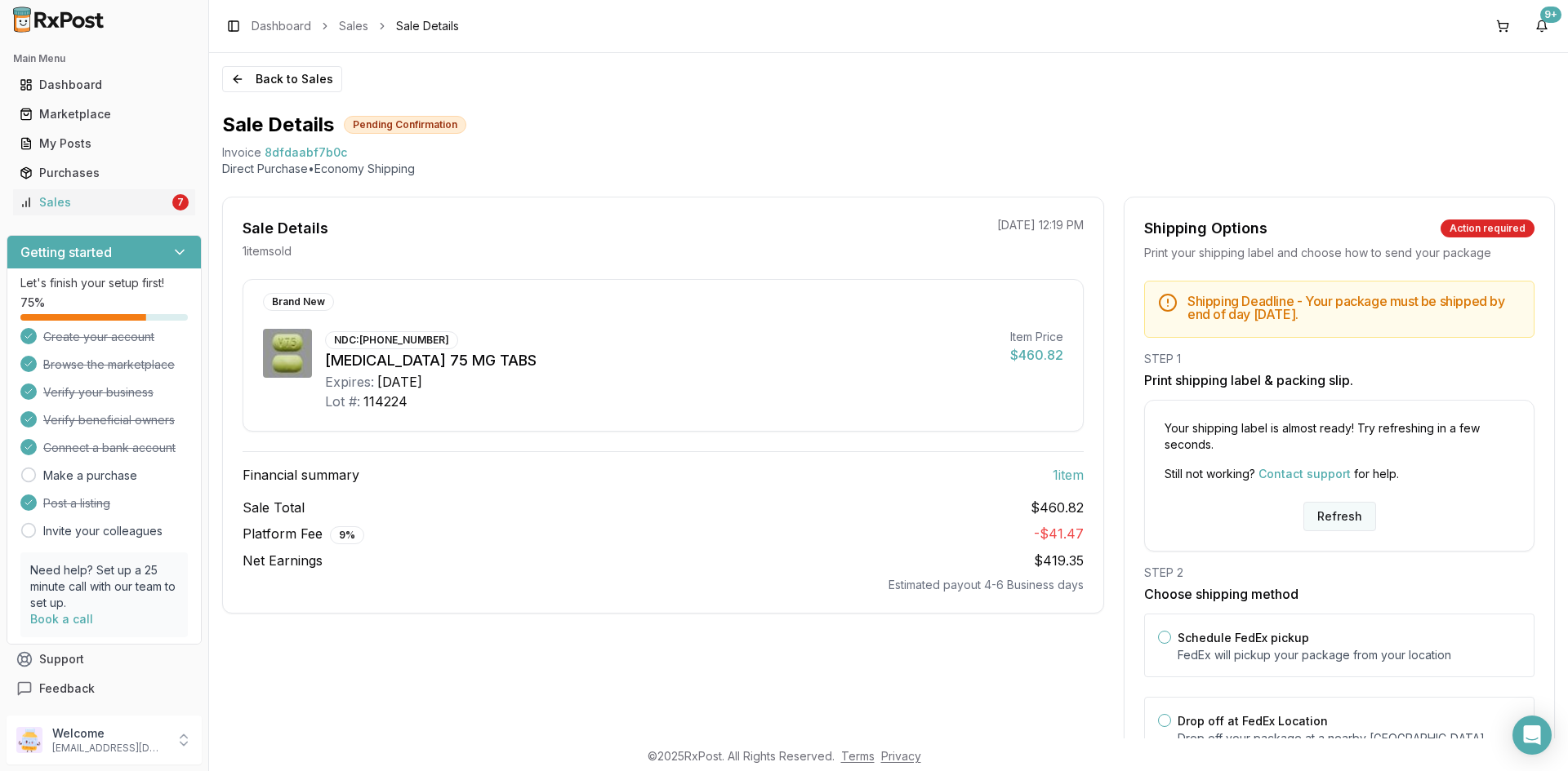
click at [1359, 525] on button "Refresh" at bounding box center [1339, 516] width 73 height 30
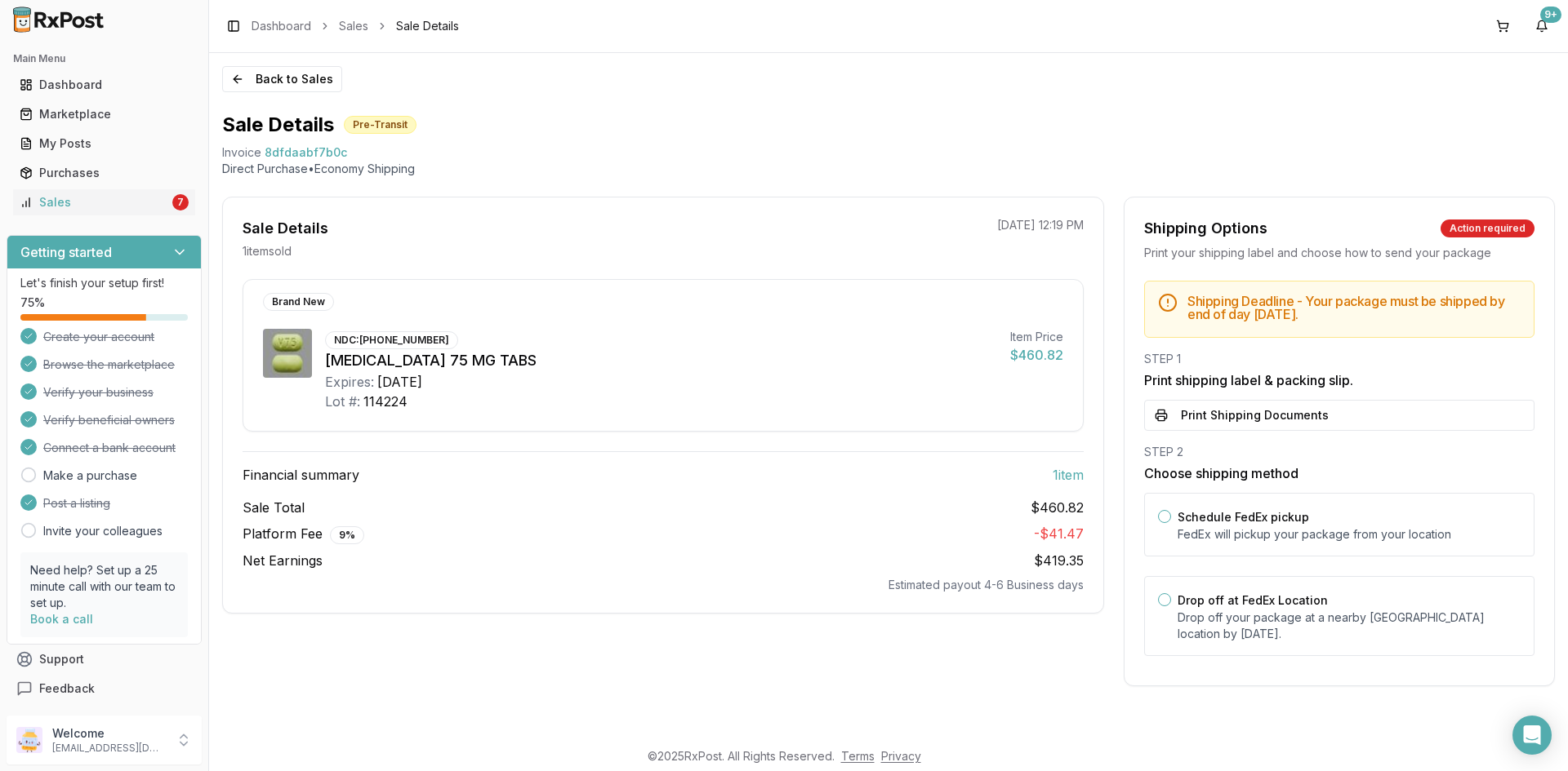
click at [1292, 415] on button "Print Shipping Documents" at bounding box center [1339, 416] width 391 height 31
click at [263, 83] on button "Back to Sales" at bounding box center [282, 79] width 120 height 26
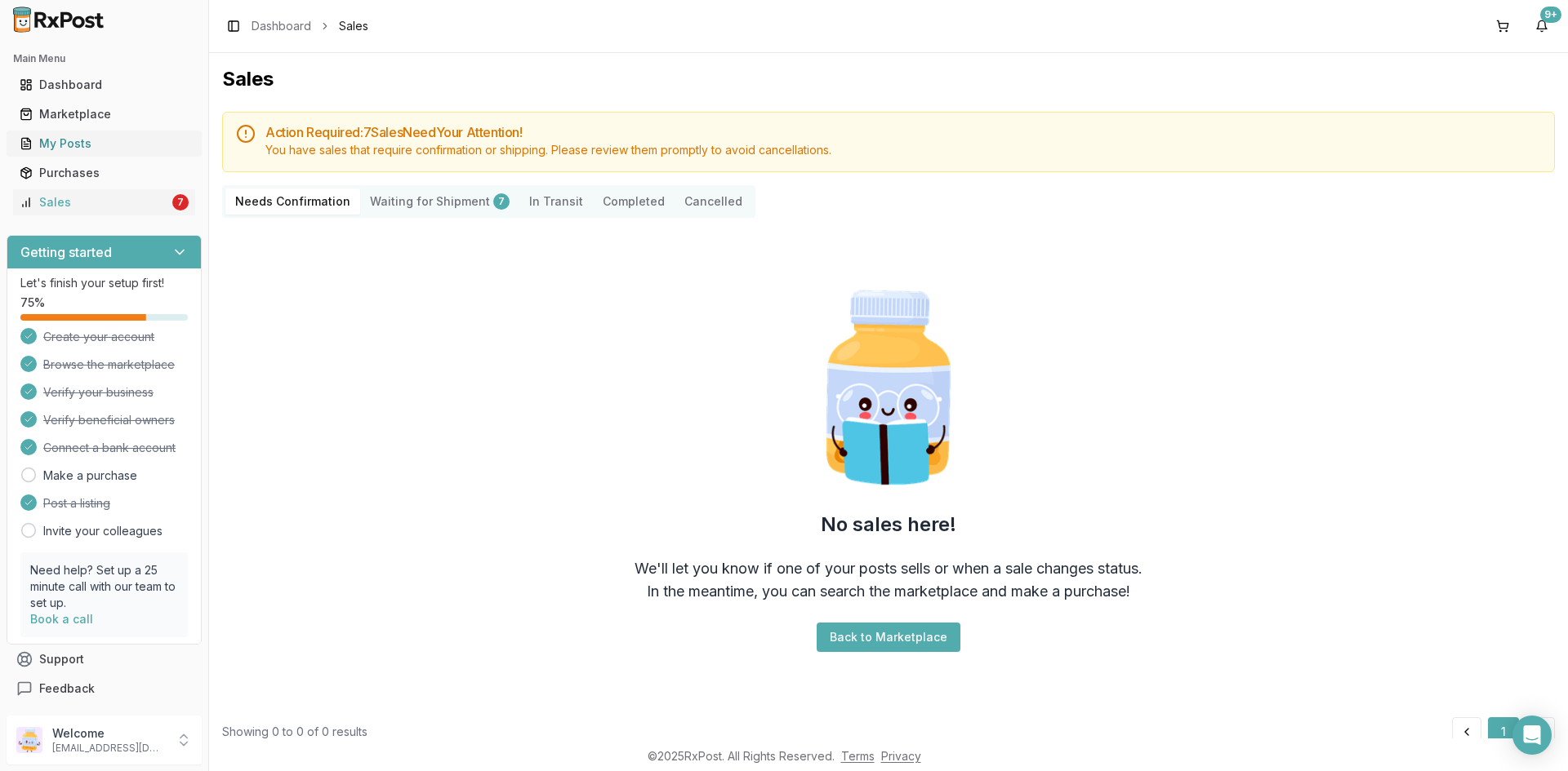
click at [70, 136] on div "My Posts" at bounding box center [104, 144] width 169 height 16
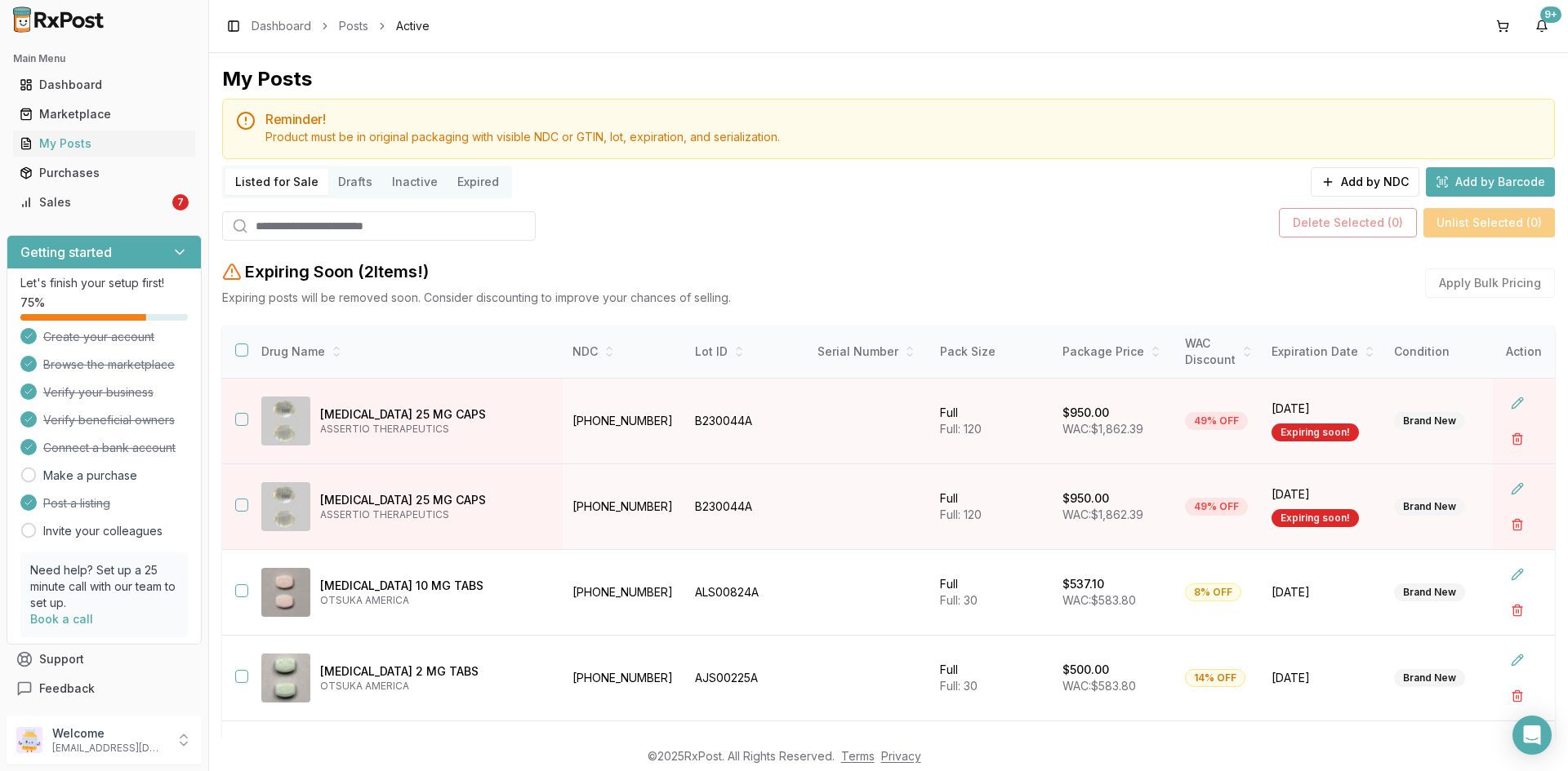
click at [257, 221] on input "search" at bounding box center [378, 225] width 313 height 30
paste input "*********"
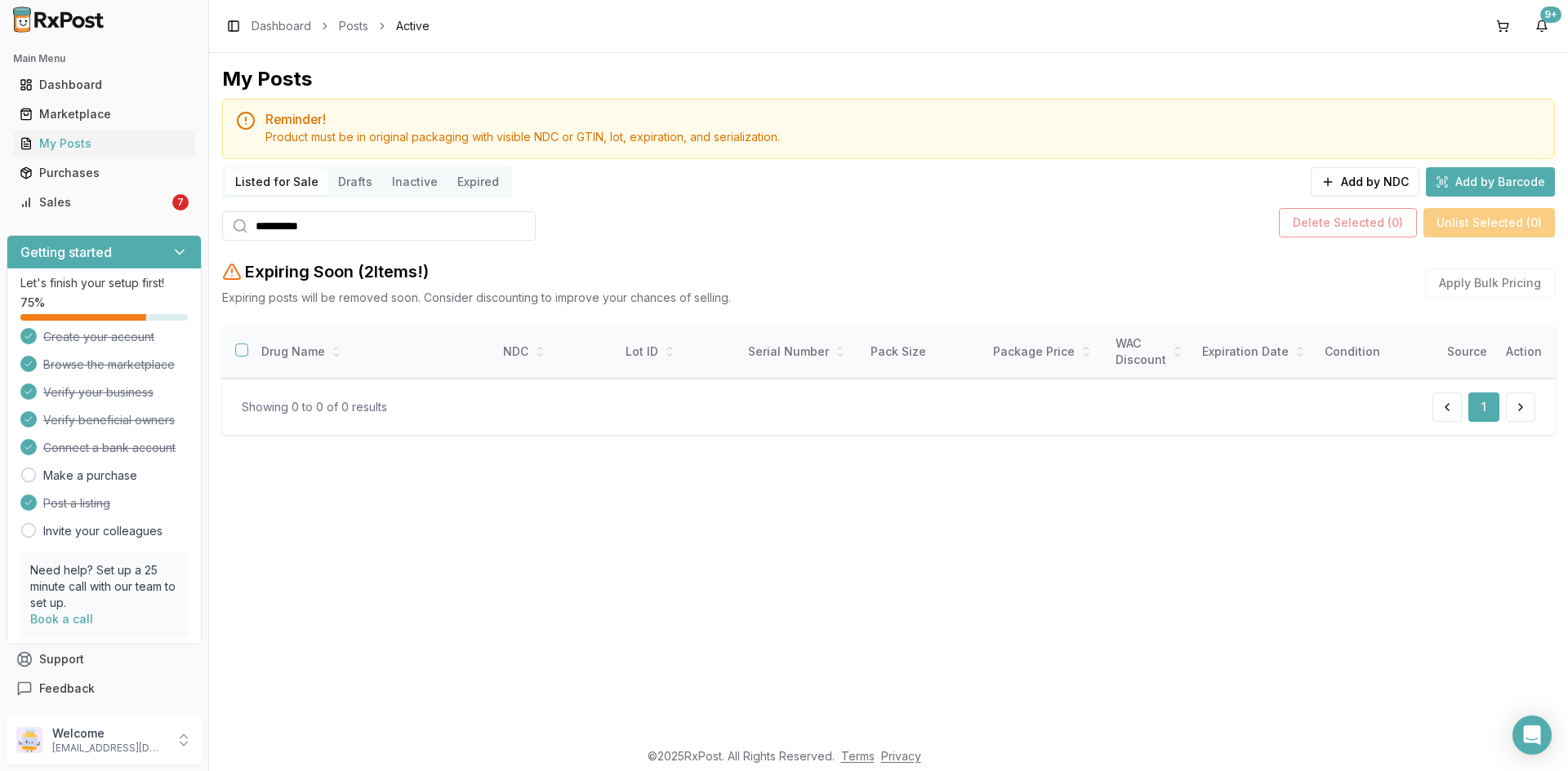
click at [252, 223] on input "*********" at bounding box center [378, 225] width 313 height 30
click at [470, 497] on div "My Posts Reminder! Product must be in original packaging with visible NDC or GT…" at bounding box center [888, 396] width 1359 height 686
drag, startPoint x: 339, startPoint y: 229, endPoint x: 216, endPoint y: 230, distance: 123.0
click at [216, 230] on div "My Posts Reminder! Product must be in original packaging with visible NDC or GT…" at bounding box center [888, 396] width 1359 height 686
paste input "******"
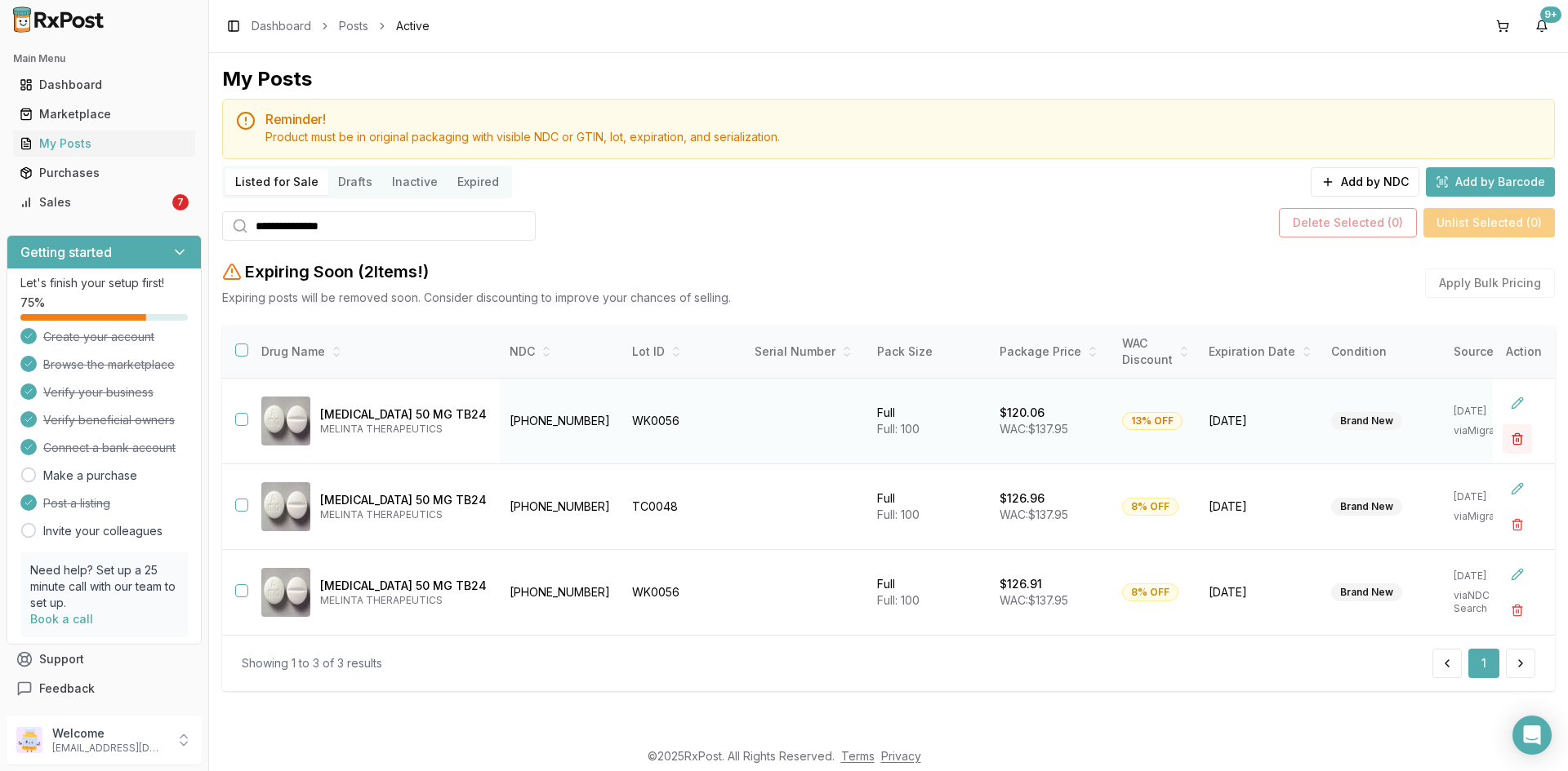
click at [1519, 434] on button "button" at bounding box center [1517, 439] width 30 height 30
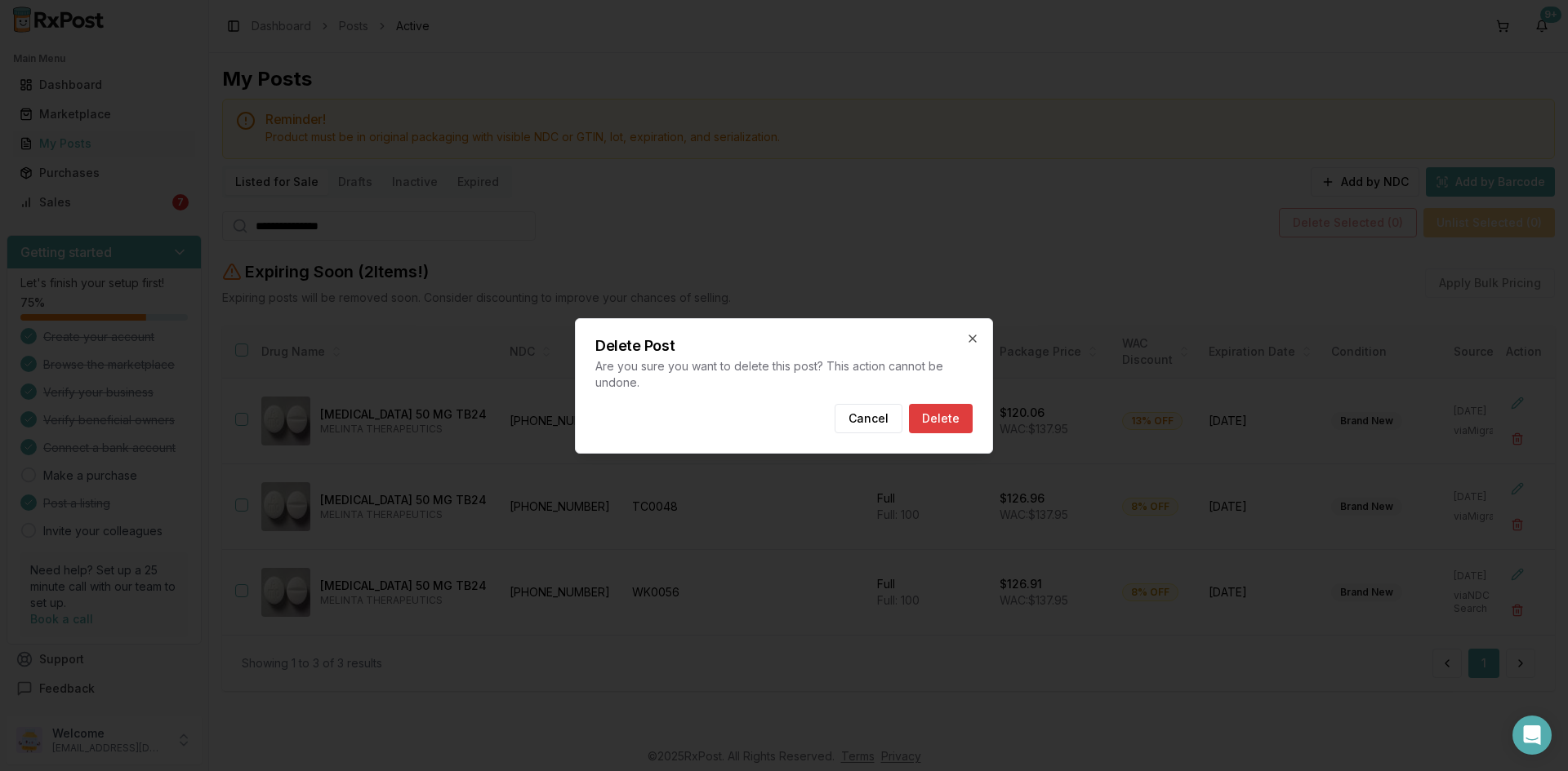
click at [929, 413] on button "Delete" at bounding box center [940, 418] width 64 height 30
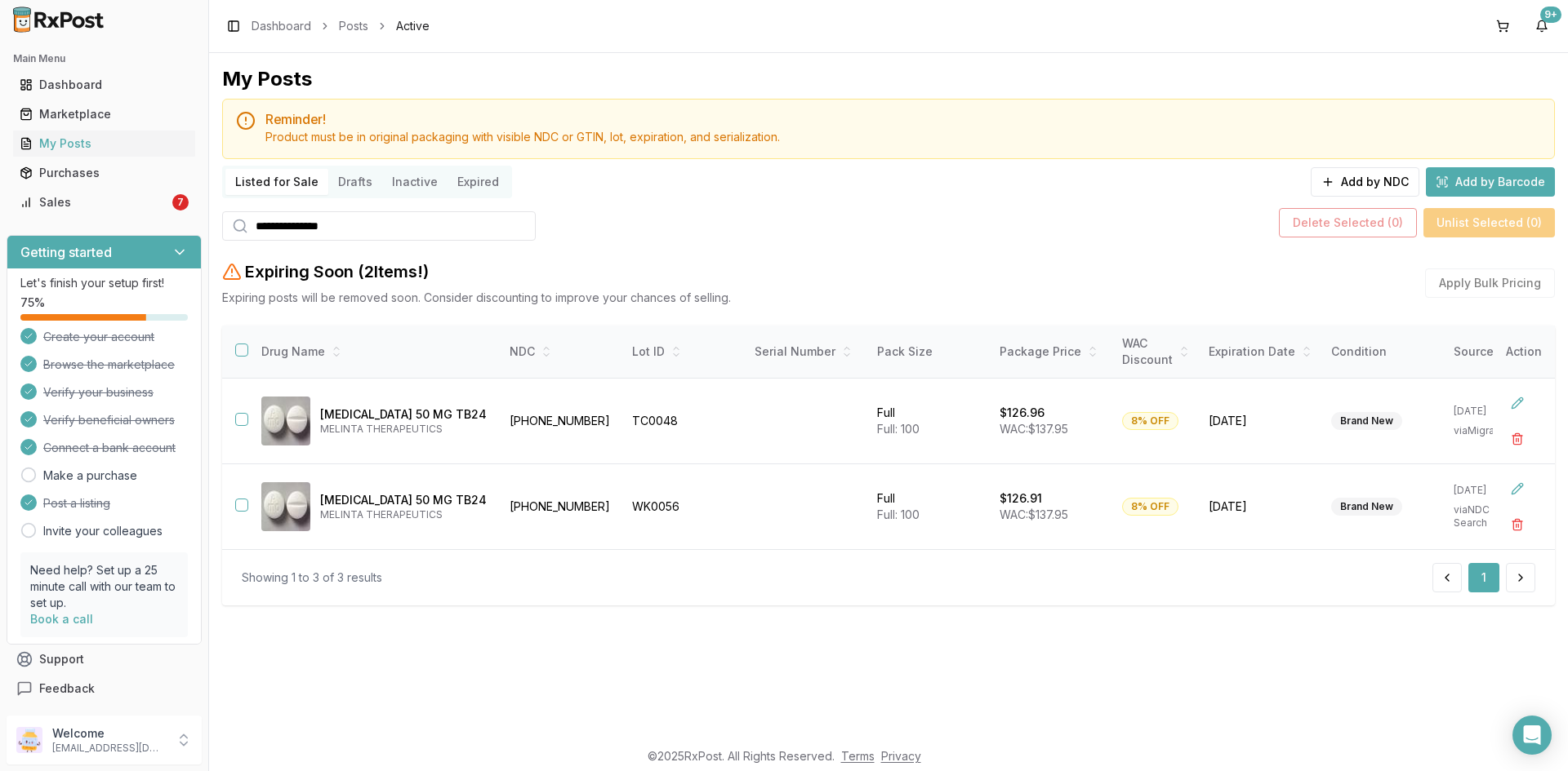
drag, startPoint x: 375, startPoint y: 230, endPoint x: 232, endPoint y: 241, distance: 143.4
click at [232, 241] on div "**********" at bounding box center [888, 343] width 1333 height 553
paste input "search"
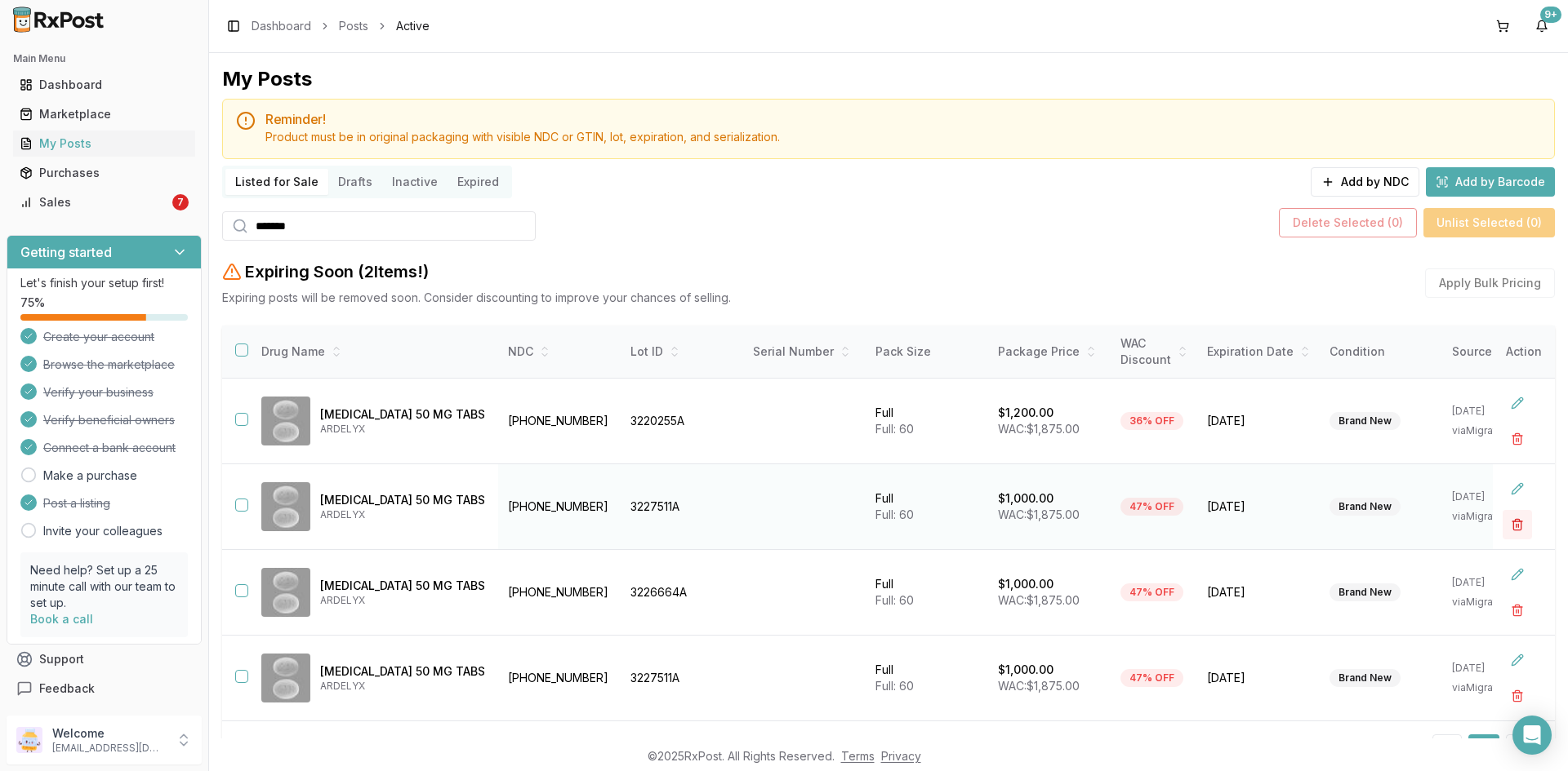
click at [1511, 522] on button "button" at bounding box center [1517, 524] width 30 height 30
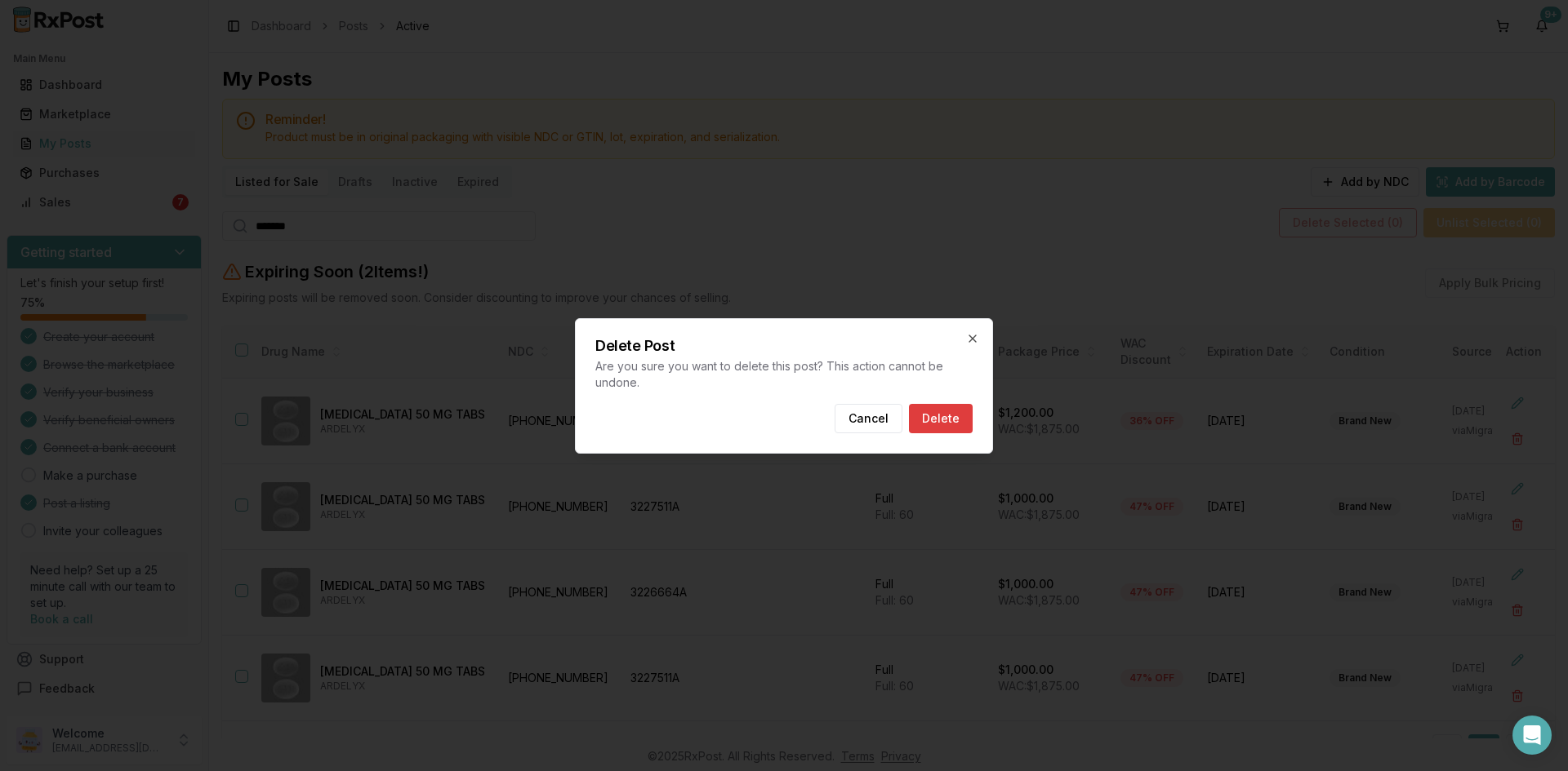
click at [943, 422] on button "Delete" at bounding box center [940, 418] width 64 height 30
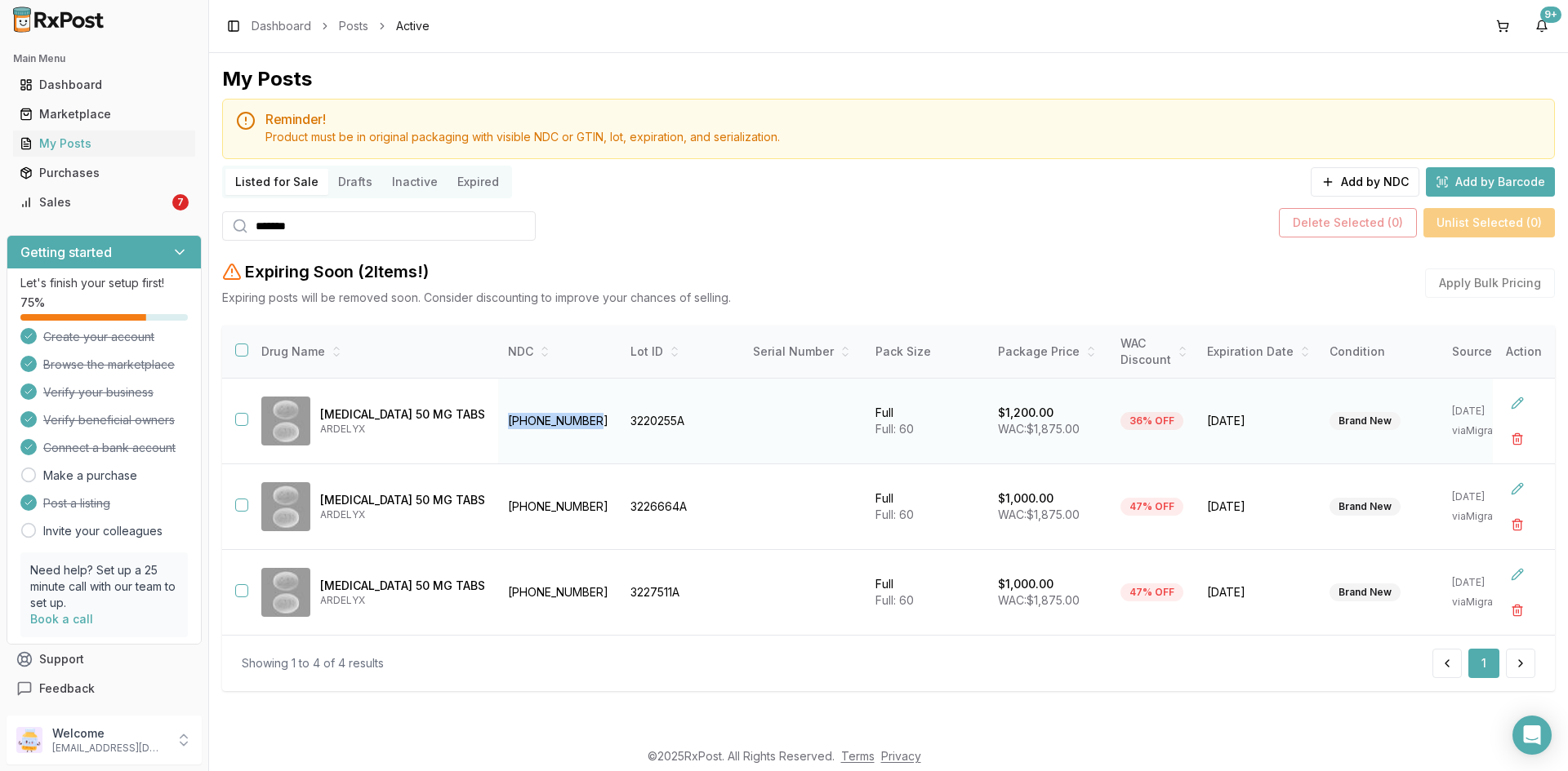
drag, startPoint x: 588, startPoint y: 415, endPoint x: 505, endPoint y: 423, distance: 83.4
click at [505, 423] on td "73154-0050-60" at bounding box center [559, 421] width 122 height 85
copy td "73154-0050-60"
drag, startPoint x: 313, startPoint y: 228, endPoint x: 148, endPoint y: 240, distance: 165.4
click at [151, 239] on div "Main Menu Dashboard Marketplace My Posts Purchases Sales 7 Getting started Let'…" at bounding box center [784, 385] width 1568 height 771
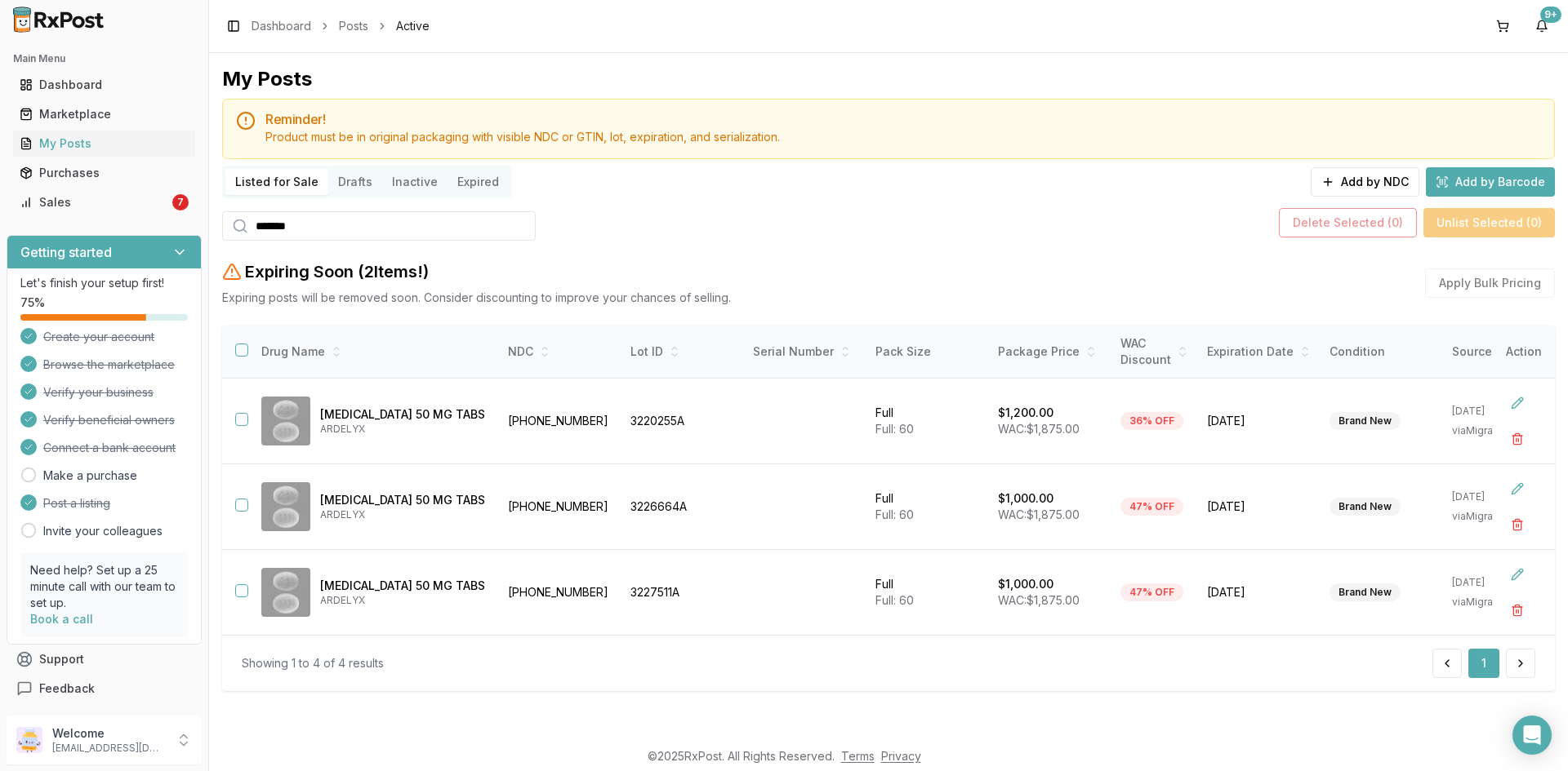
paste input "search"
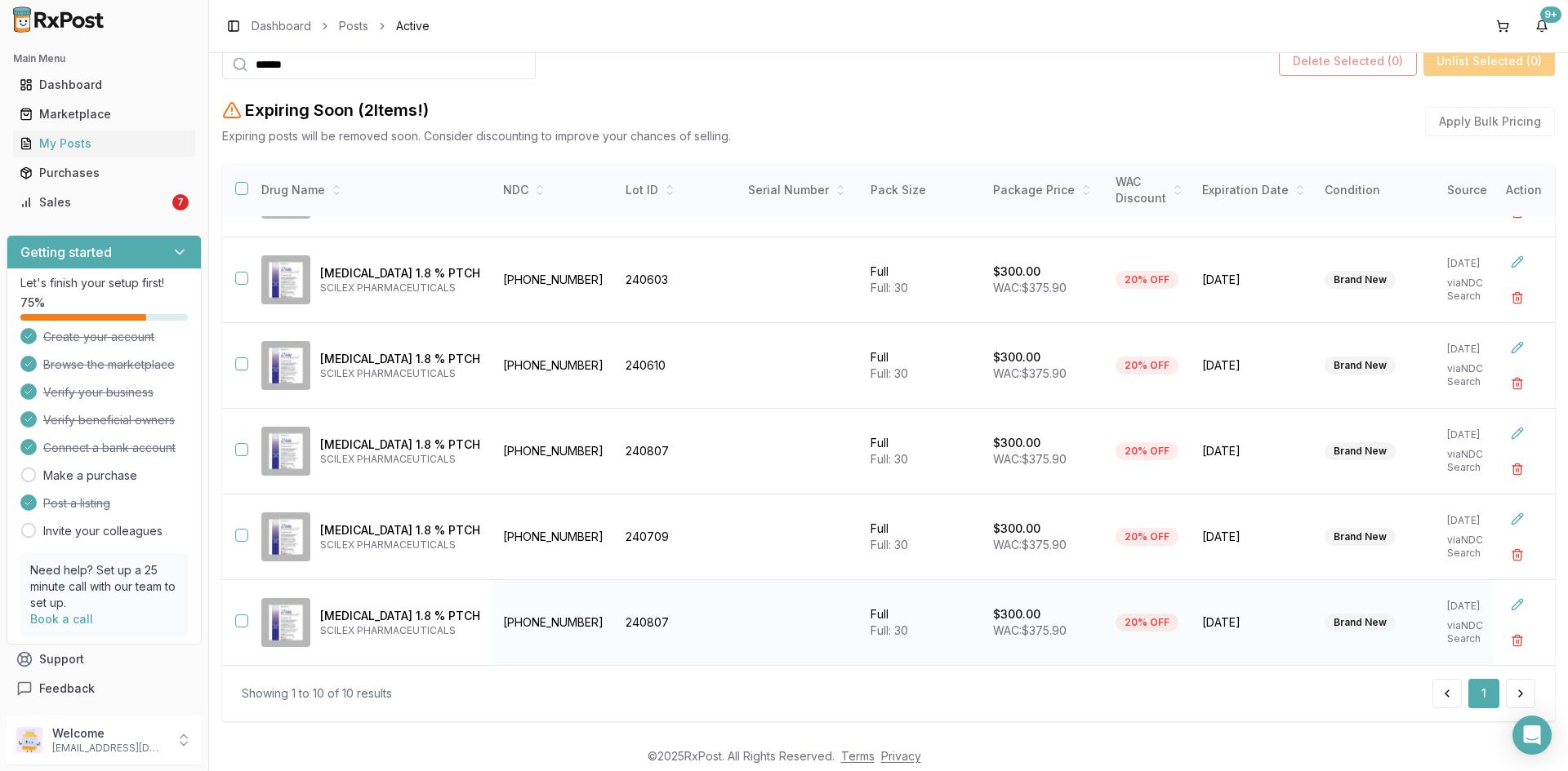
scroll to position [184, 0]
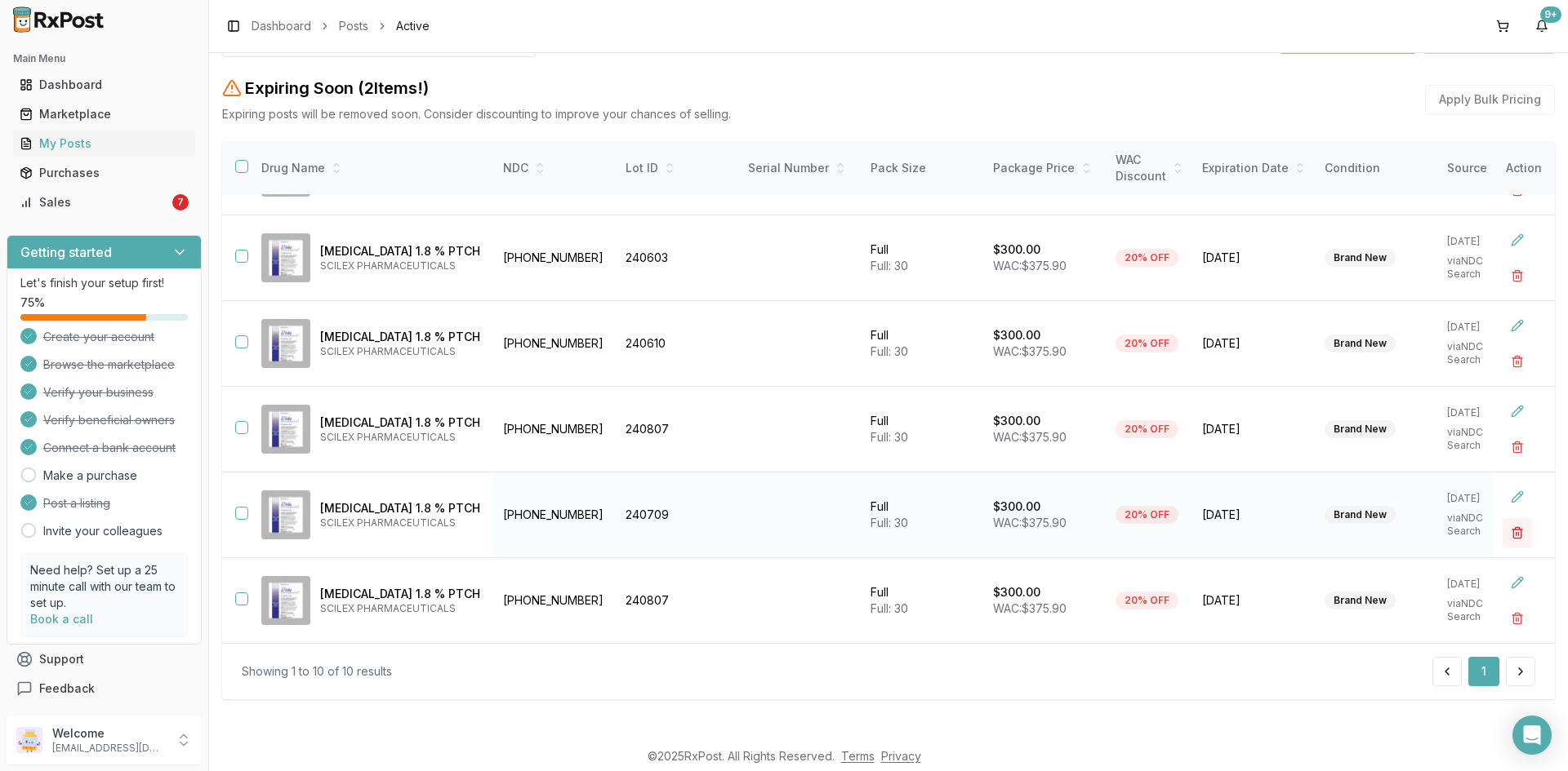
click at [1507, 520] on button "button" at bounding box center [1517, 532] width 30 height 30
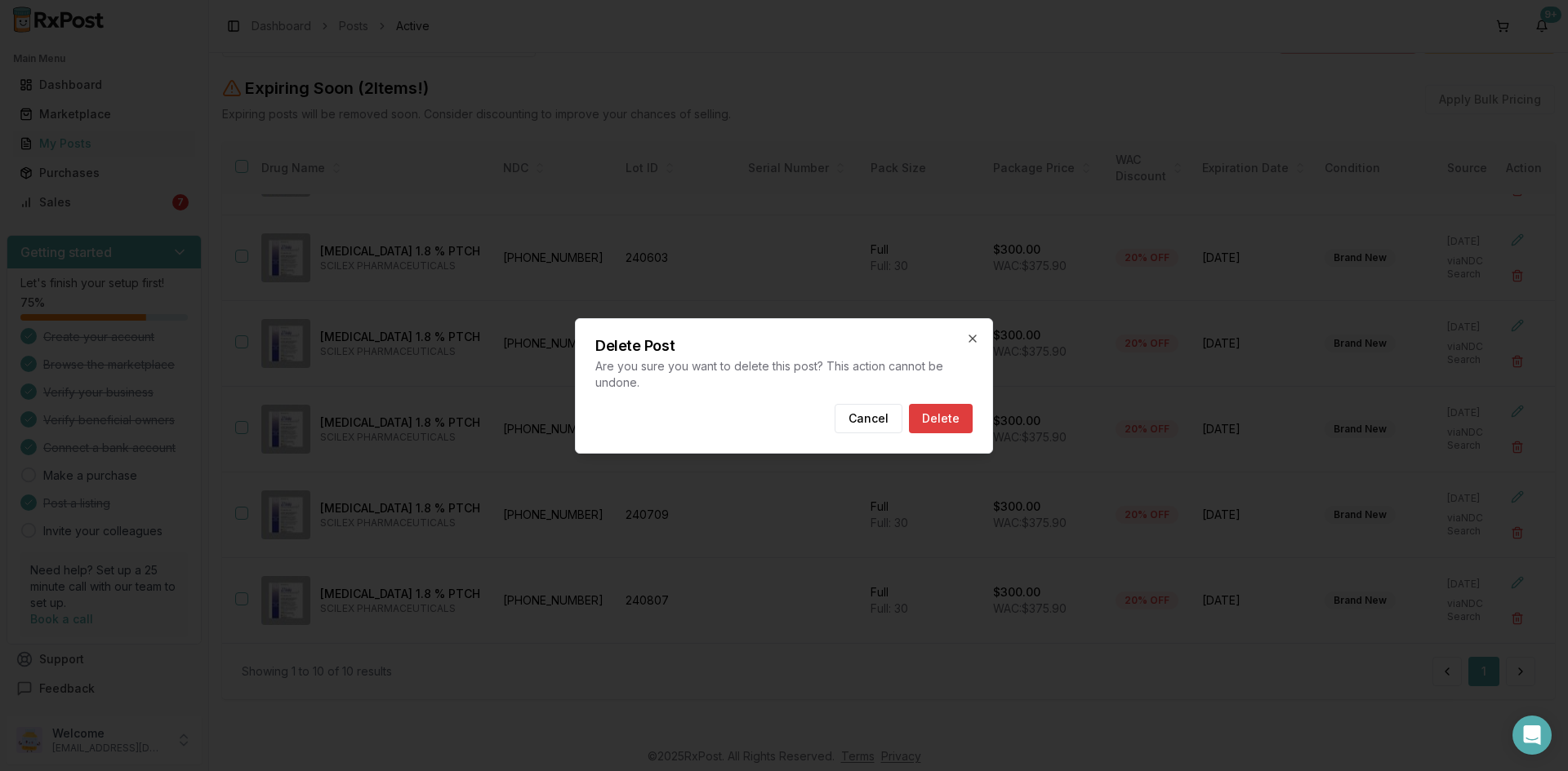
click at [939, 418] on button "Delete" at bounding box center [940, 418] width 64 height 30
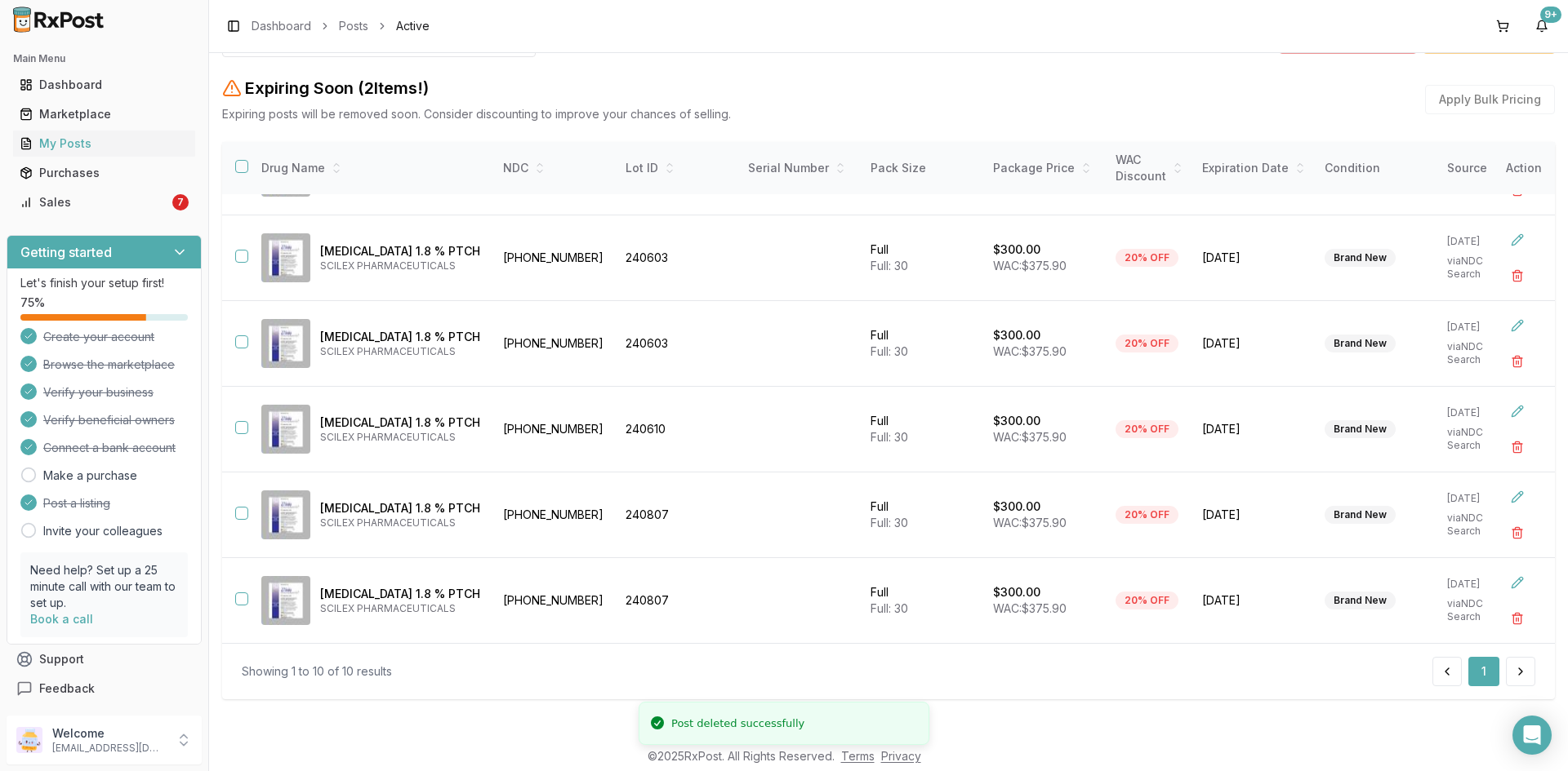
scroll to position [329, 0]
drag, startPoint x: 587, startPoint y: 335, endPoint x: 505, endPoint y: 338, distance: 82.1
click at [505, 338] on td "69557-0111-30" at bounding box center [554, 344] width 122 height 85
copy td "69557-0111-30"
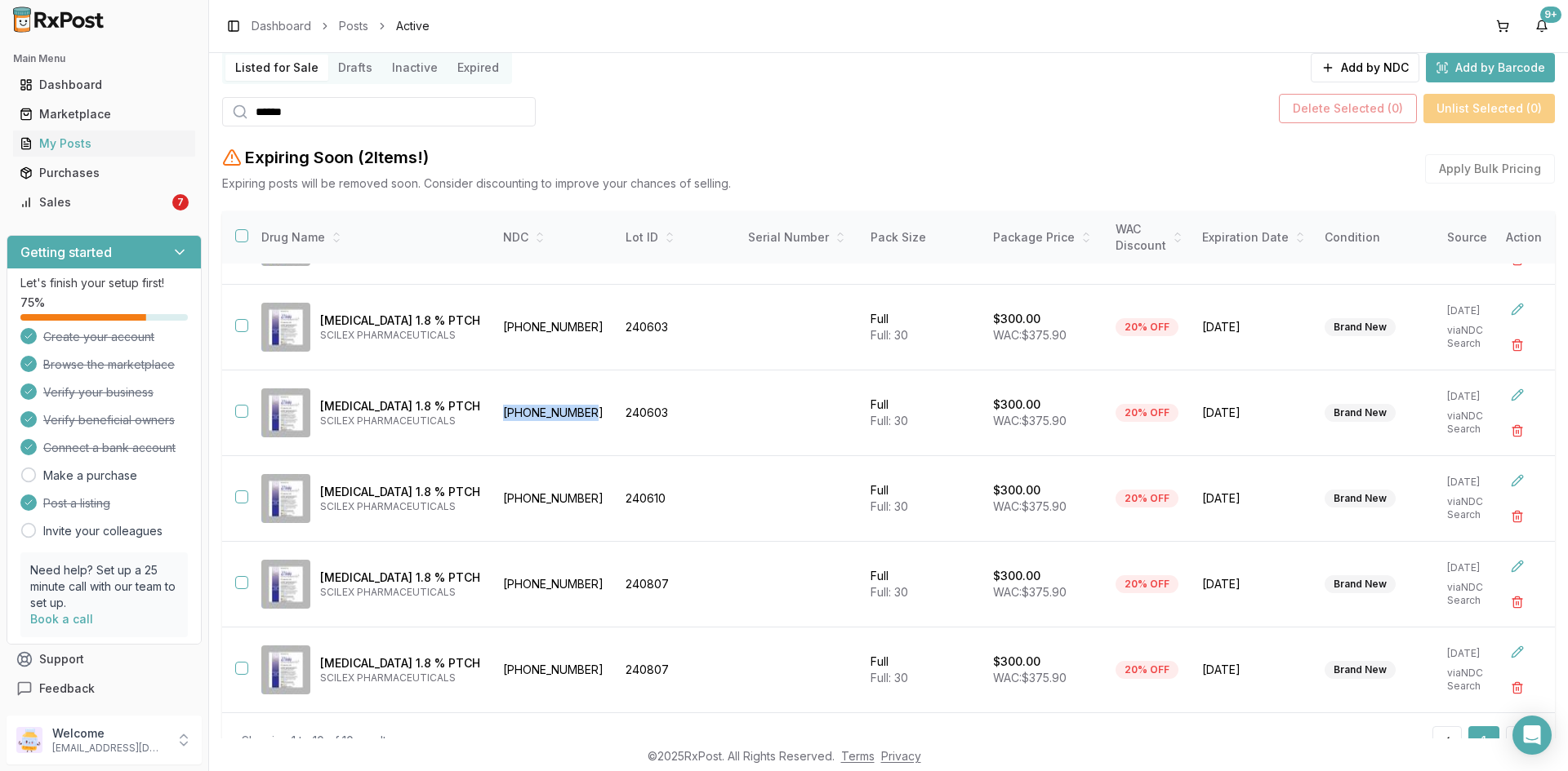
scroll to position [21, 0]
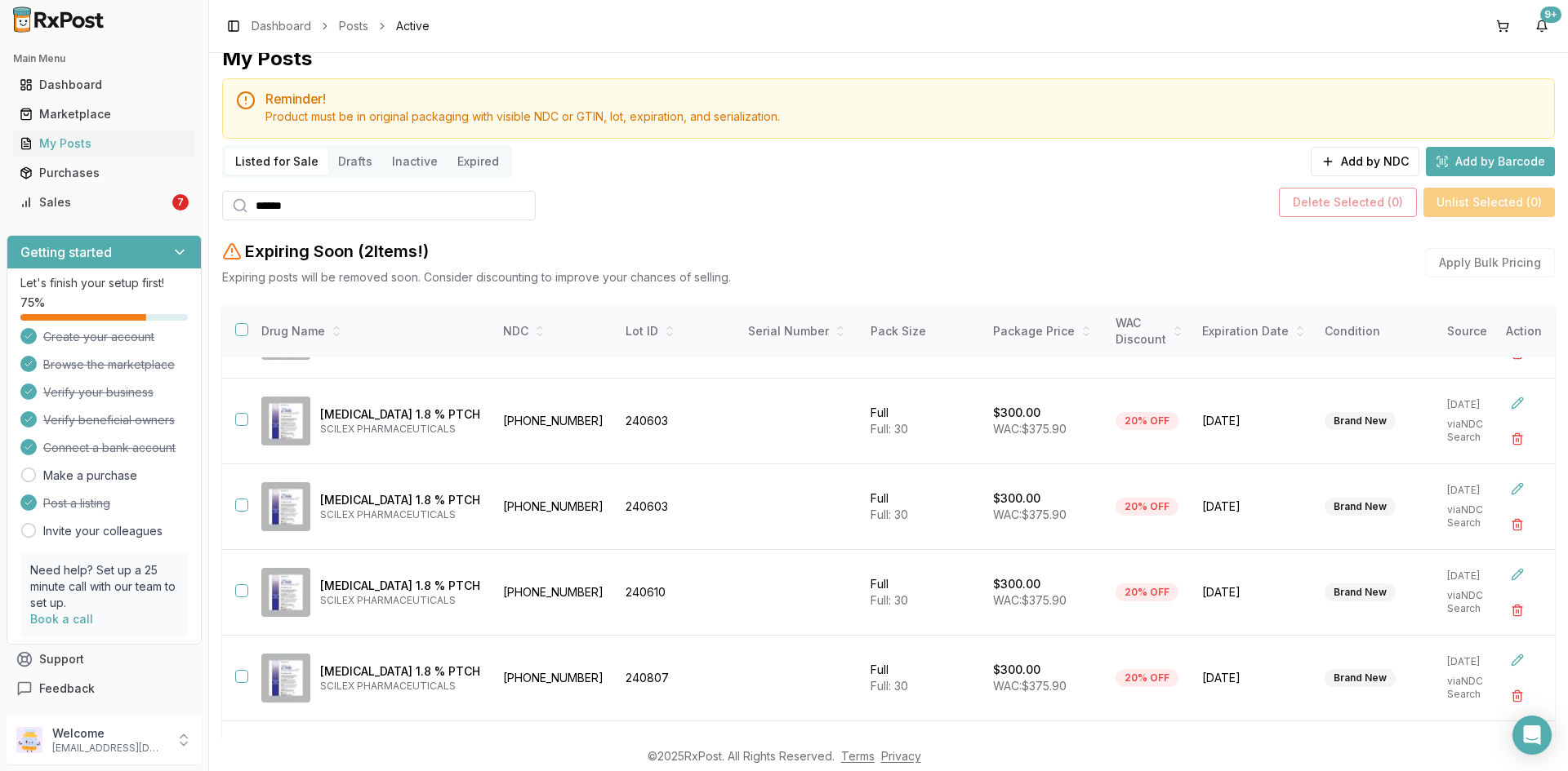
drag, startPoint x: 320, startPoint y: 206, endPoint x: 263, endPoint y: 206, distance: 57.0
click at [263, 206] on input "******" at bounding box center [378, 206] width 313 height 30
type input "*"
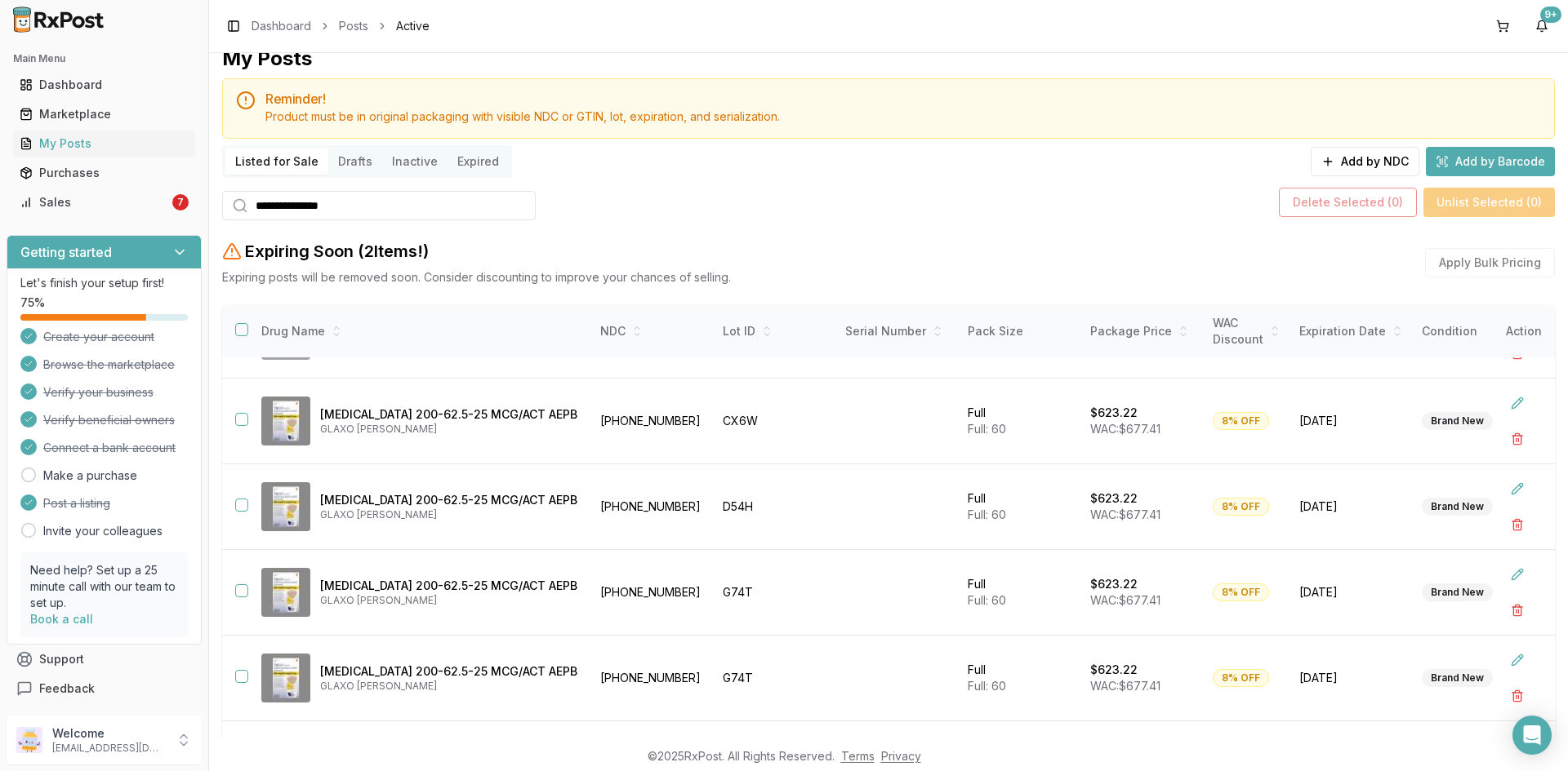
scroll to position [157, 0]
click at [1507, 602] on button "button" at bounding box center [1517, 610] width 30 height 30
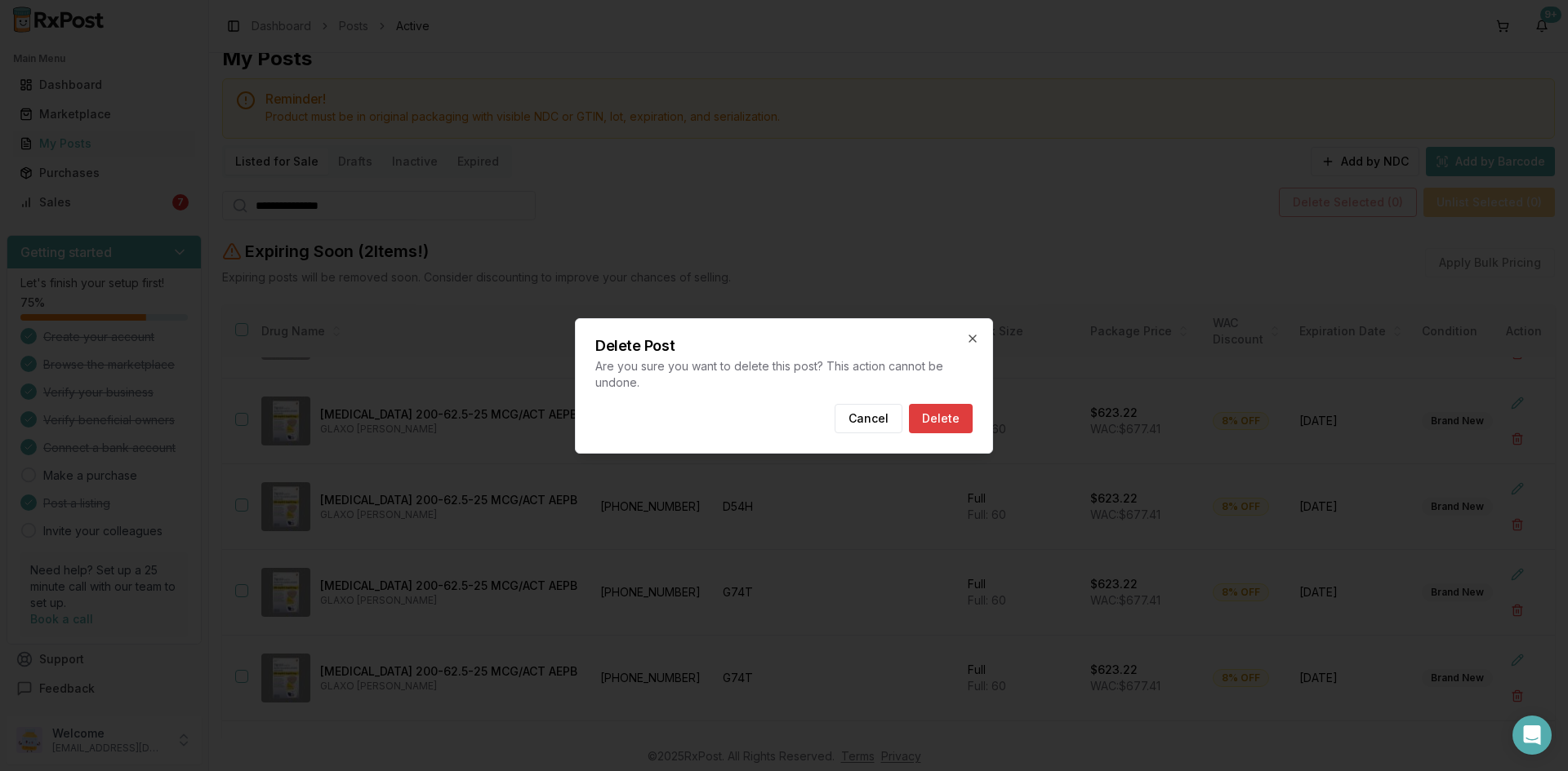
click at [933, 418] on button "Delete" at bounding box center [940, 418] width 64 height 30
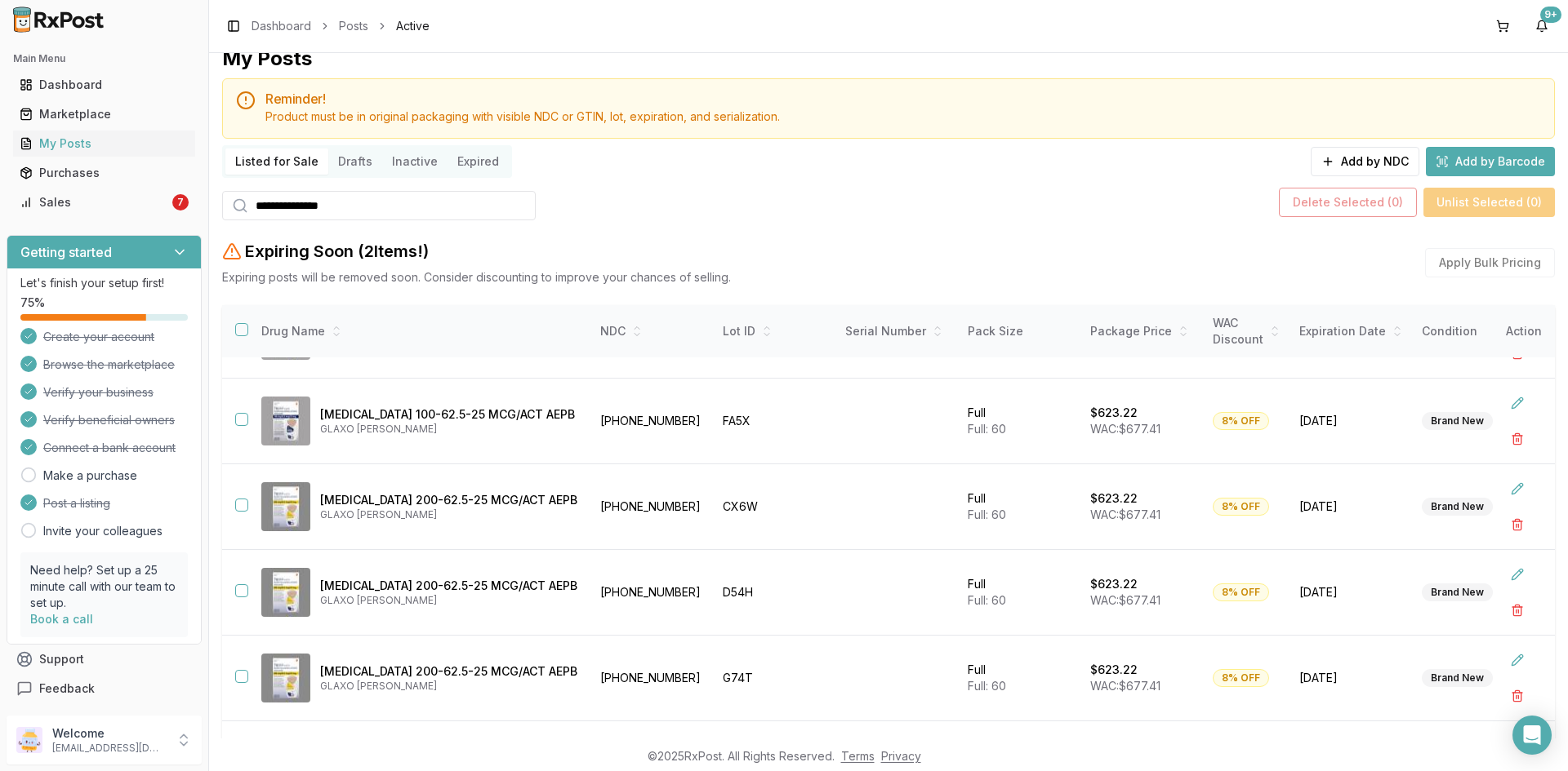
drag, startPoint x: 334, startPoint y: 208, endPoint x: 245, endPoint y: 220, distance: 89.8
click at [244, 219] on div "**********" at bounding box center [378, 206] width 313 height 30
paste input "search"
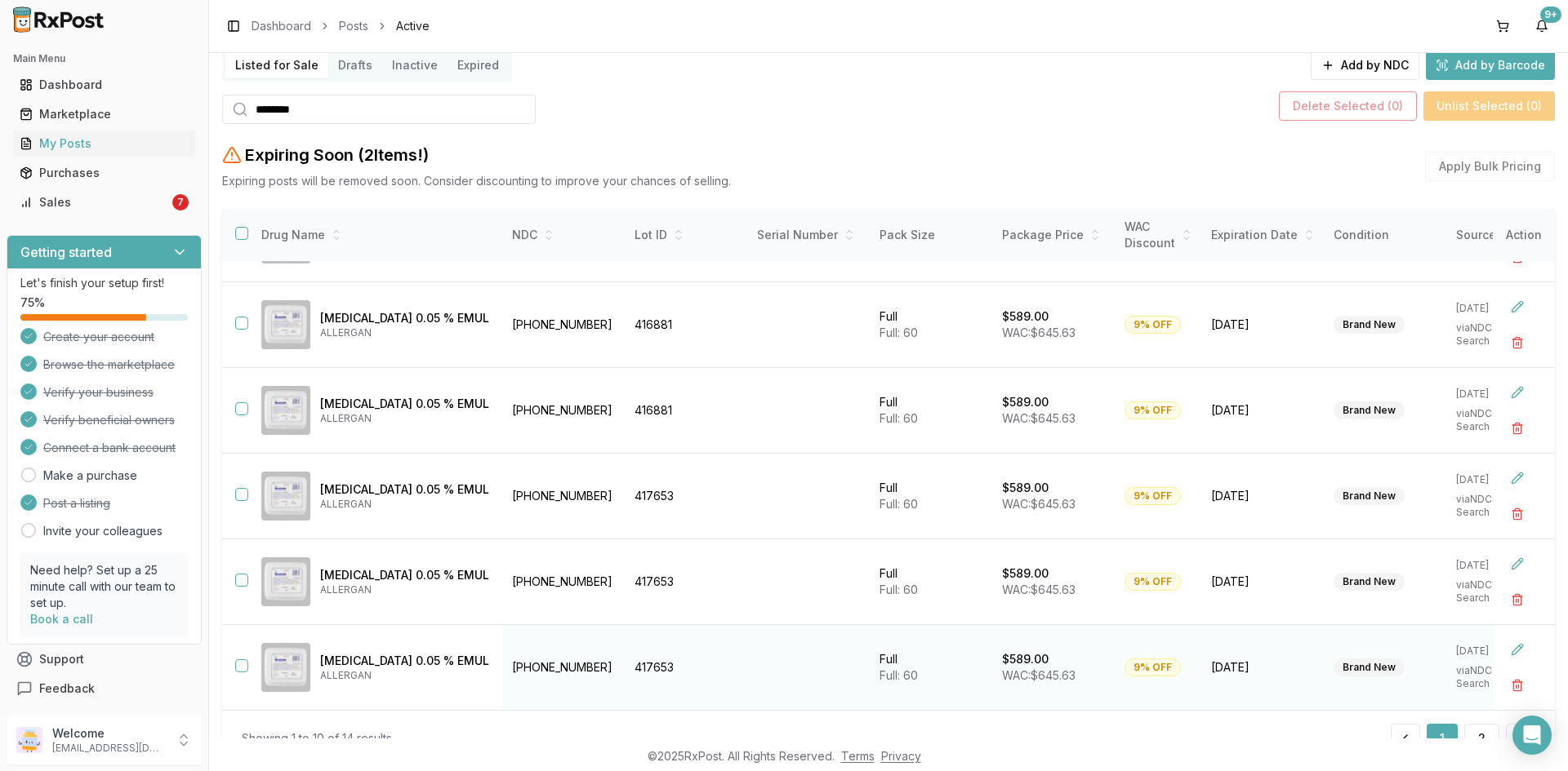
scroll to position [184, 0]
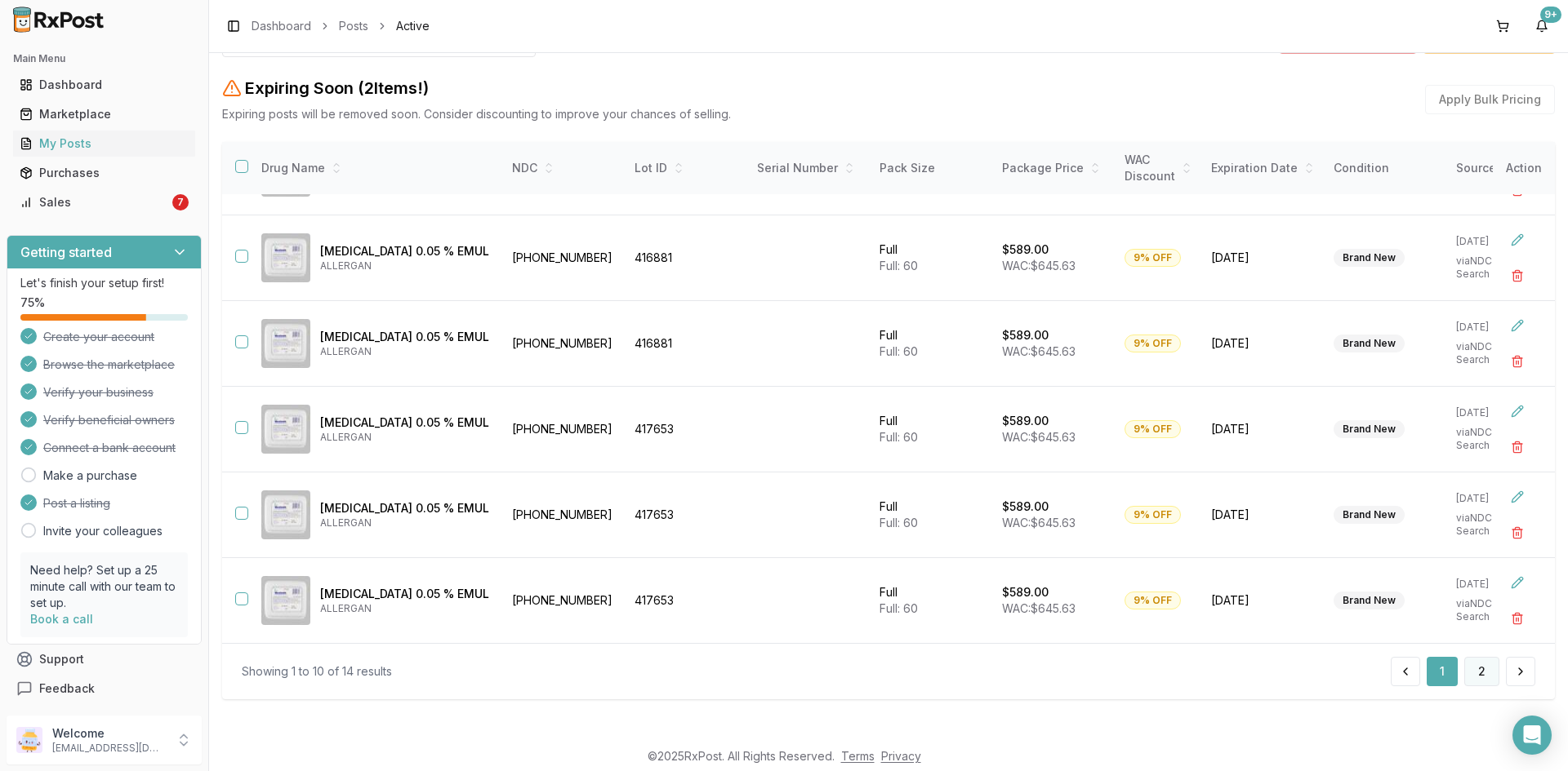
click at [1474, 661] on button "2" at bounding box center [1481, 671] width 35 height 30
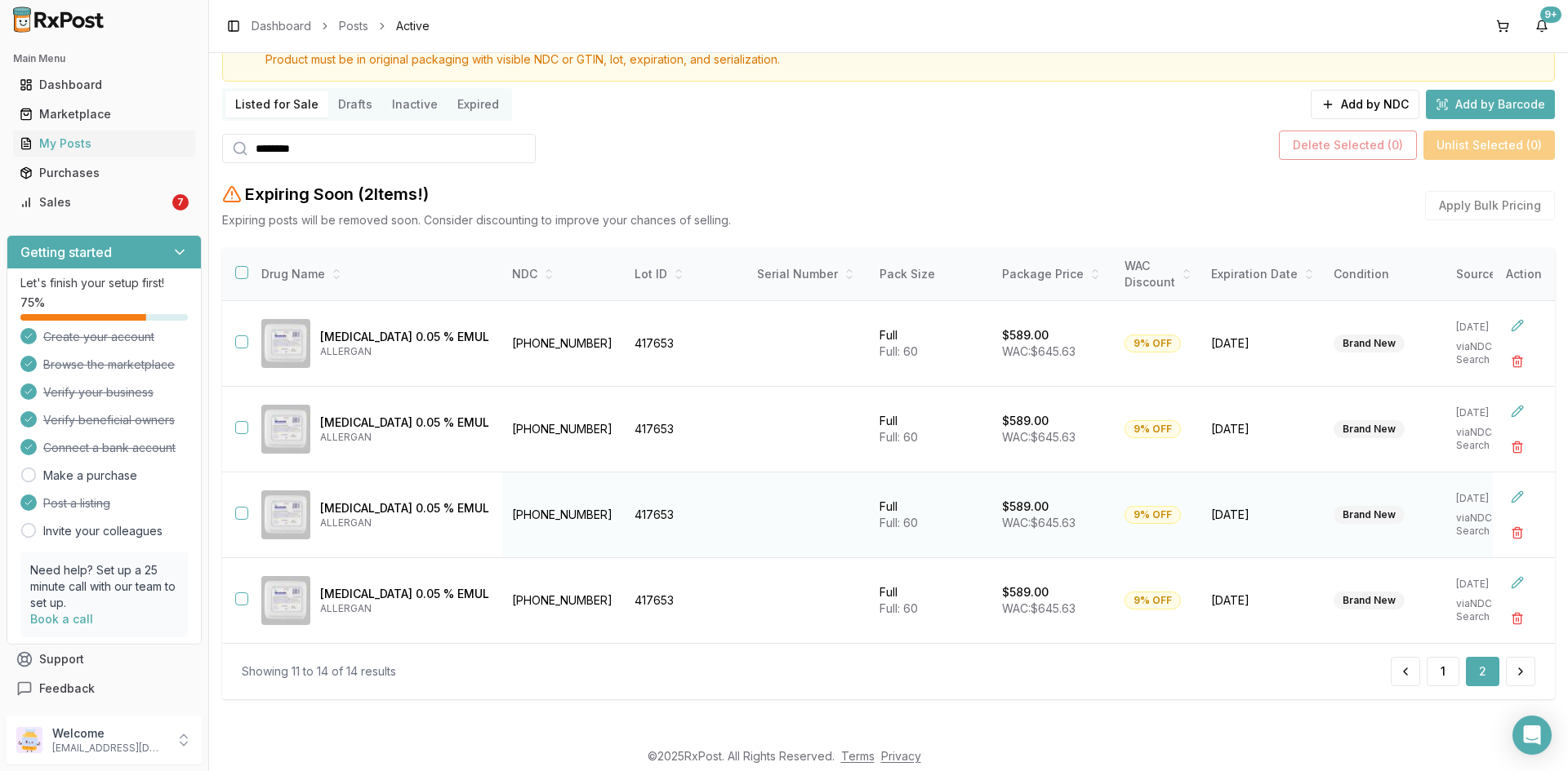
scroll to position [84, 0]
drag, startPoint x: 594, startPoint y: 337, endPoint x: 498, endPoint y: 354, distance: 97.5
click at [502, 351] on td "00023-9163-60" at bounding box center [563, 344] width 122 height 85
copy td "00023-9163-60"
drag, startPoint x: 306, startPoint y: 147, endPoint x: 249, endPoint y: 149, distance: 57.0
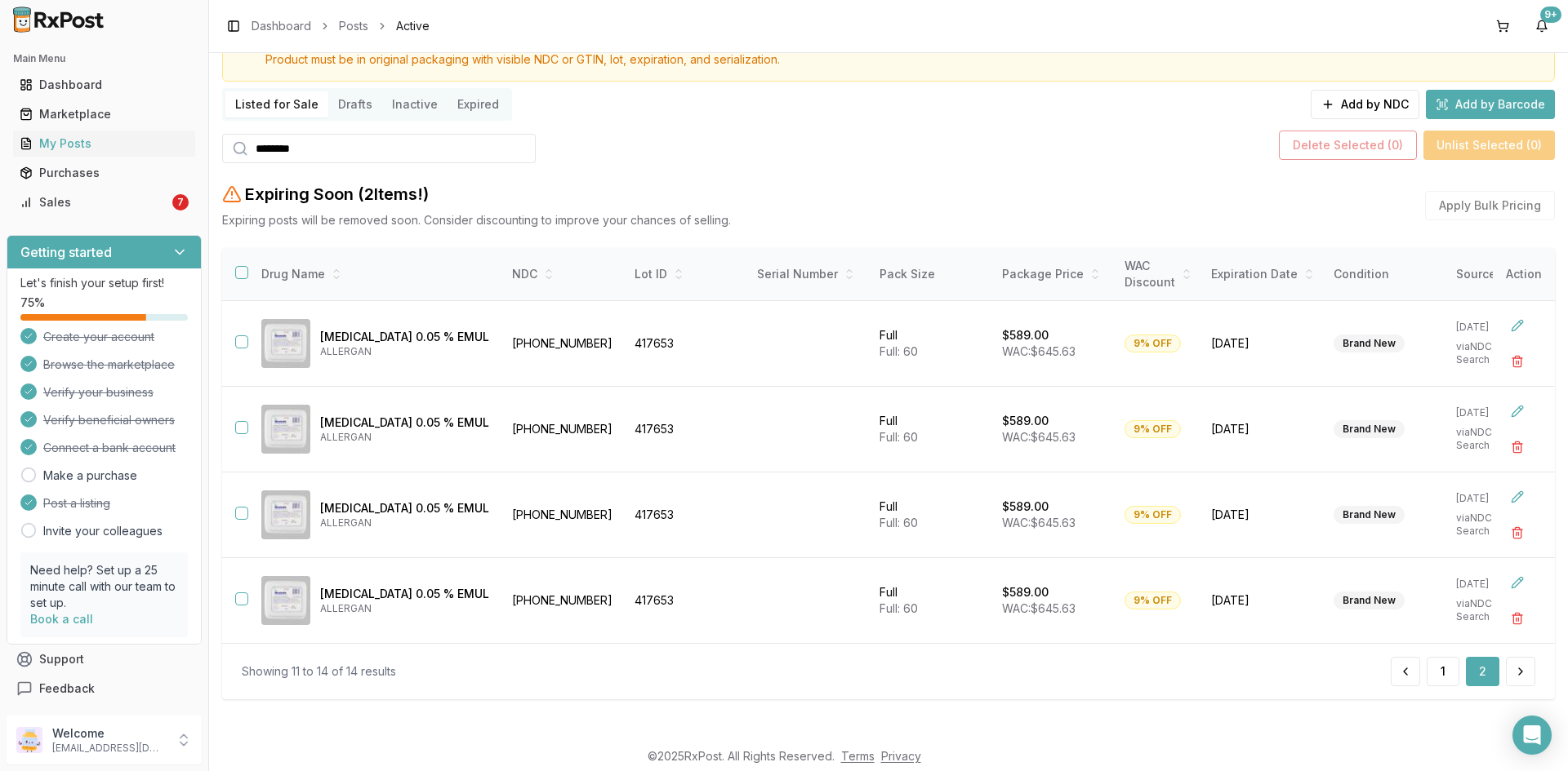
click at [247, 148] on div "********" at bounding box center [378, 148] width 313 height 30
paste input "*******"
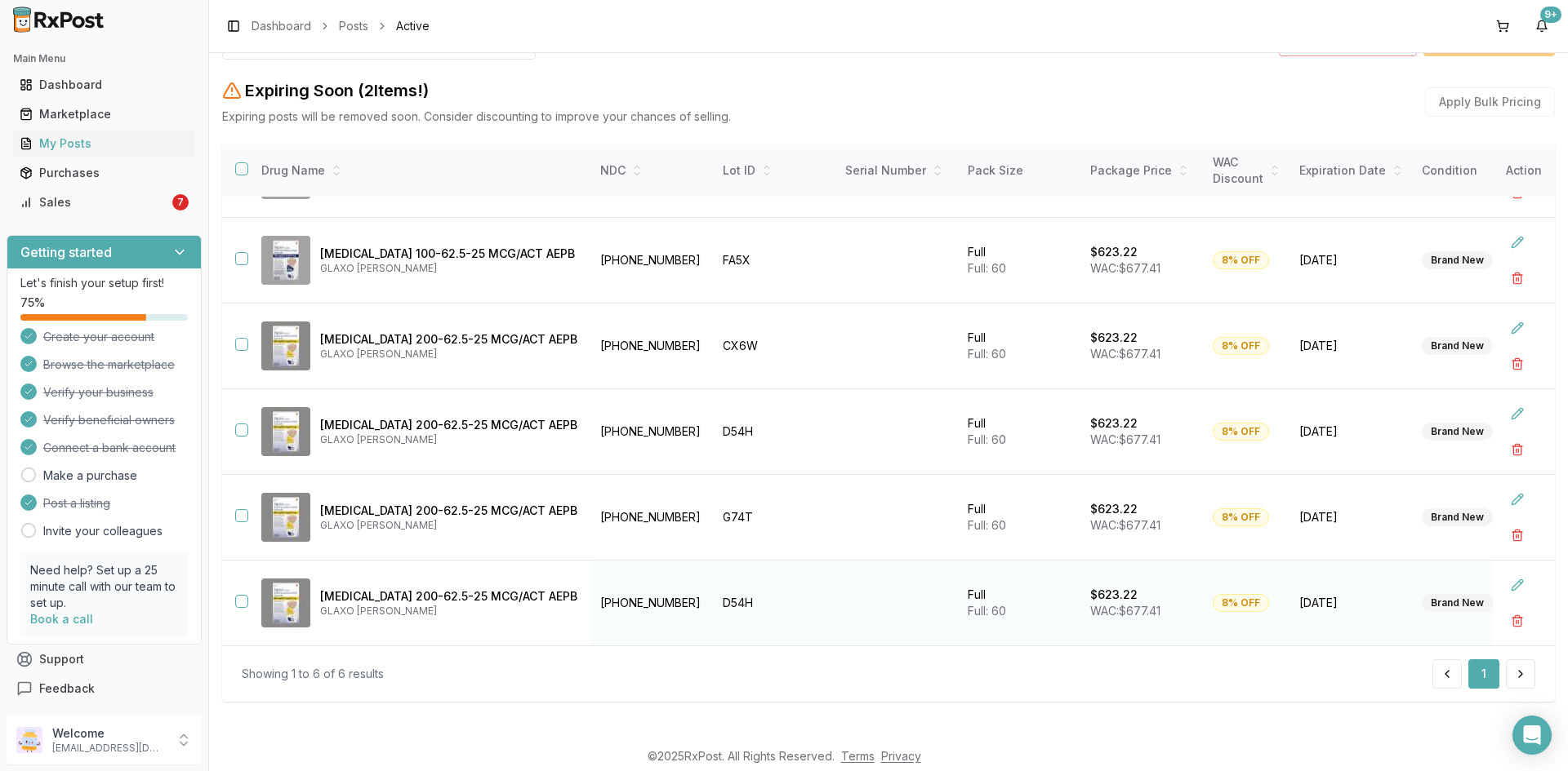
scroll to position [184, 0]
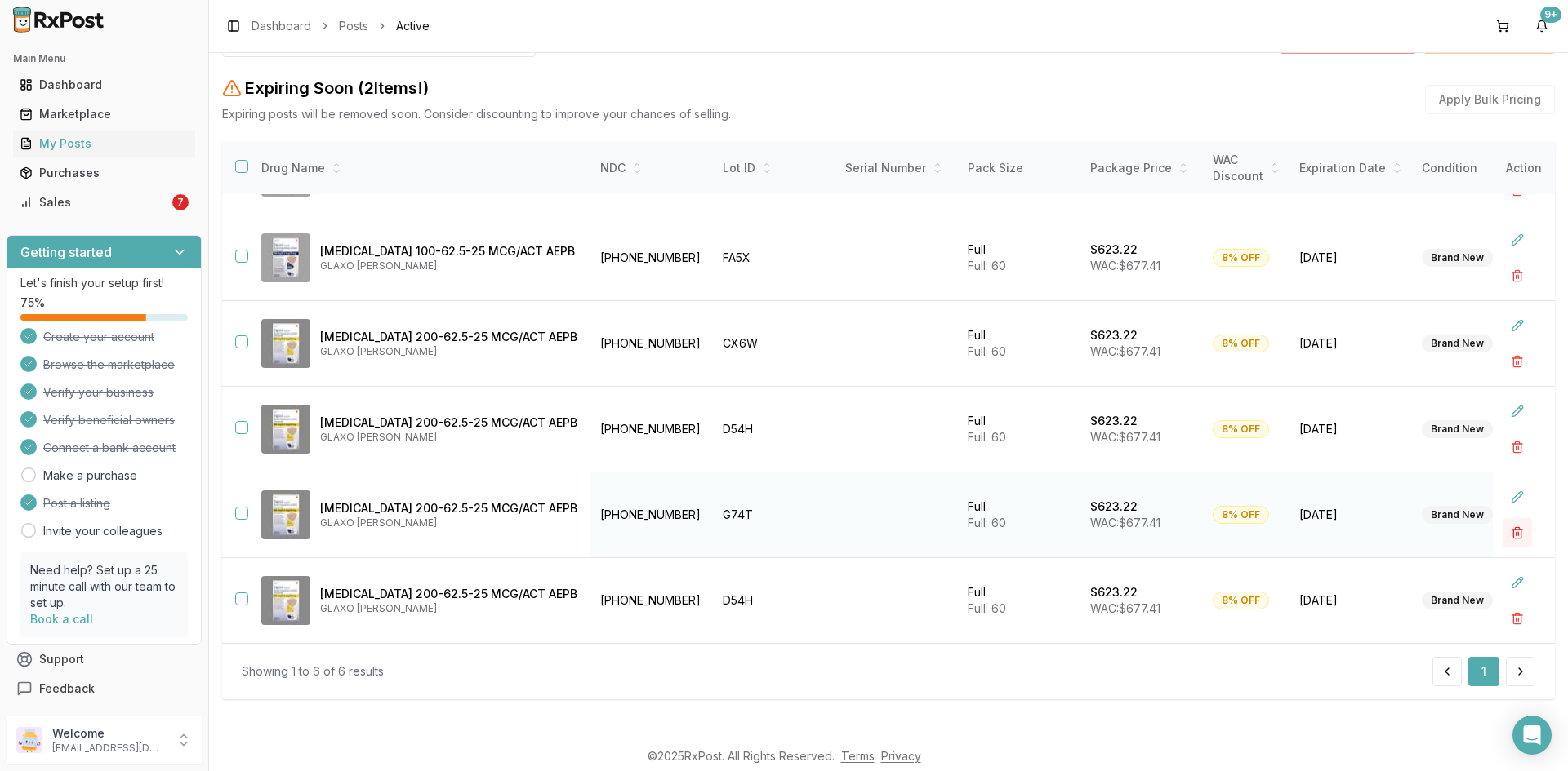
type input "**********"
click at [1503, 521] on button "button" at bounding box center [1517, 532] width 30 height 30
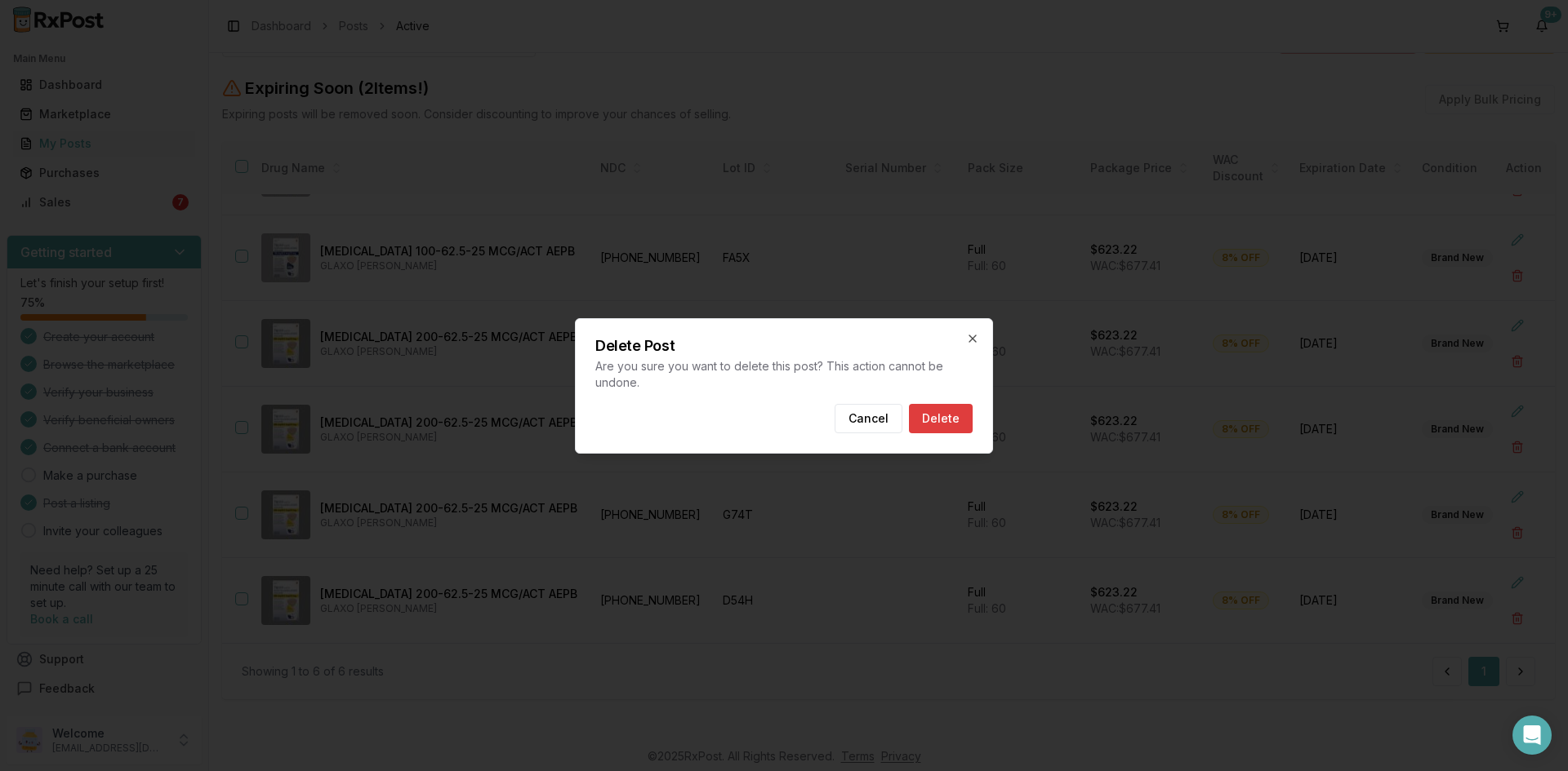
click at [953, 418] on button "Delete" at bounding box center [940, 418] width 64 height 30
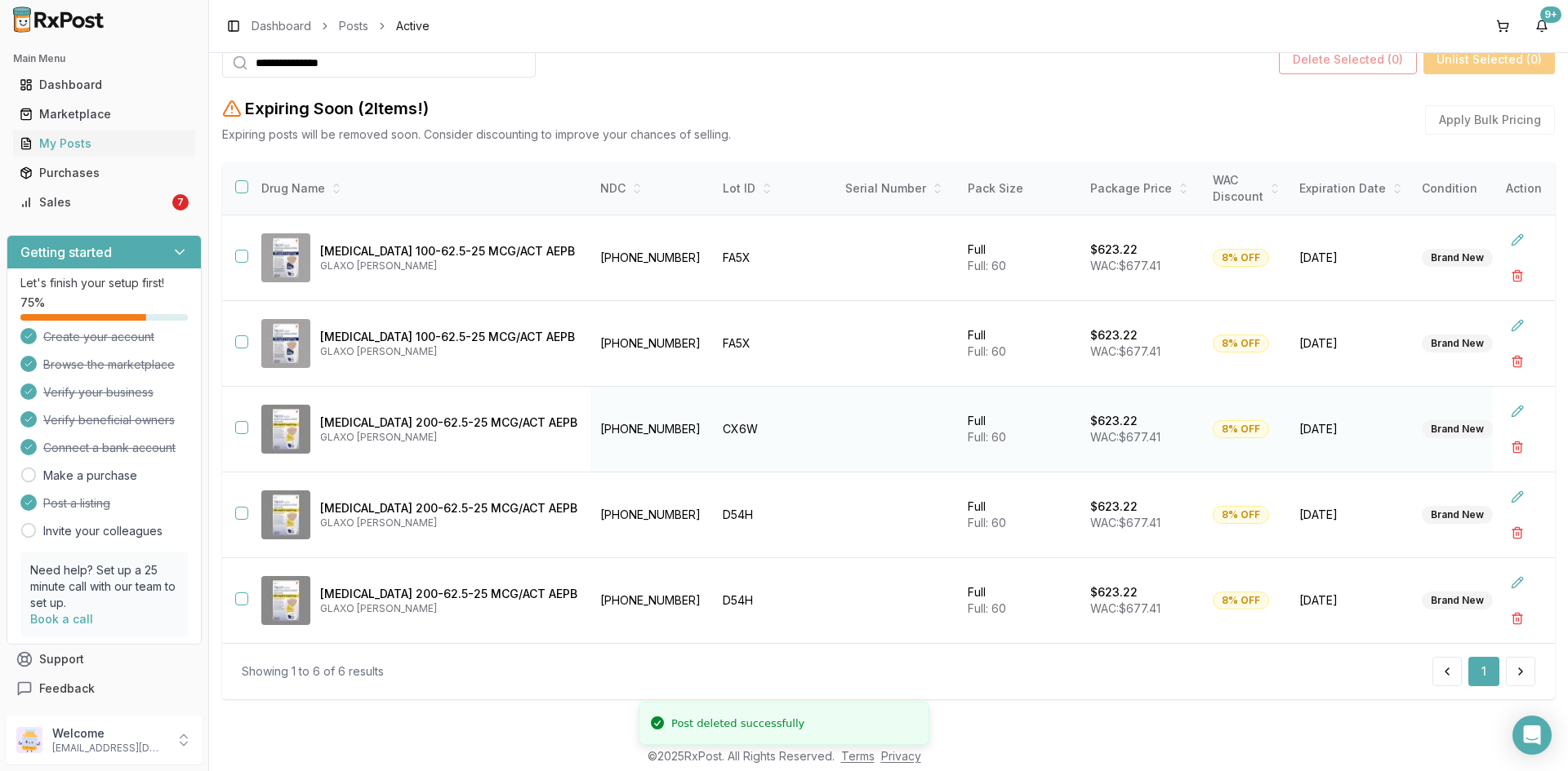
scroll to position [170, 0]
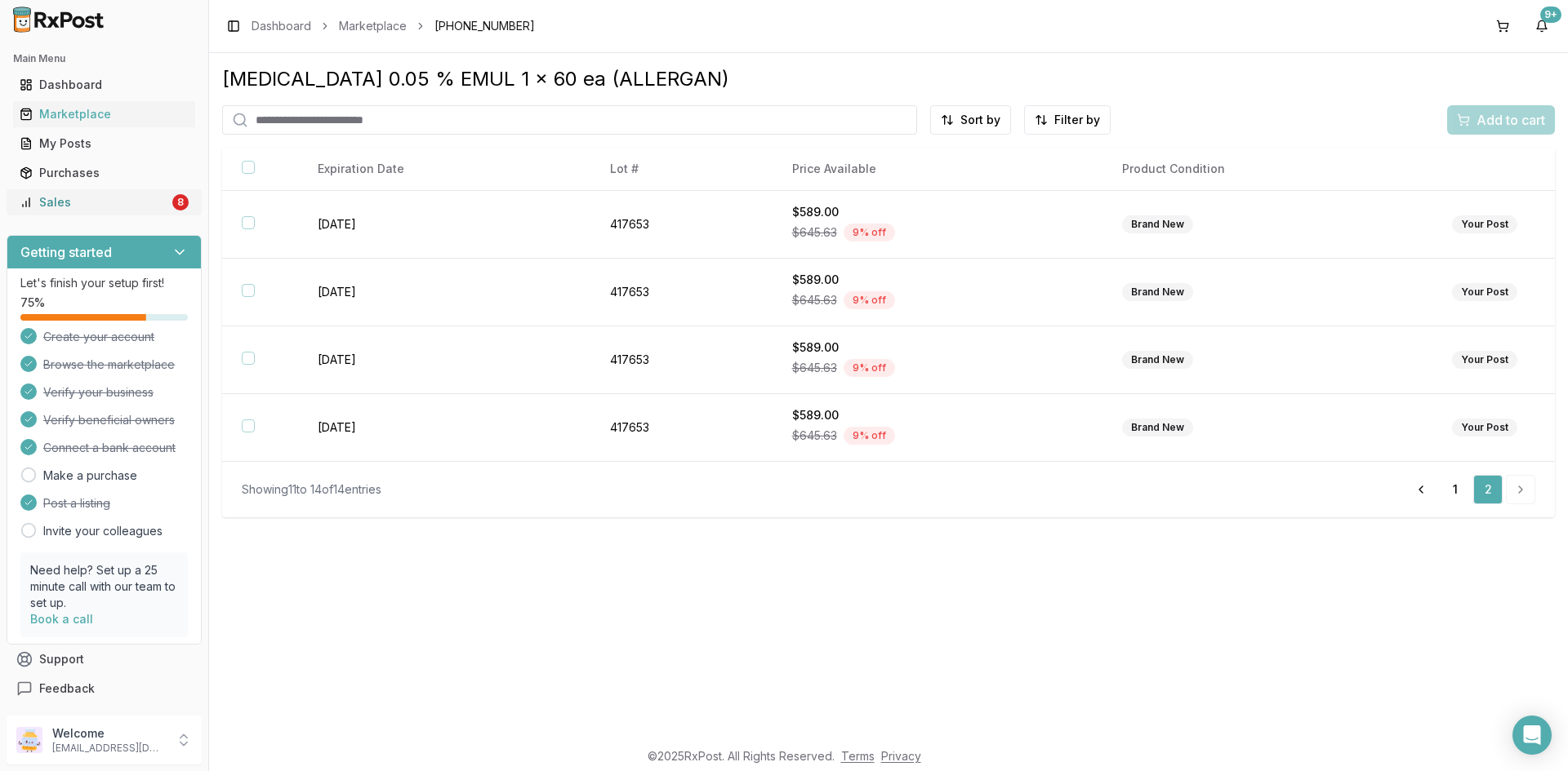
click at [49, 209] on div "Sales" at bounding box center [94, 202] width 149 height 16
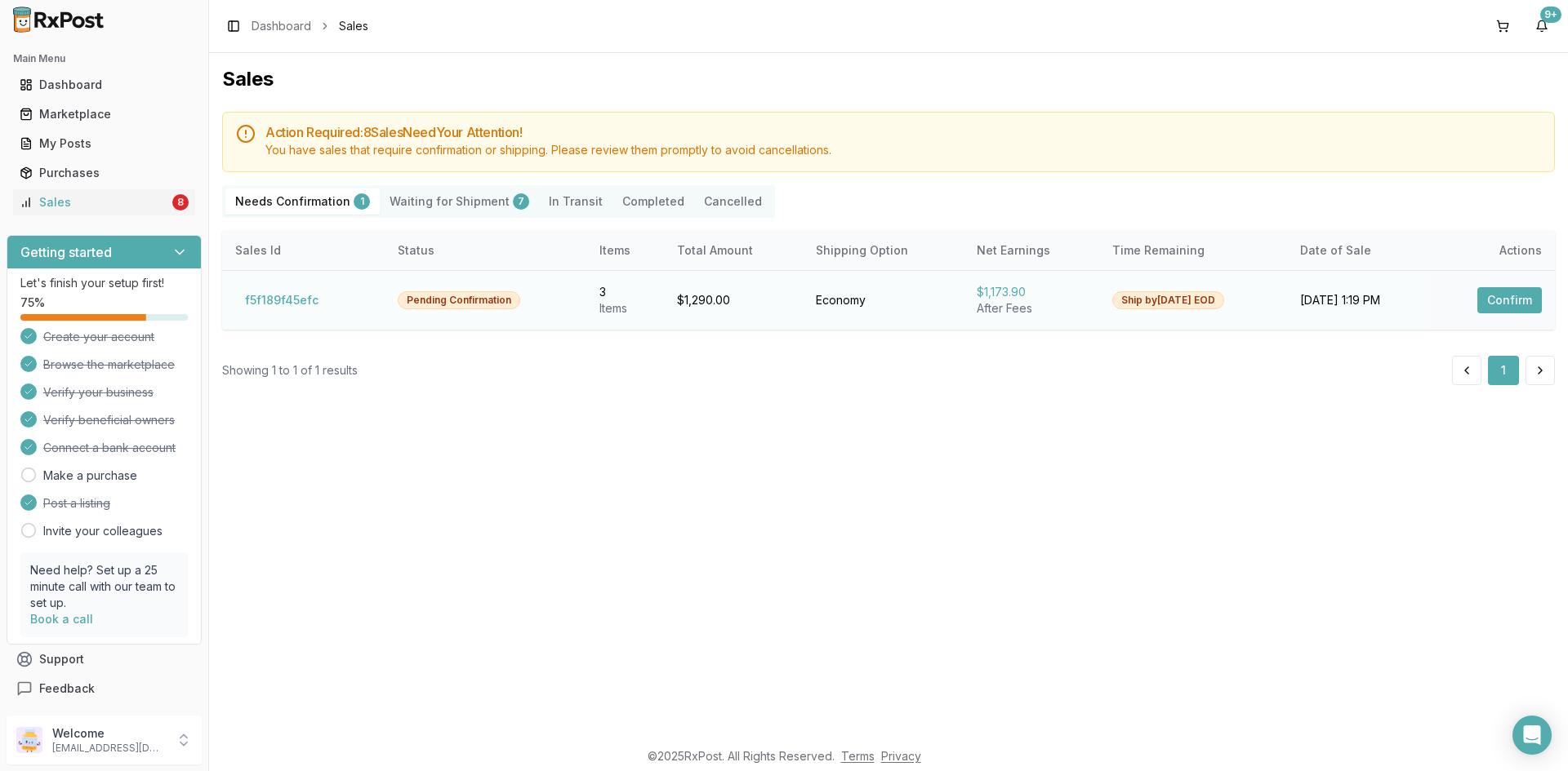
click at [1504, 302] on button "Confirm" at bounding box center [1510, 300] width 65 height 26
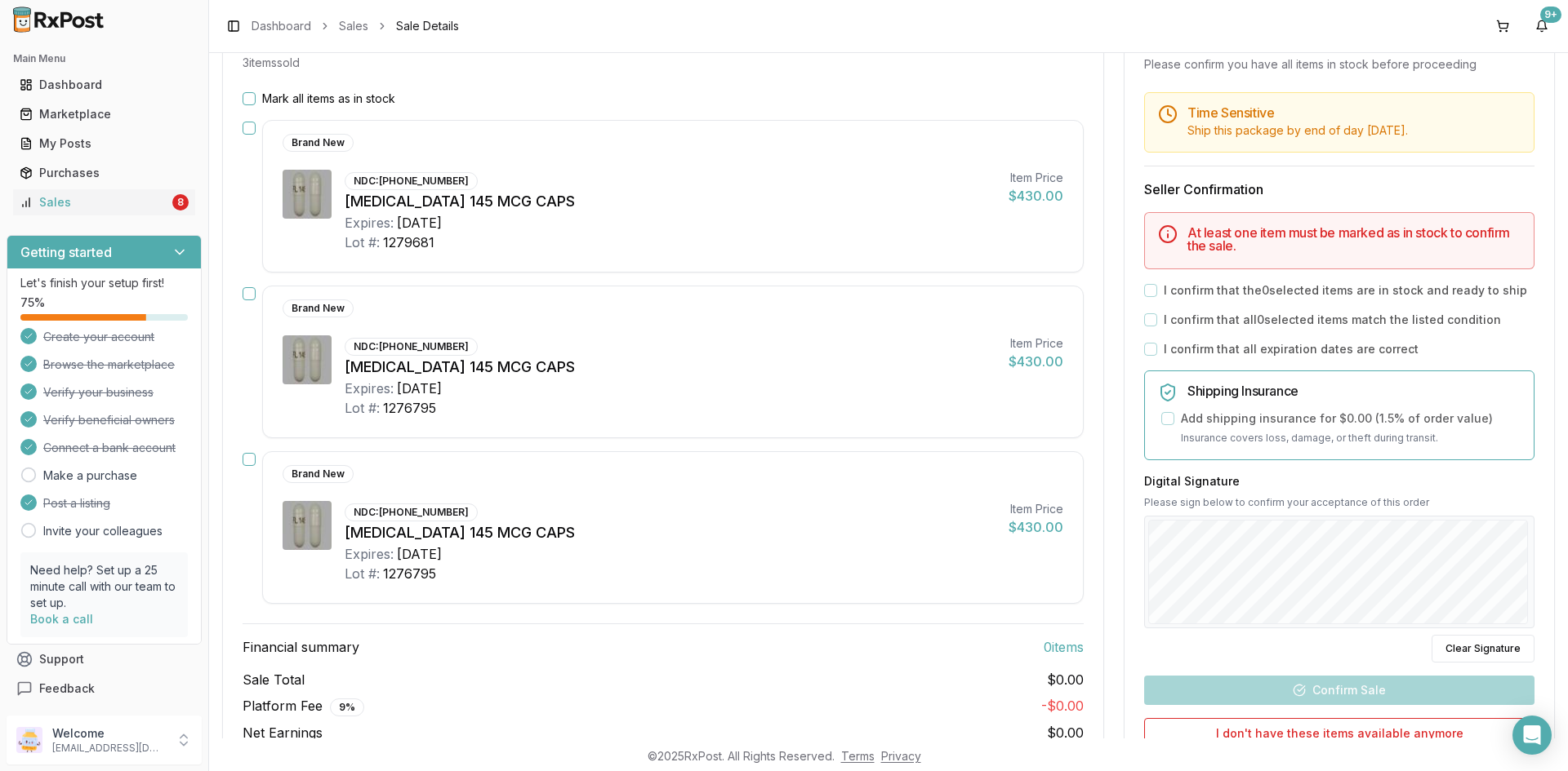
scroll to position [163, 0]
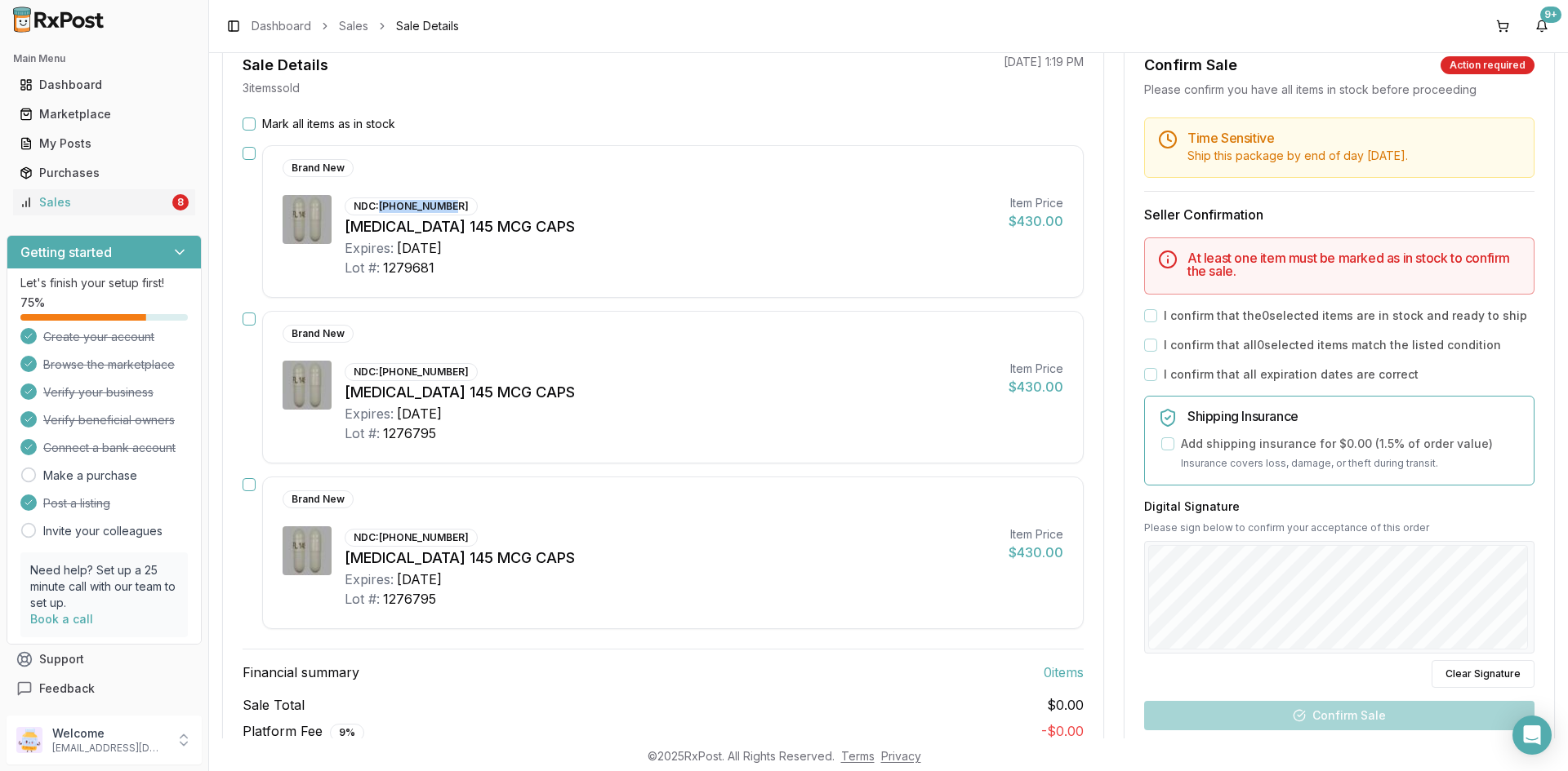
drag, startPoint x: 383, startPoint y: 204, endPoint x: 451, endPoint y: 200, distance: 68.1
click at [451, 200] on div "NDC: [PHONE_NUMBER]" at bounding box center [411, 206] width 133 height 18
click at [455, 201] on div "NDC: [PHONE_NUMBER]" at bounding box center [411, 206] width 133 height 18
drag, startPoint x: 381, startPoint y: 207, endPoint x: 456, endPoint y: 211, distance: 75.1
click at [456, 211] on div "NDC: [PHONE_NUMBER]" at bounding box center [411, 206] width 133 height 18
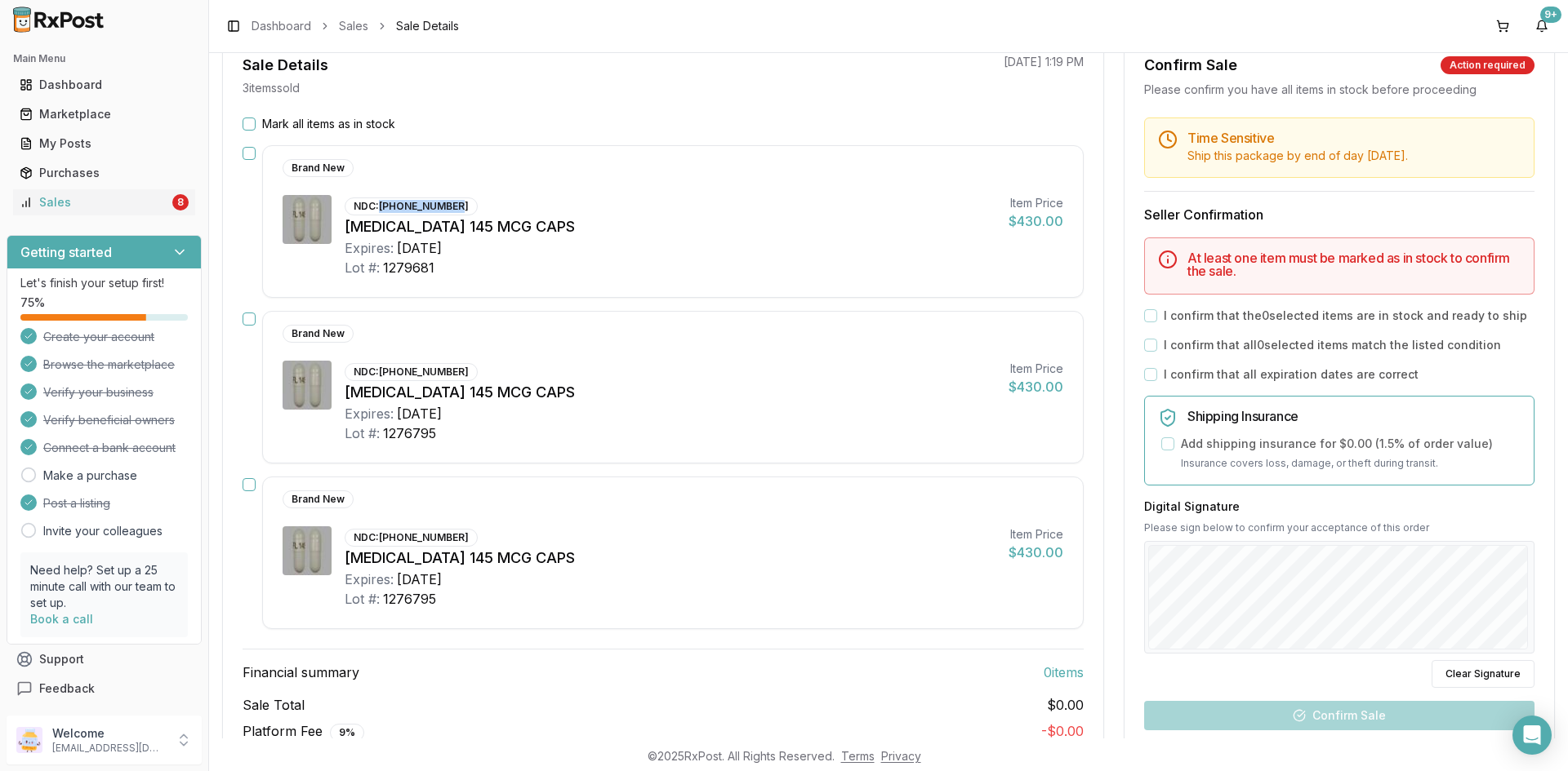
copy div "[PHONE_NUMBER]"
click at [258, 125] on div "Mark all items as in stock" at bounding box center [663, 124] width 841 height 16
click at [256, 127] on div "Mark all items as in stock" at bounding box center [663, 124] width 841 height 16
click at [251, 126] on button "Mark all items as in stock" at bounding box center [249, 124] width 13 height 13
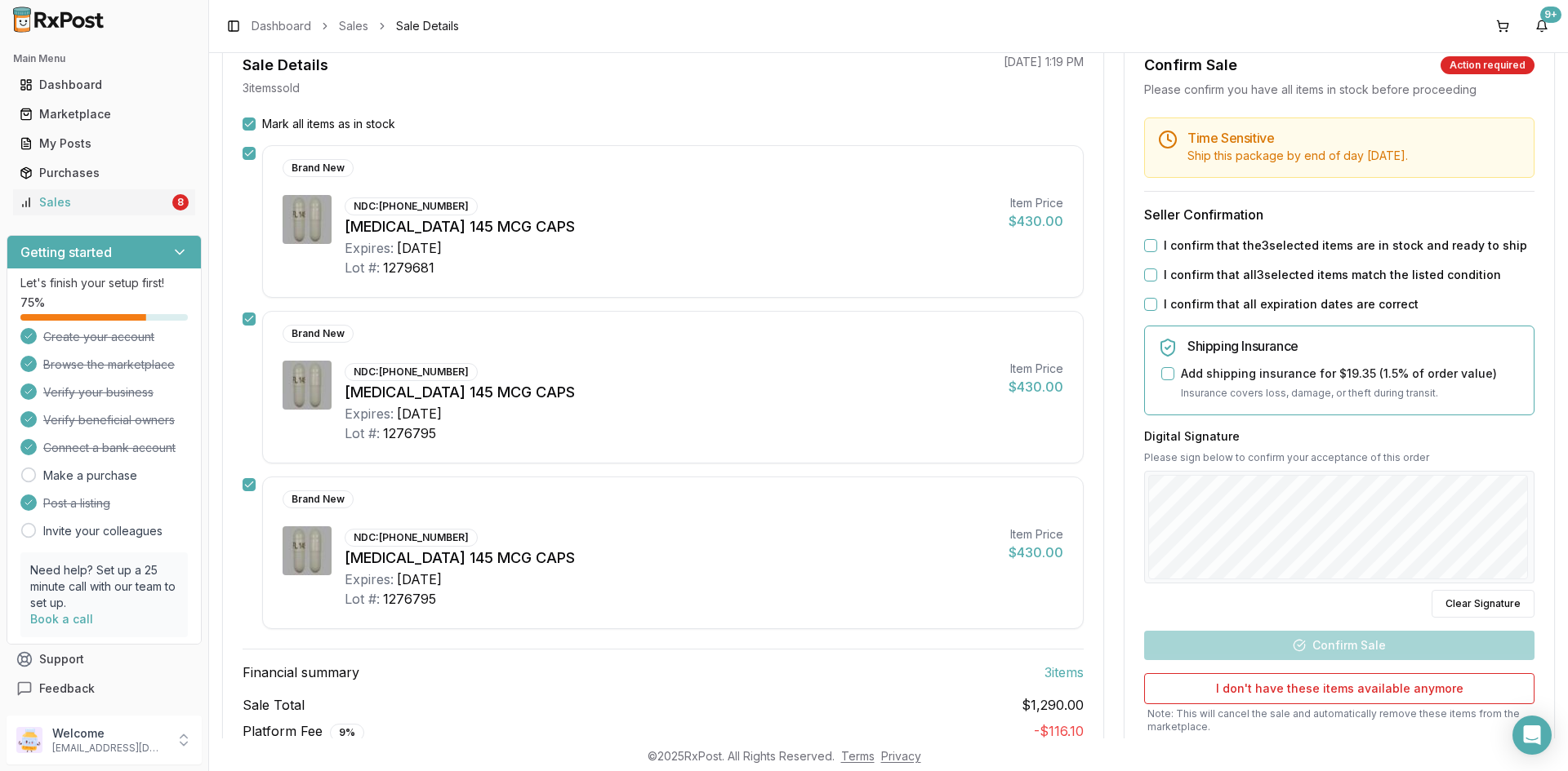
click at [1153, 243] on div "I confirm that the 3 selected items are in stock and ready to ship" at bounding box center [1339, 246] width 391 height 16
click at [1144, 241] on button "I confirm that the 3 selected items are in stock and ready to ship" at bounding box center [1150, 245] width 13 height 13
click at [1144, 268] on button "I confirm that all 3 selected items match the listed condition" at bounding box center [1150, 275] width 13 height 13
click at [1148, 302] on button "I confirm that all expiration dates are correct" at bounding box center [1150, 304] width 13 height 13
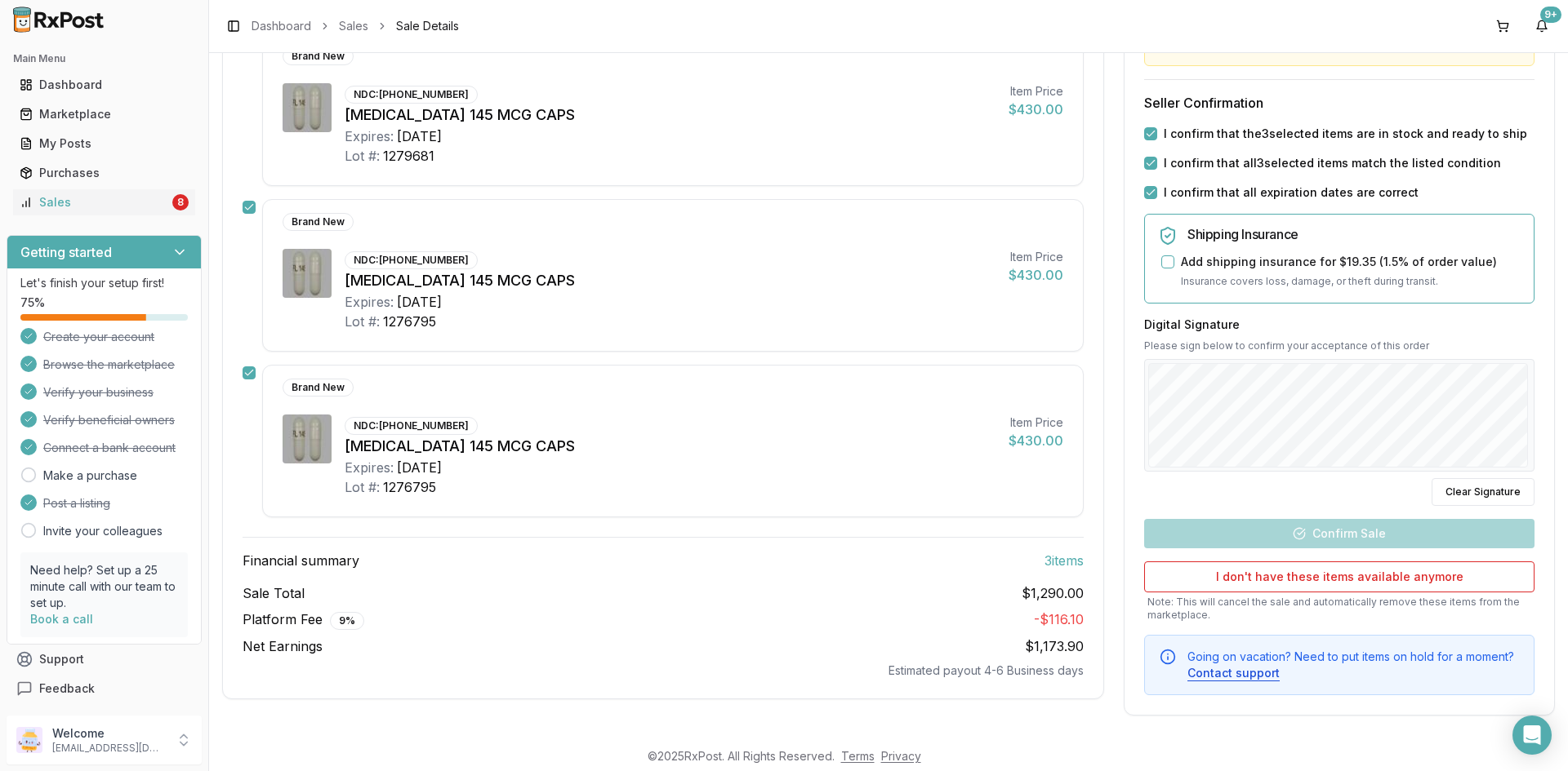
scroll to position [278, 0]
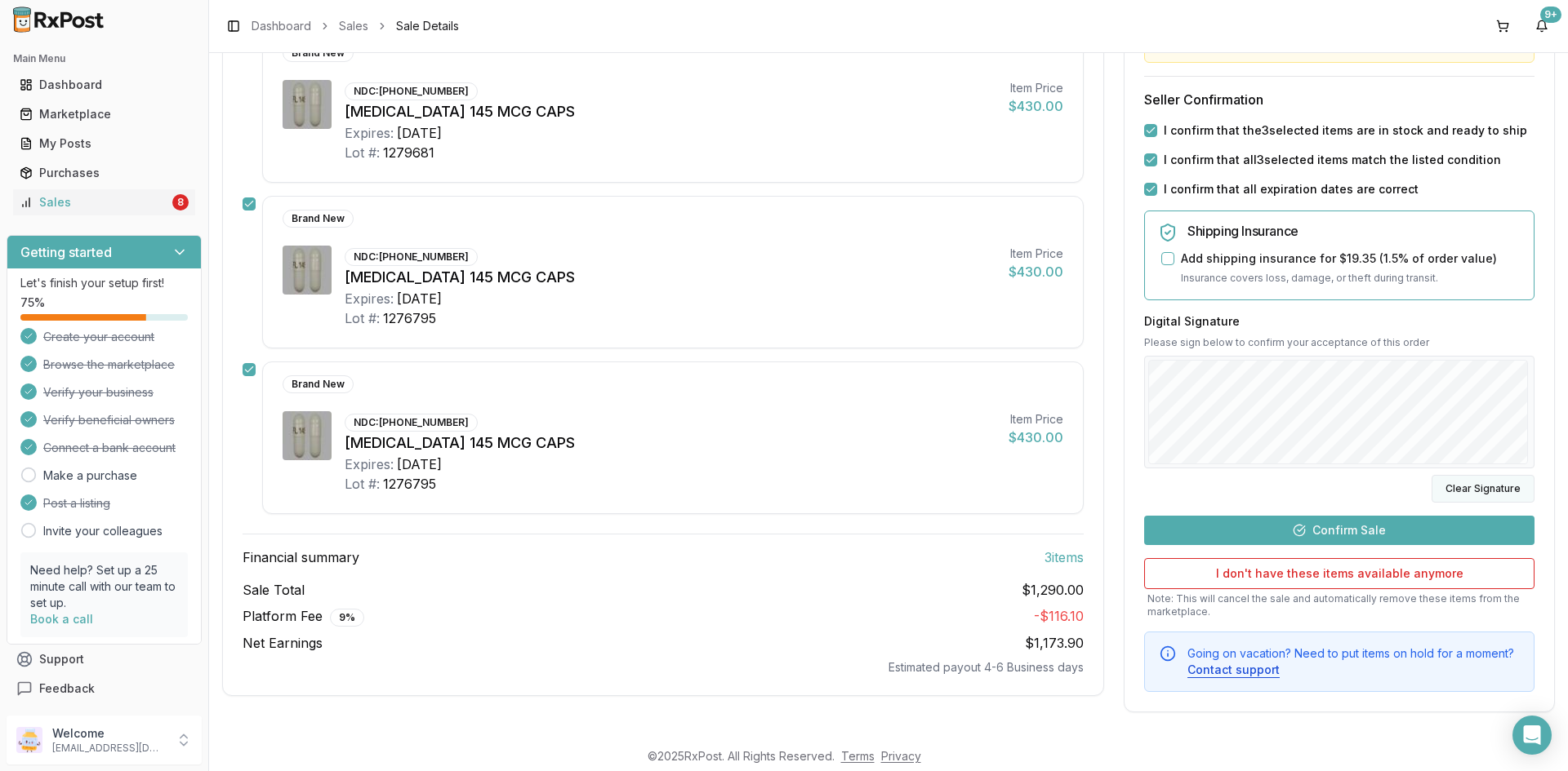
click at [1476, 488] on button "Clear Signature" at bounding box center [1483, 488] width 103 height 28
click at [1462, 485] on button "Clear Signature" at bounding box center [1483, 488] width 103 height 28
click at [1356, 537] on button "Confirm Sale" at bounding box center [1339, 530] width 391 height 30
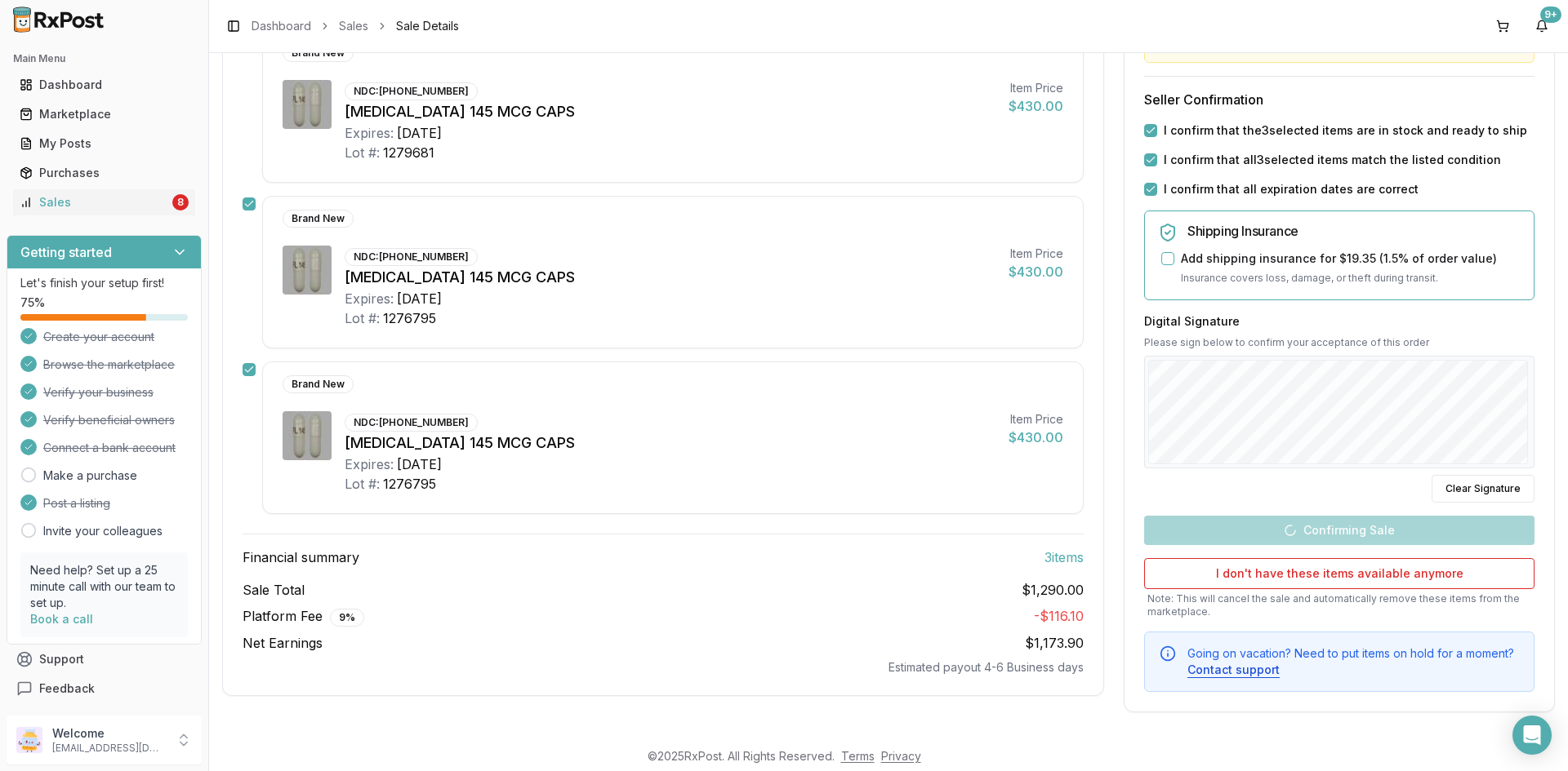
scroll to position [232, 0]
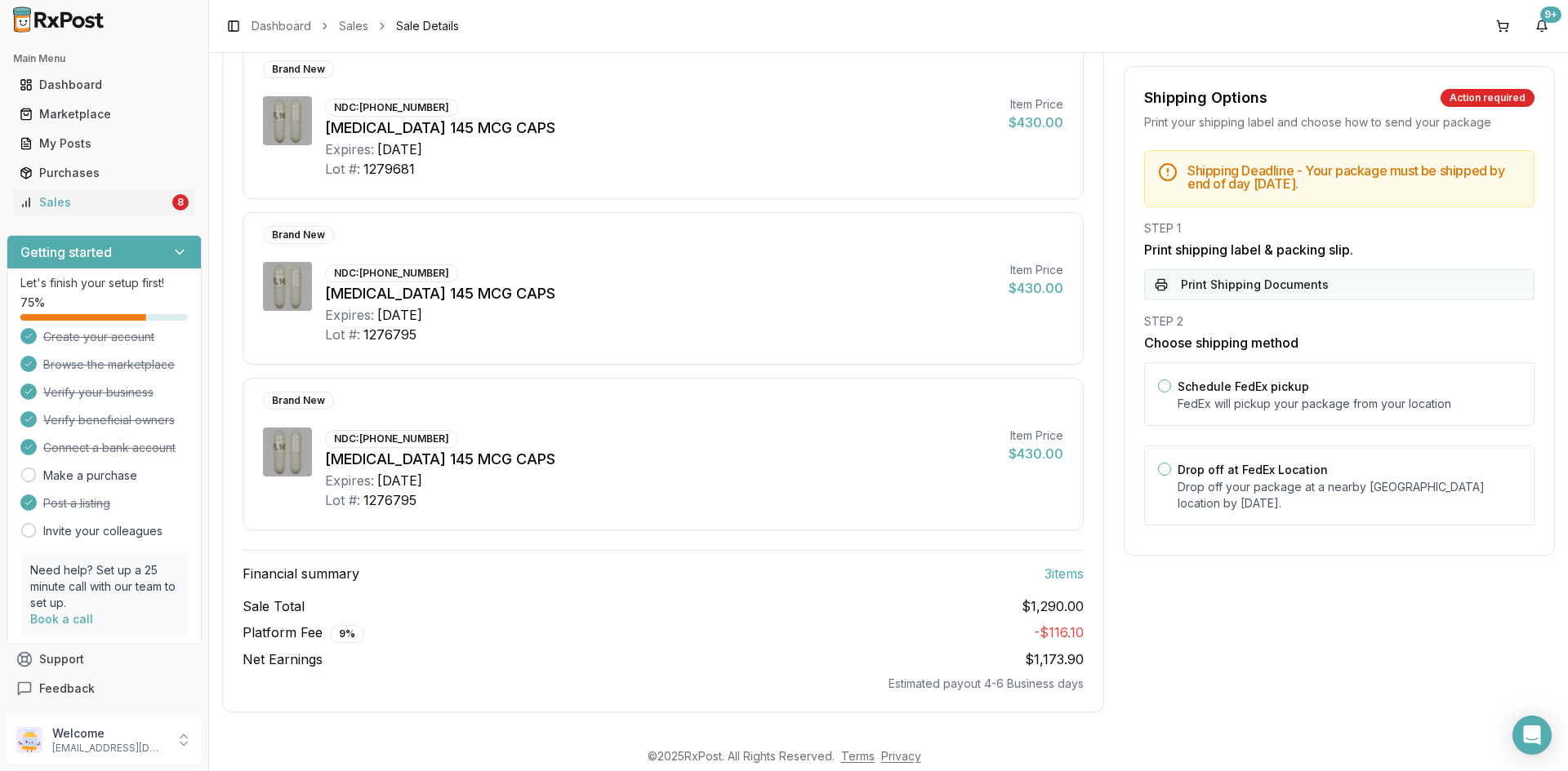
click at [1226, 285] on button "Print Shipping Documents" at bounding box center [1339, 285] width 391 height 31
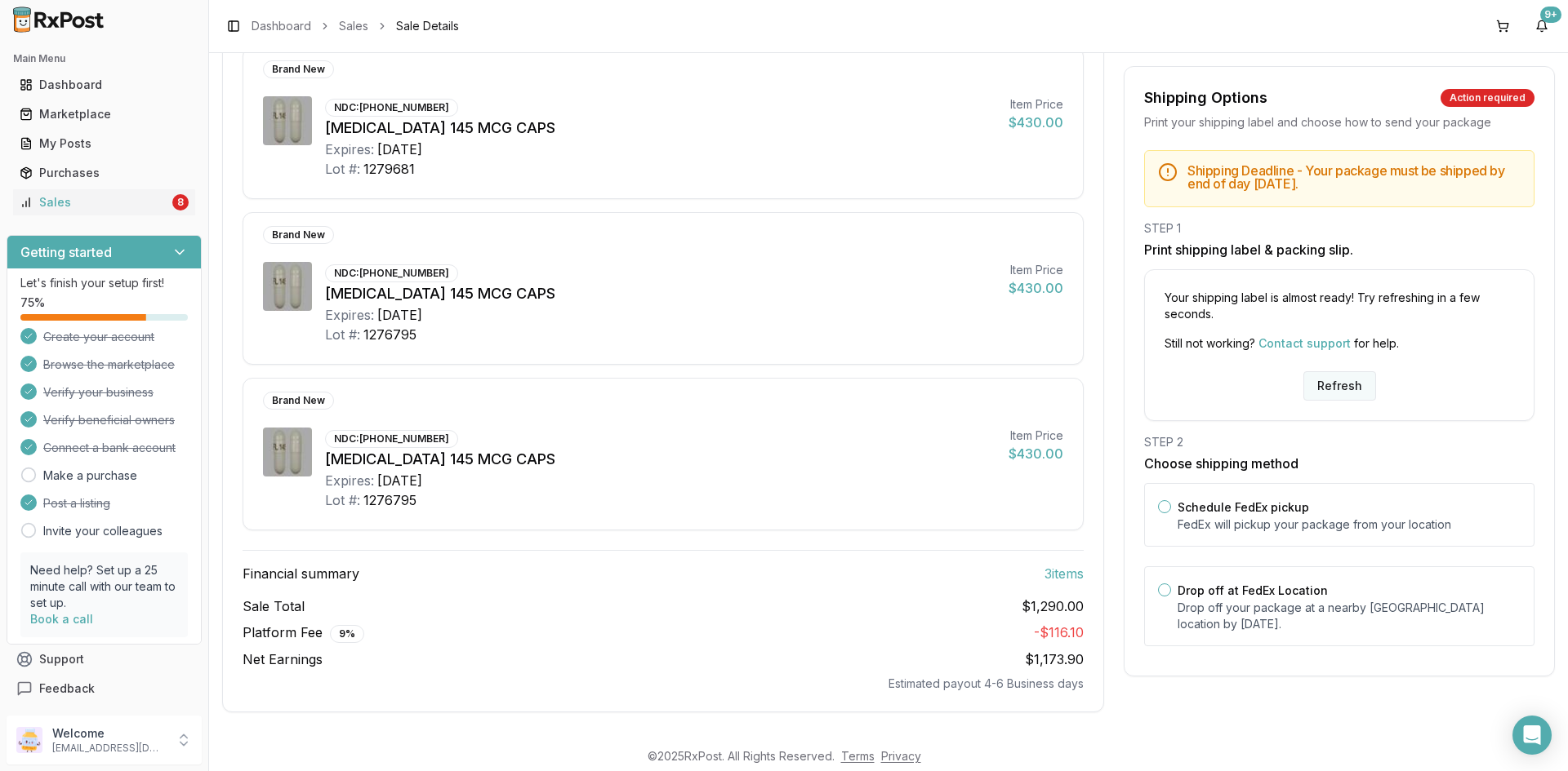
click at [1324, 391] on button "Refresh" at bounding box center [1339, 386] width 73 height 30
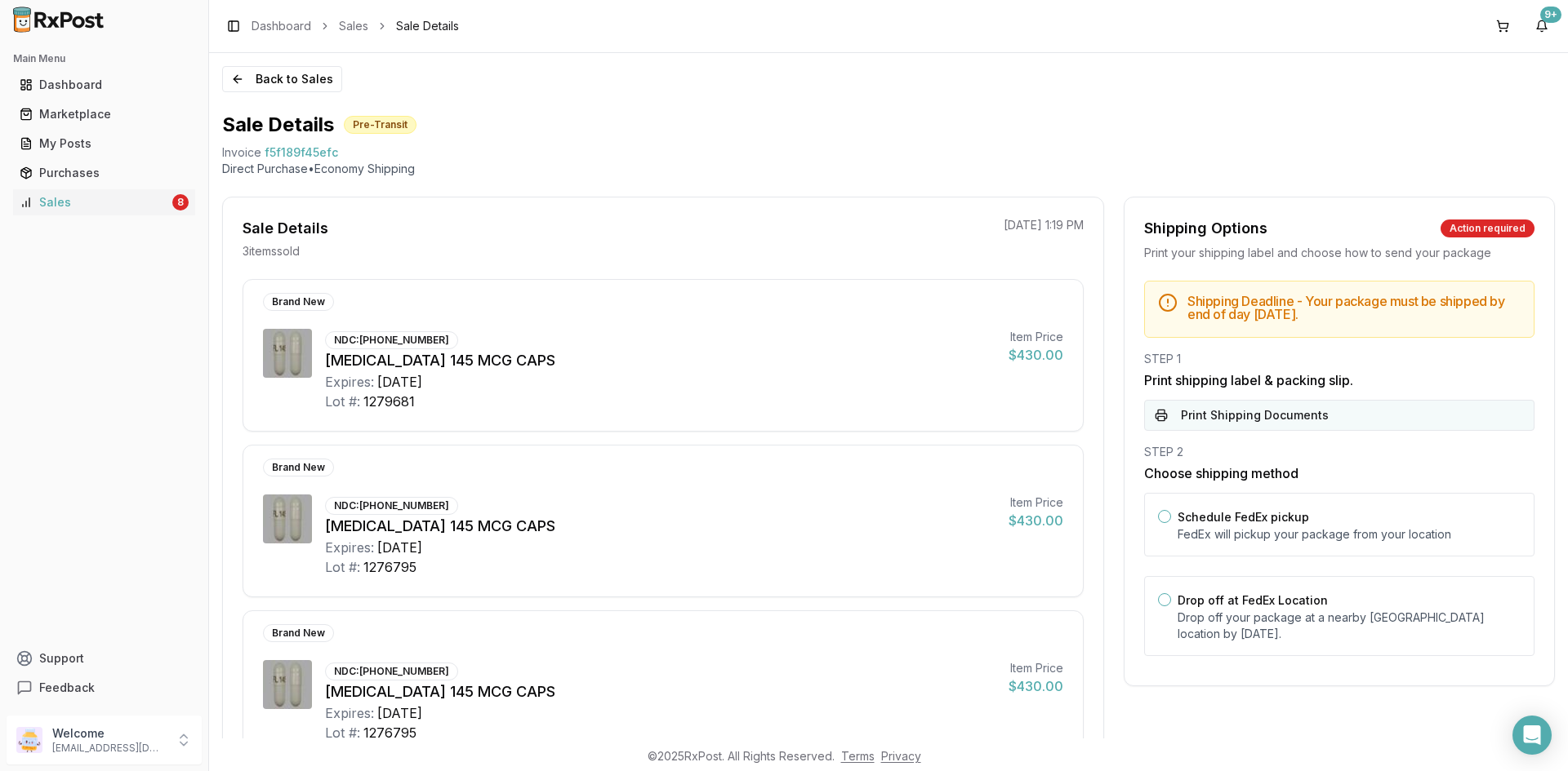
click at [1264, 417] on button "Print Shipping Documents" at bounding box center [1339, 416] width 391 height 31
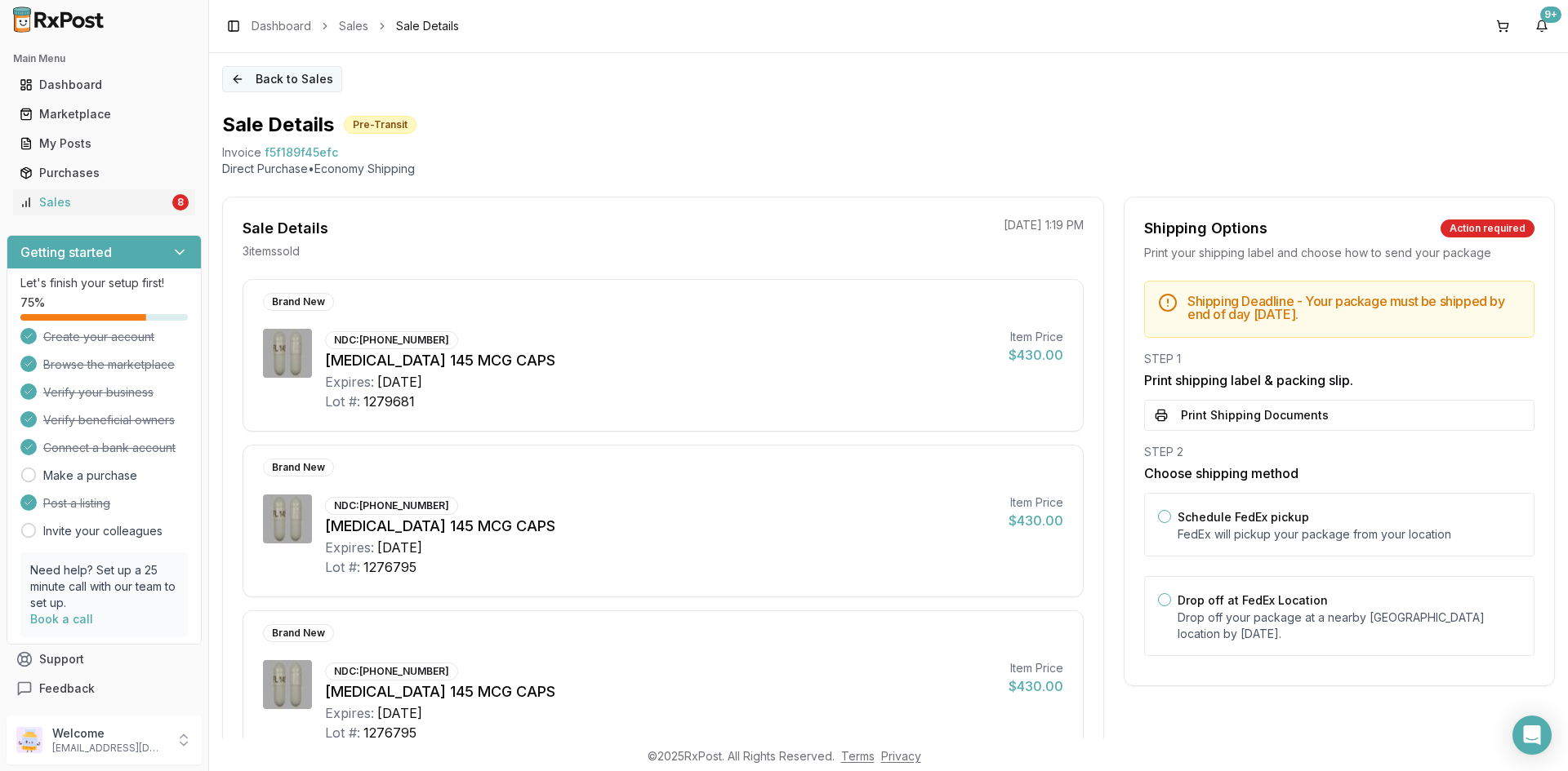
click at [263, 78] on button "Back to Sales" at bounding box center [282, 79] width 120 height 26
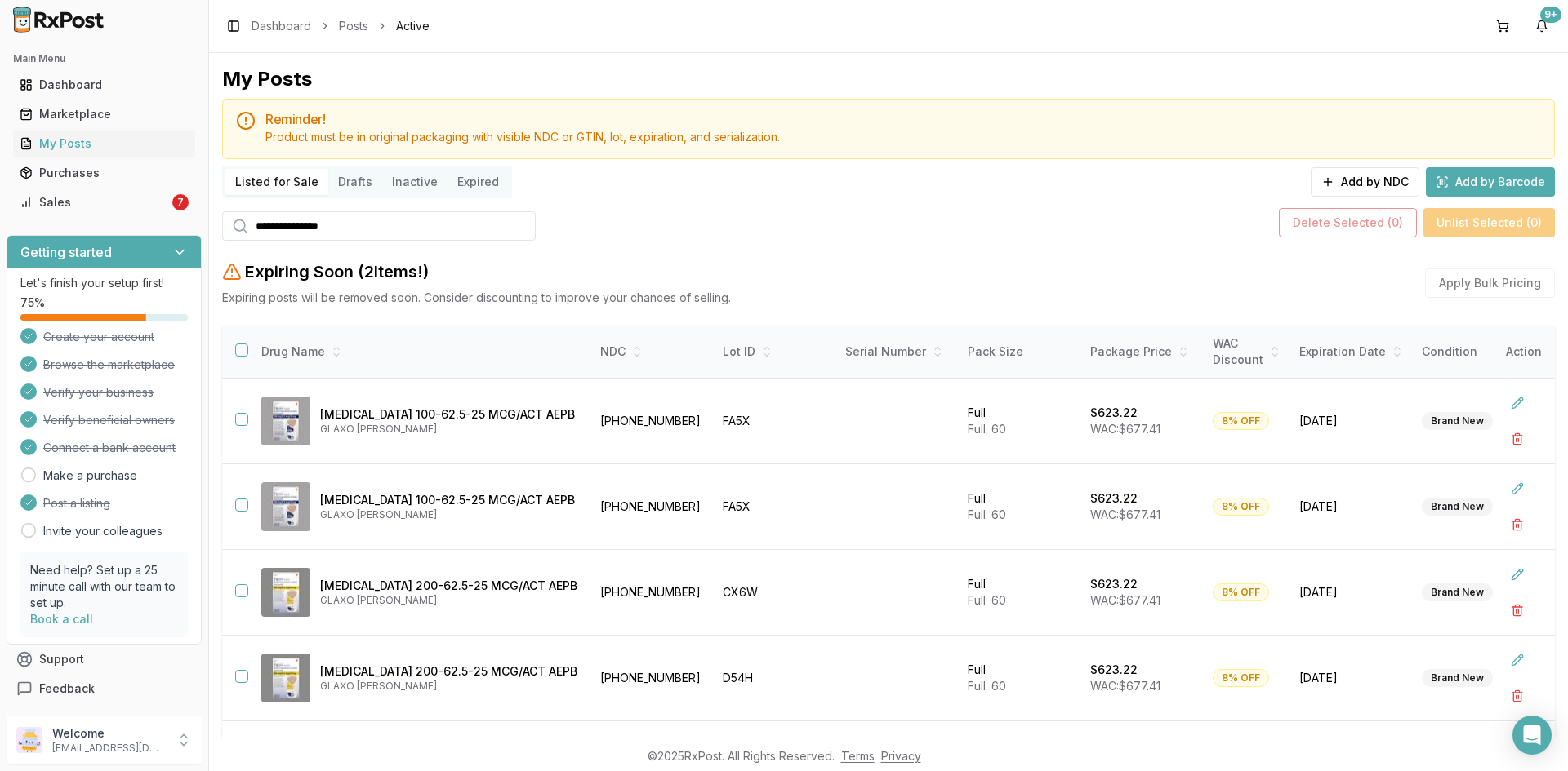
drag, startPoint x: 335, startPoint y: 224, endPoint x: 234, endPoint y: 230, distance: 101.2
click at [234, 230] on div "**********" at bounding box center [378, 225] width 313 height 30
paste input "search"
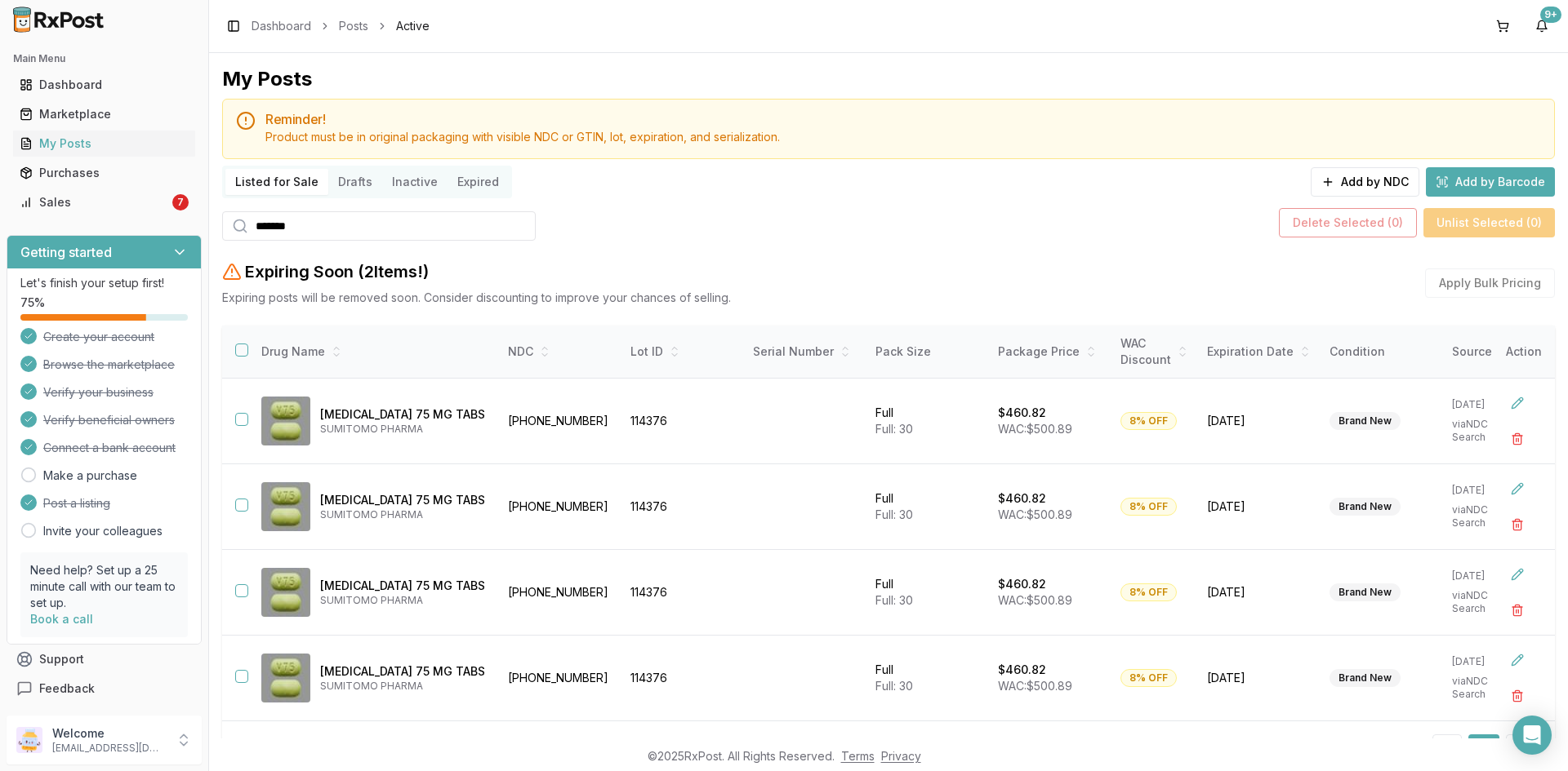
type input "*******"
